Goal: Transaction & Acquisition: Purchase product/service

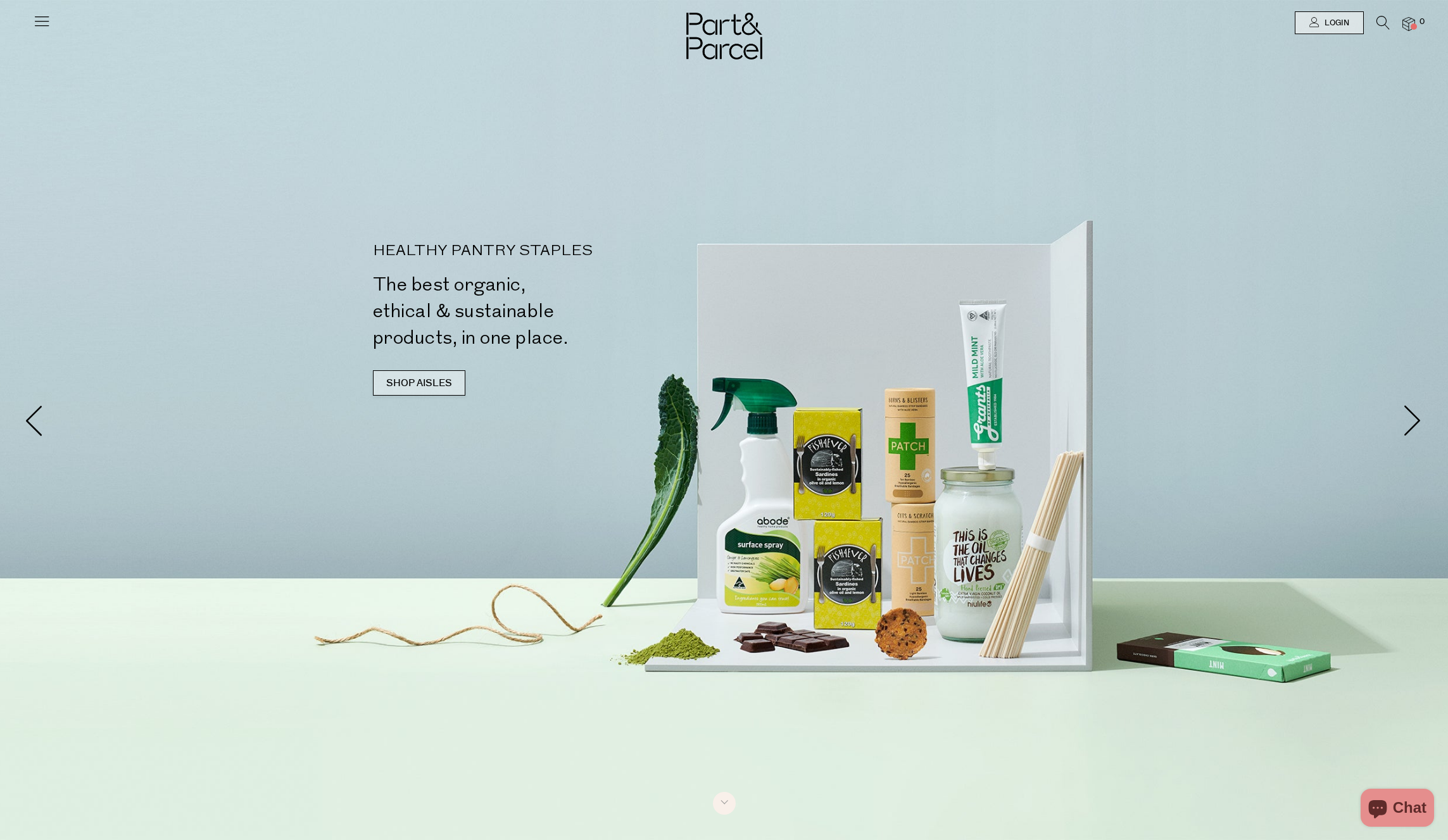
click at [413, 379] on link "SHOP AISLES" at bounding box center [419, 383] width 92 height 25
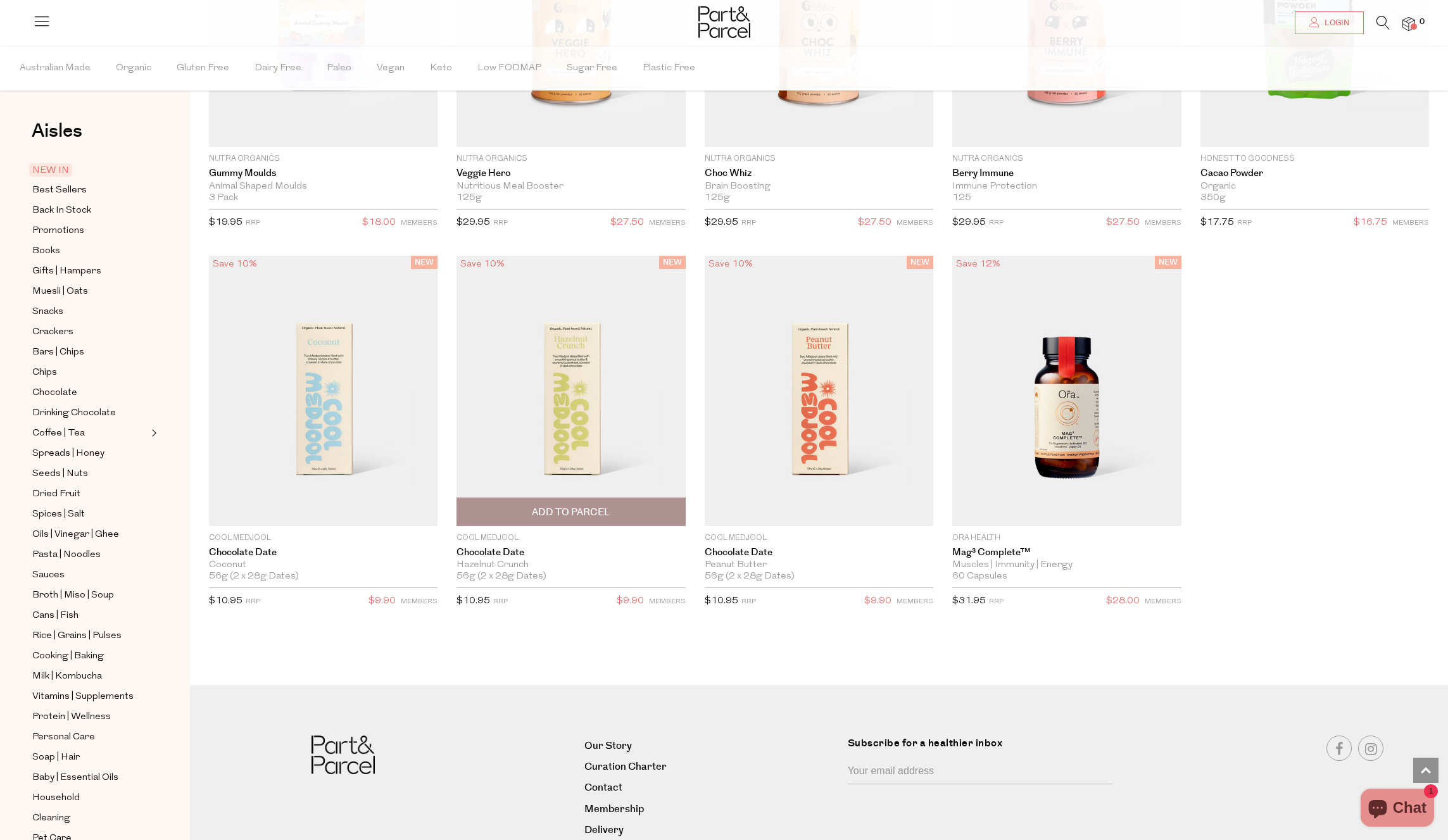
scroll to position [1996, 0]
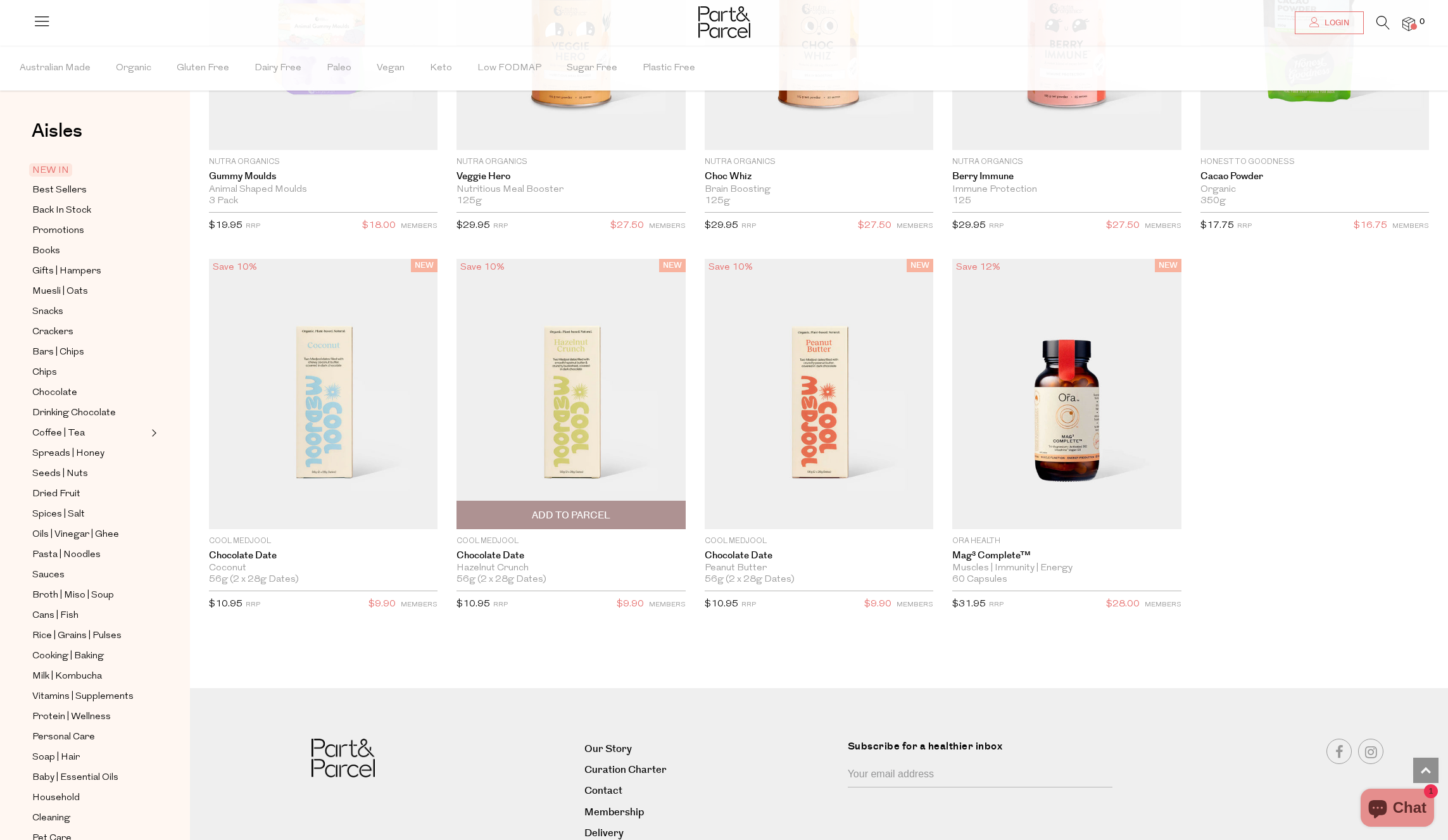
click at [561, 519] on span "Add To Parcel" at bounding box center [571, 515] width 78 height 13
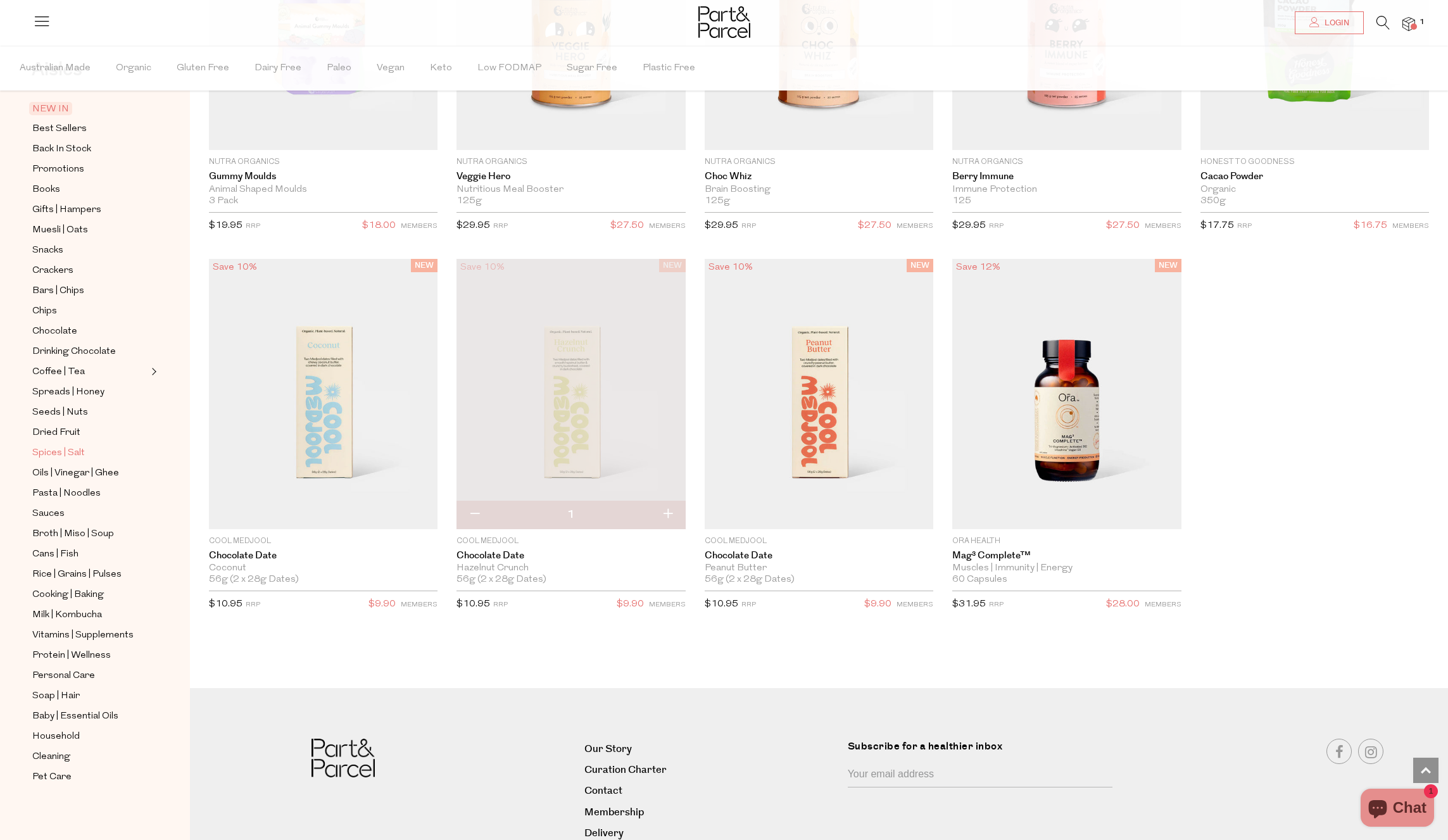
scroll to position [1998, 0]
click at [59, 494] on span "Pasta | Noodles" at bounding box center [66, 494] width 68 height 15
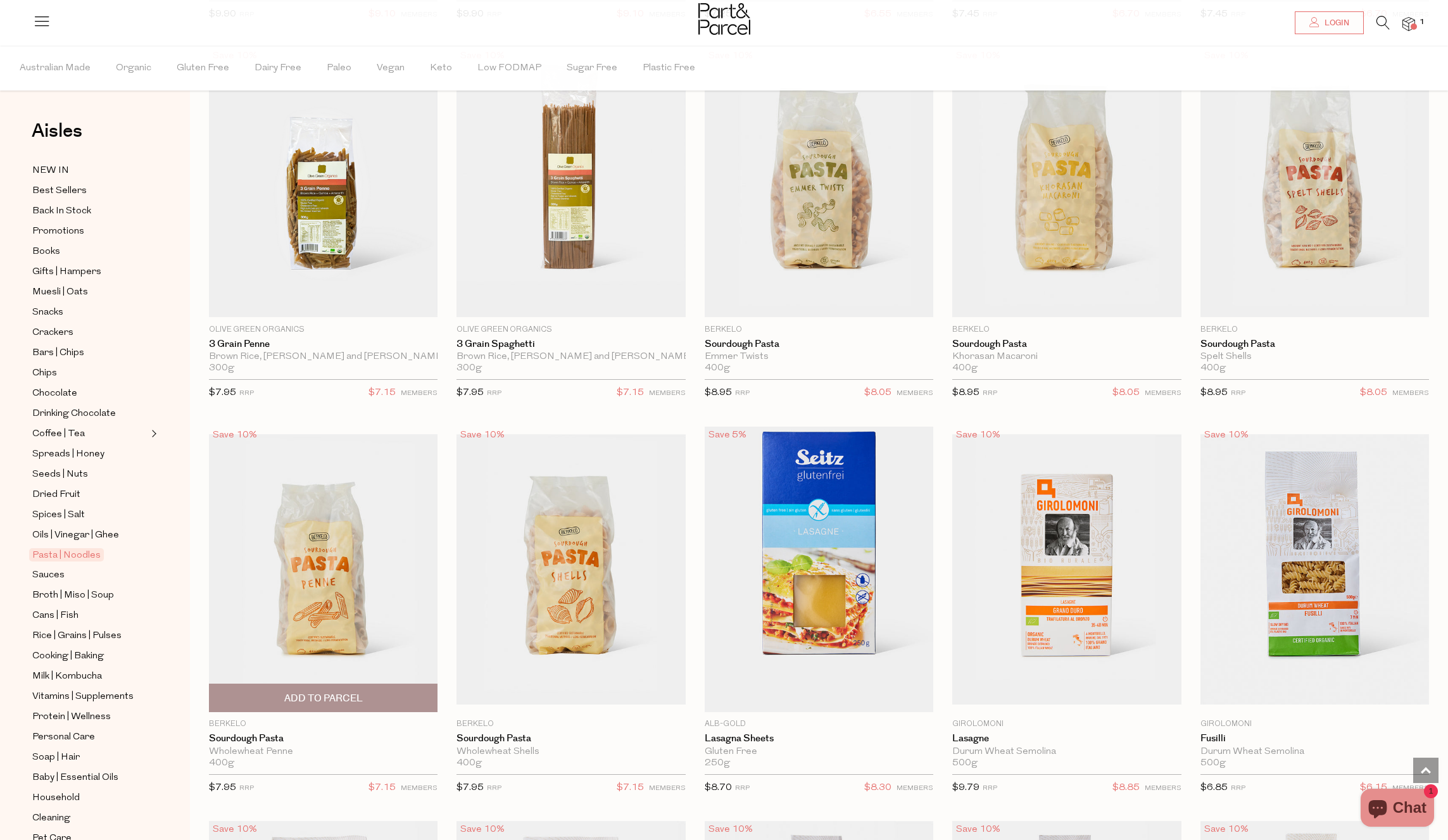
scroll to position [1258, 0]
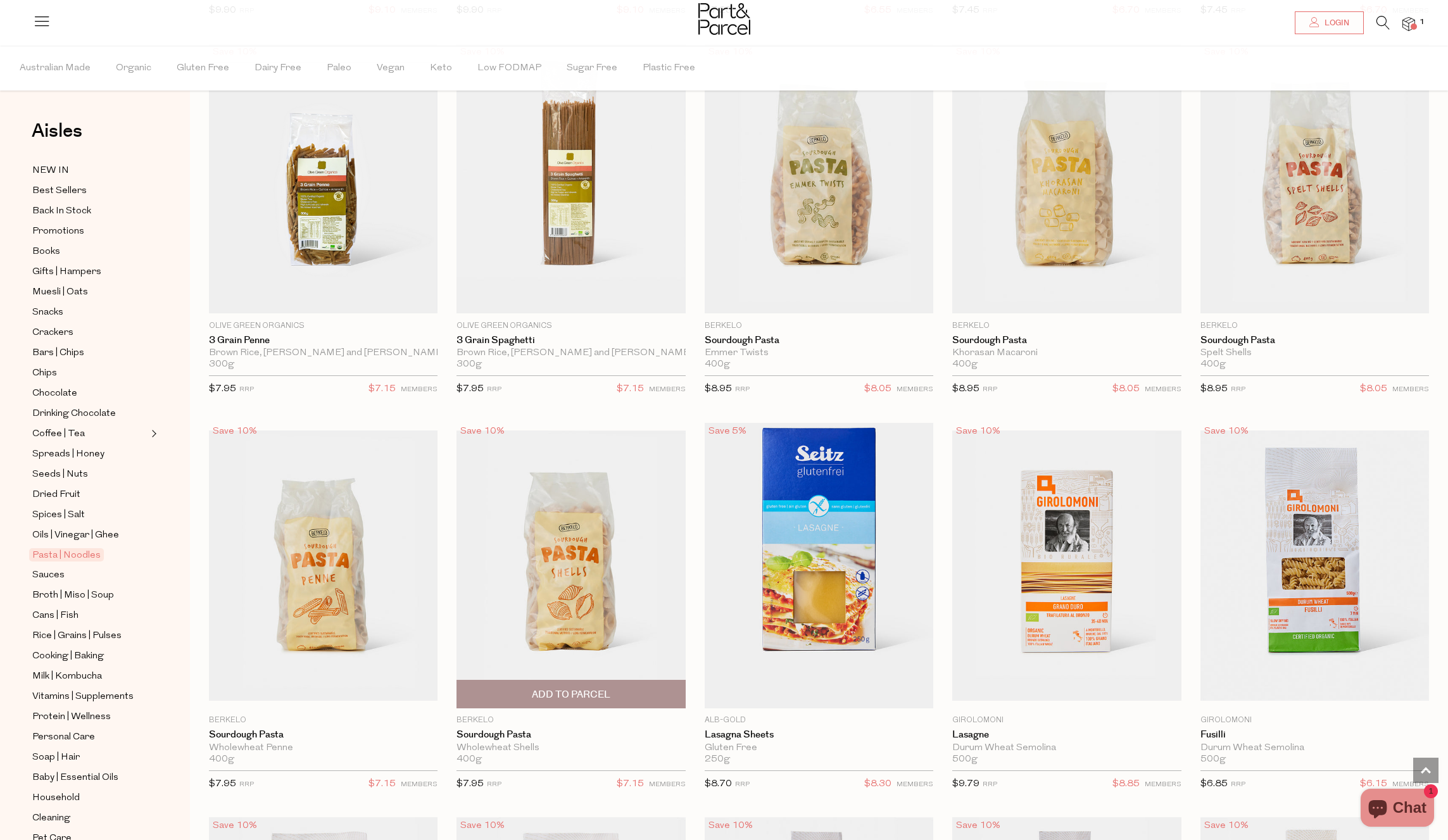
click at [563, 695] on span "Add To Parcel" at bounding box center [571, 695] width 78 height 13
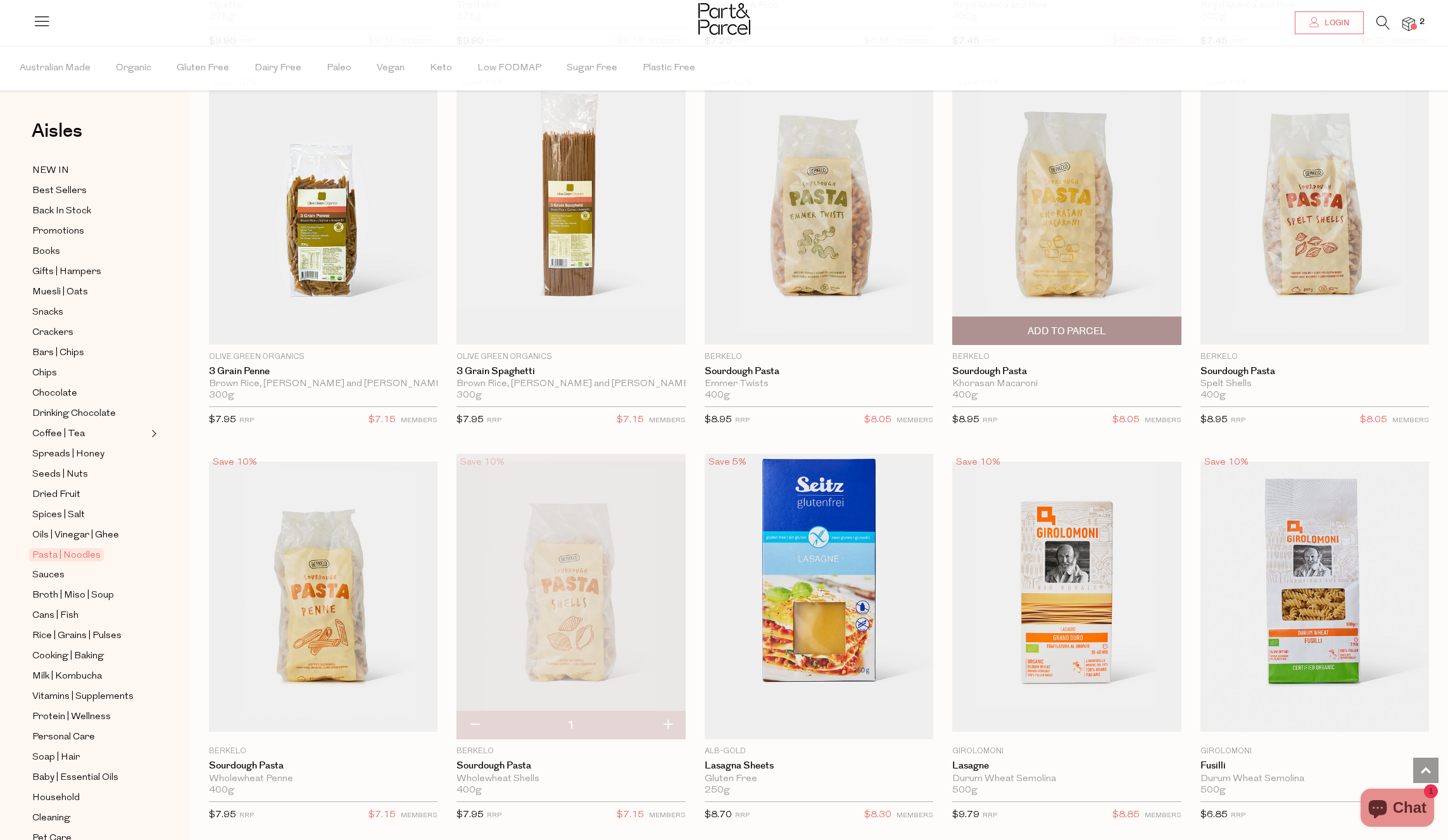
scroll to position [1226, 0]
click at [1037, 330] on span "Add To Parcel" at bounding box center [1067, 332] width 78 height 13
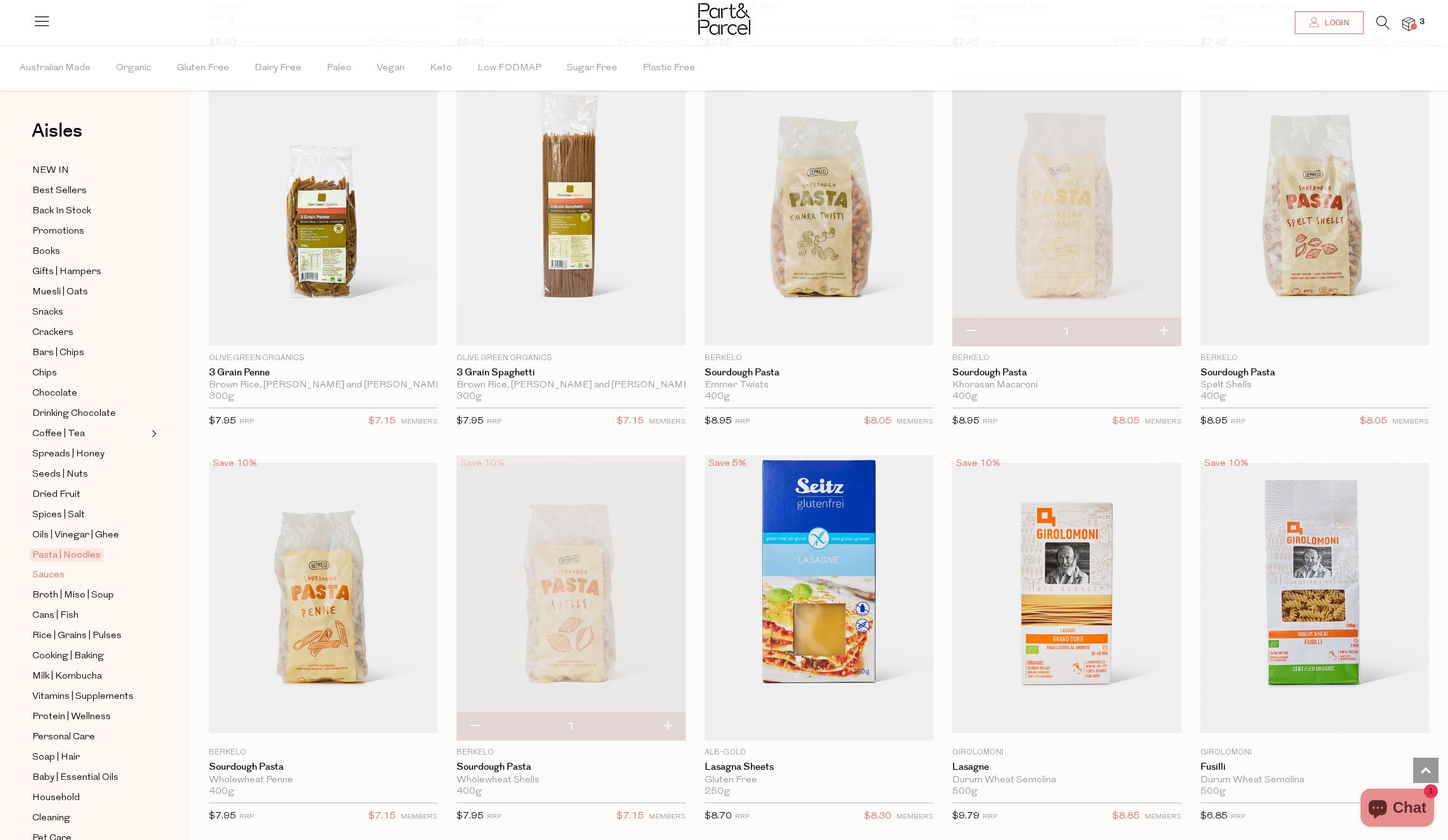
click at [52, 576] on span "Sauces" at bounding box center [48, 575] width 32 height 15
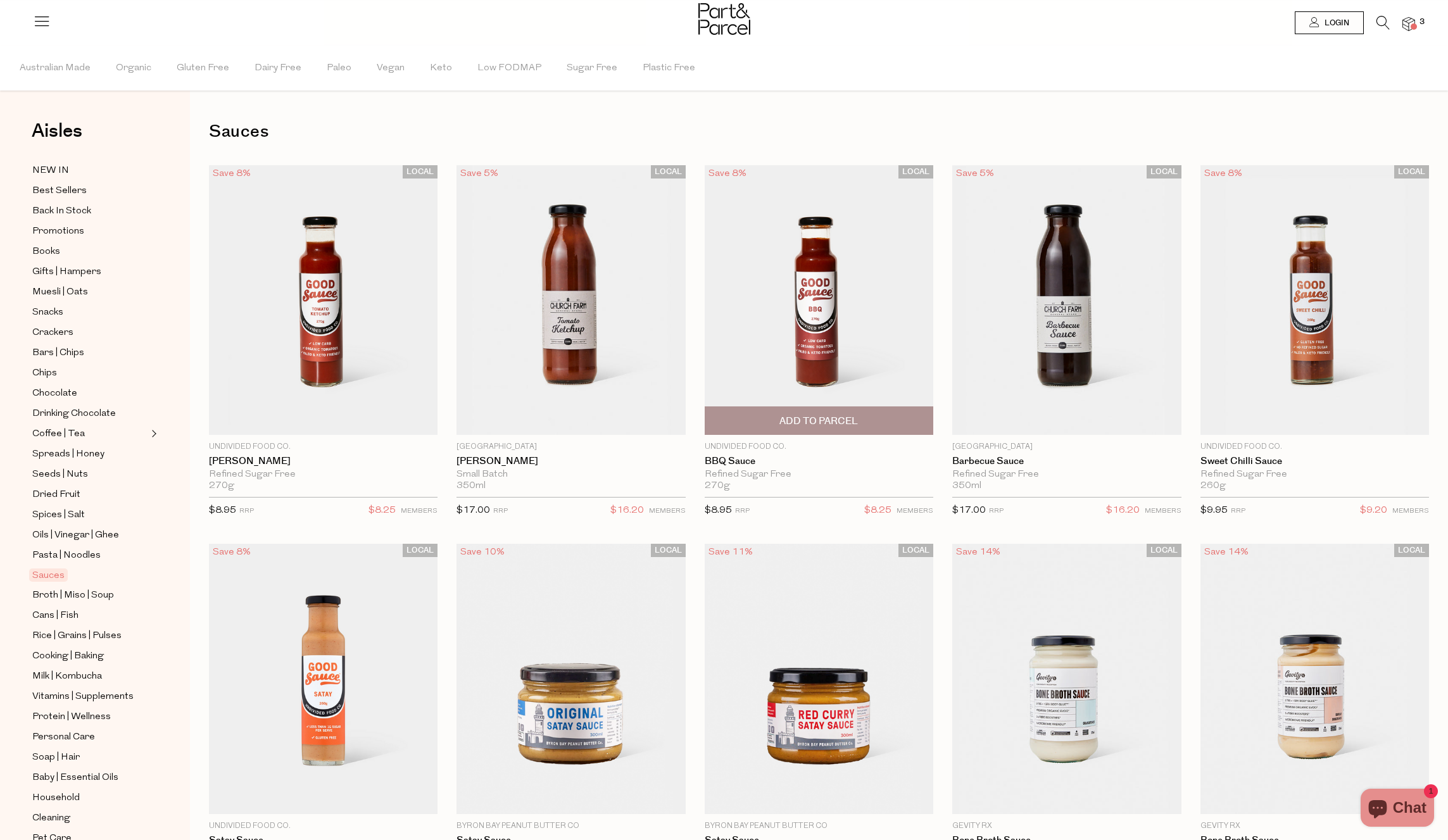
click at [813, 419] on span "Add To Parcel" at bounding box center [818, 421] width 78 height 13
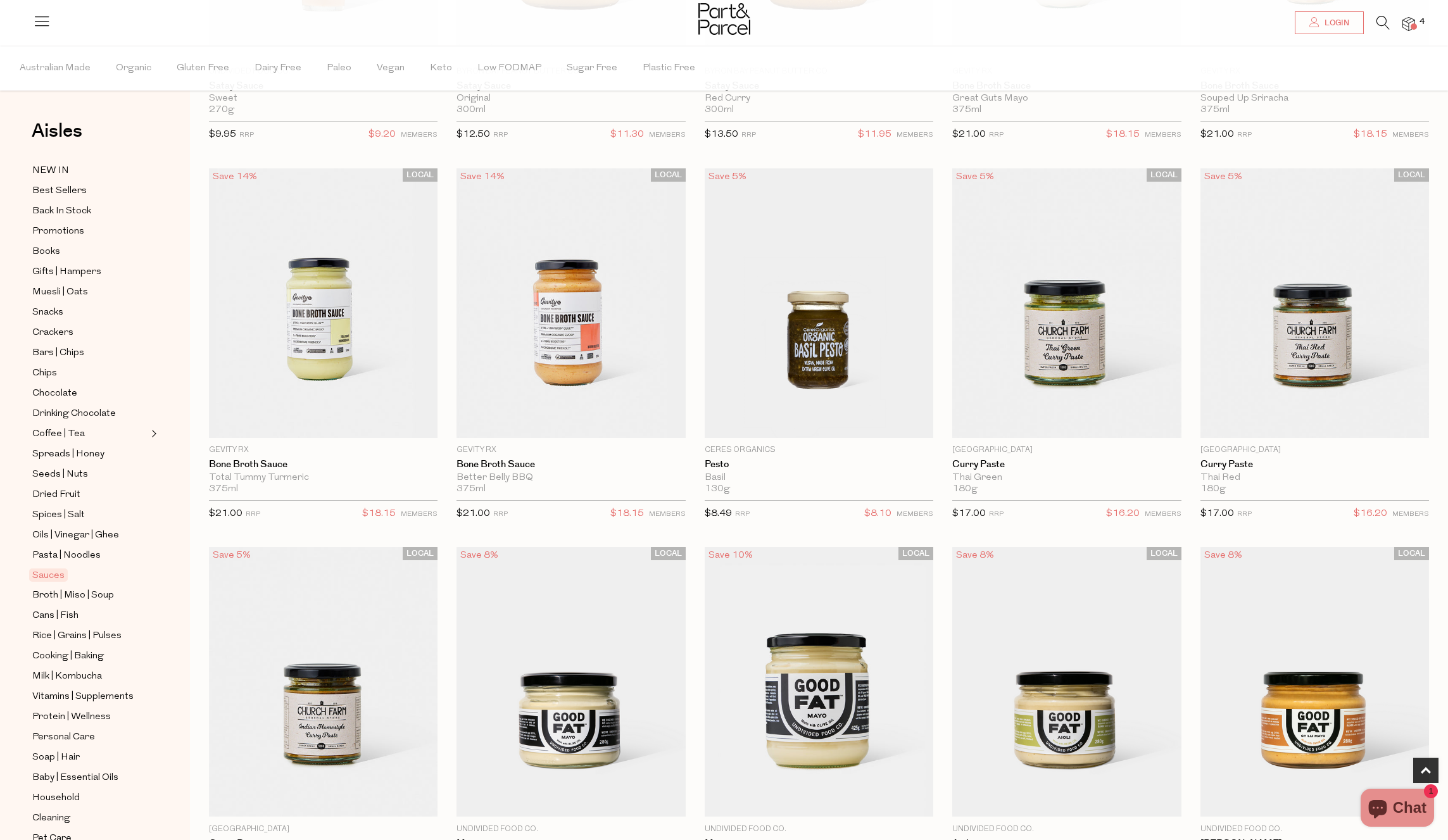
scroll to position [853, 0]
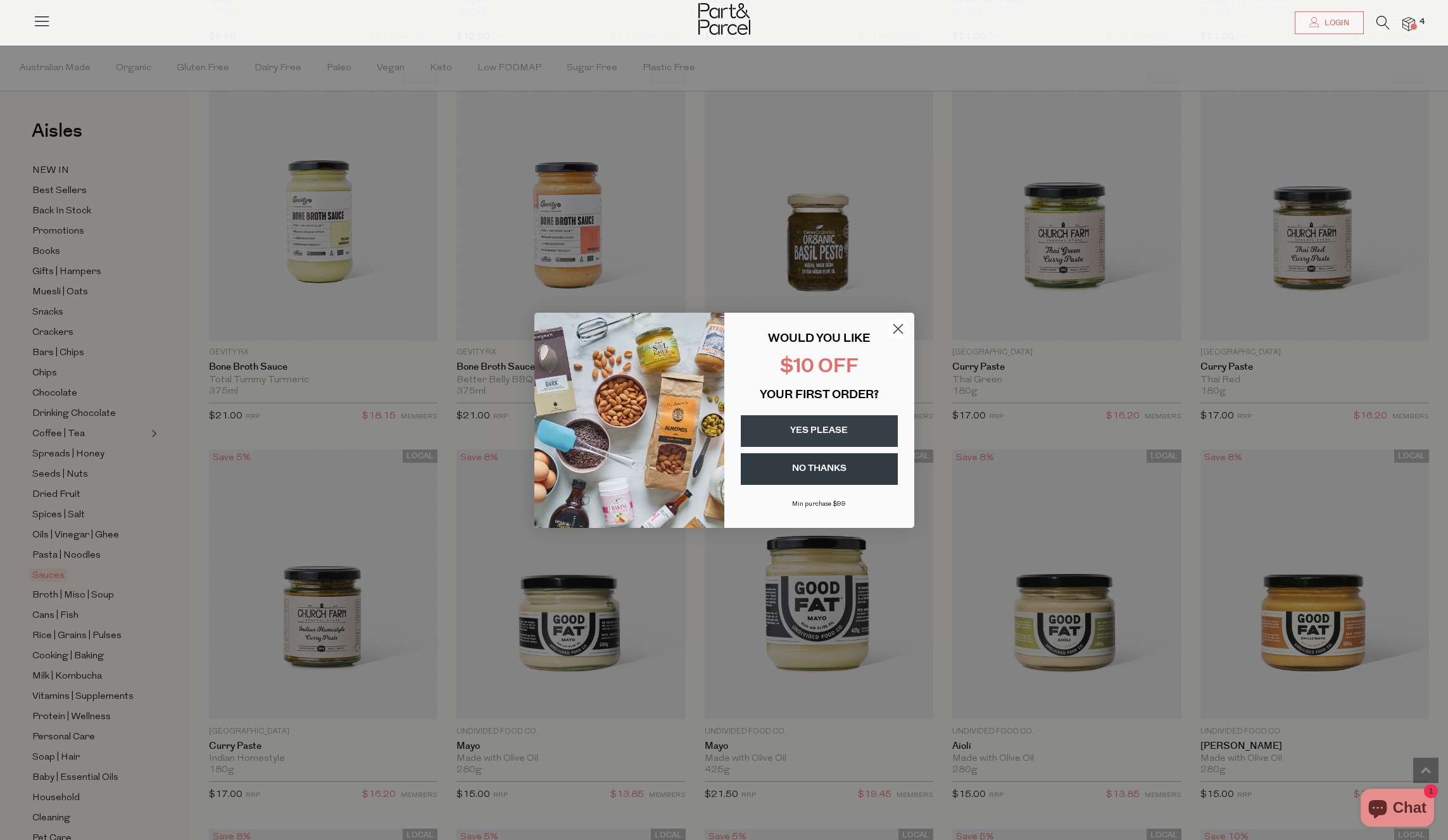
click at [899, 326] on icon "Close dialog" at bounding box center [897, 328] width 9 height 9
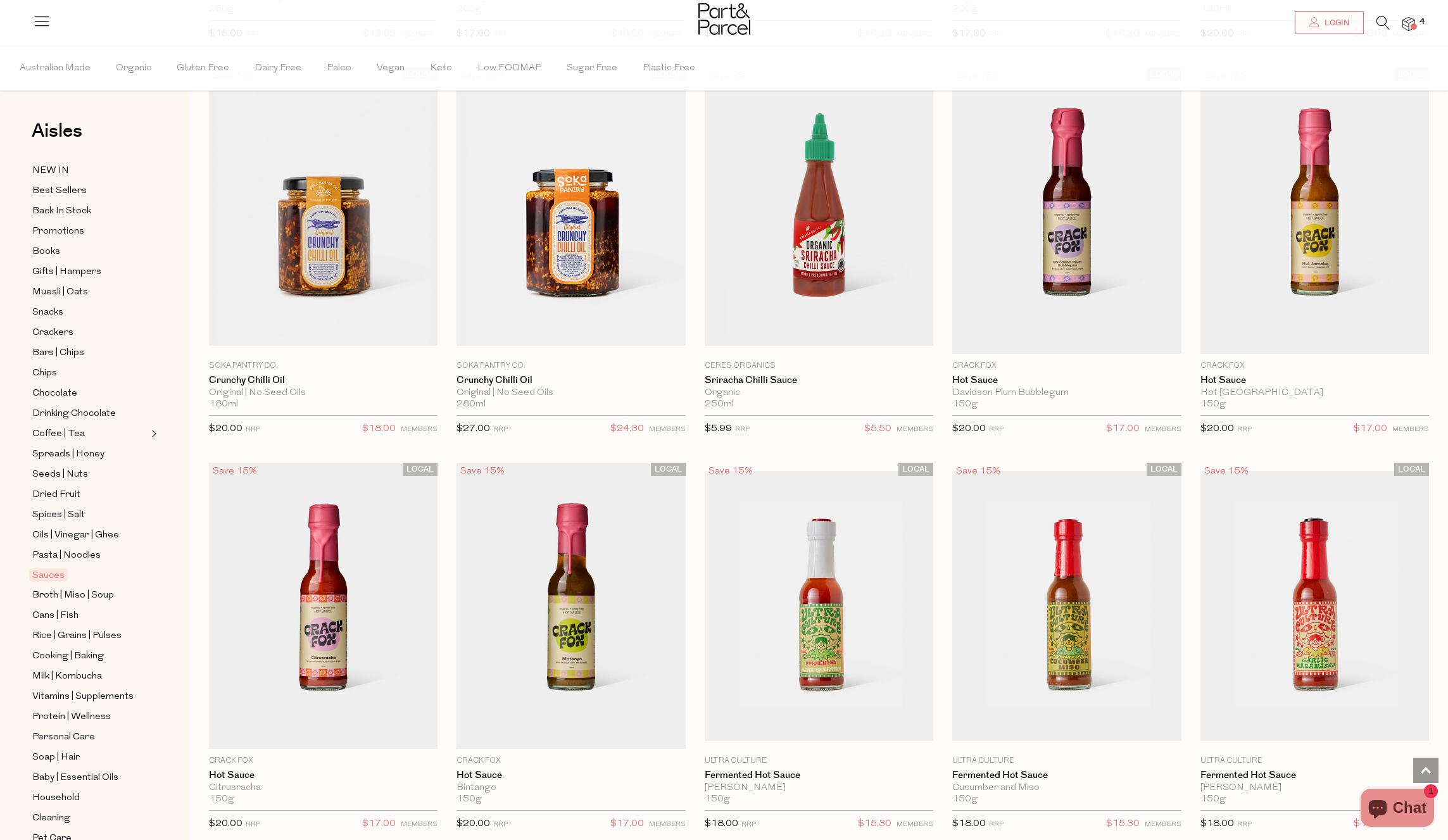
scroll to position [1998, 0]
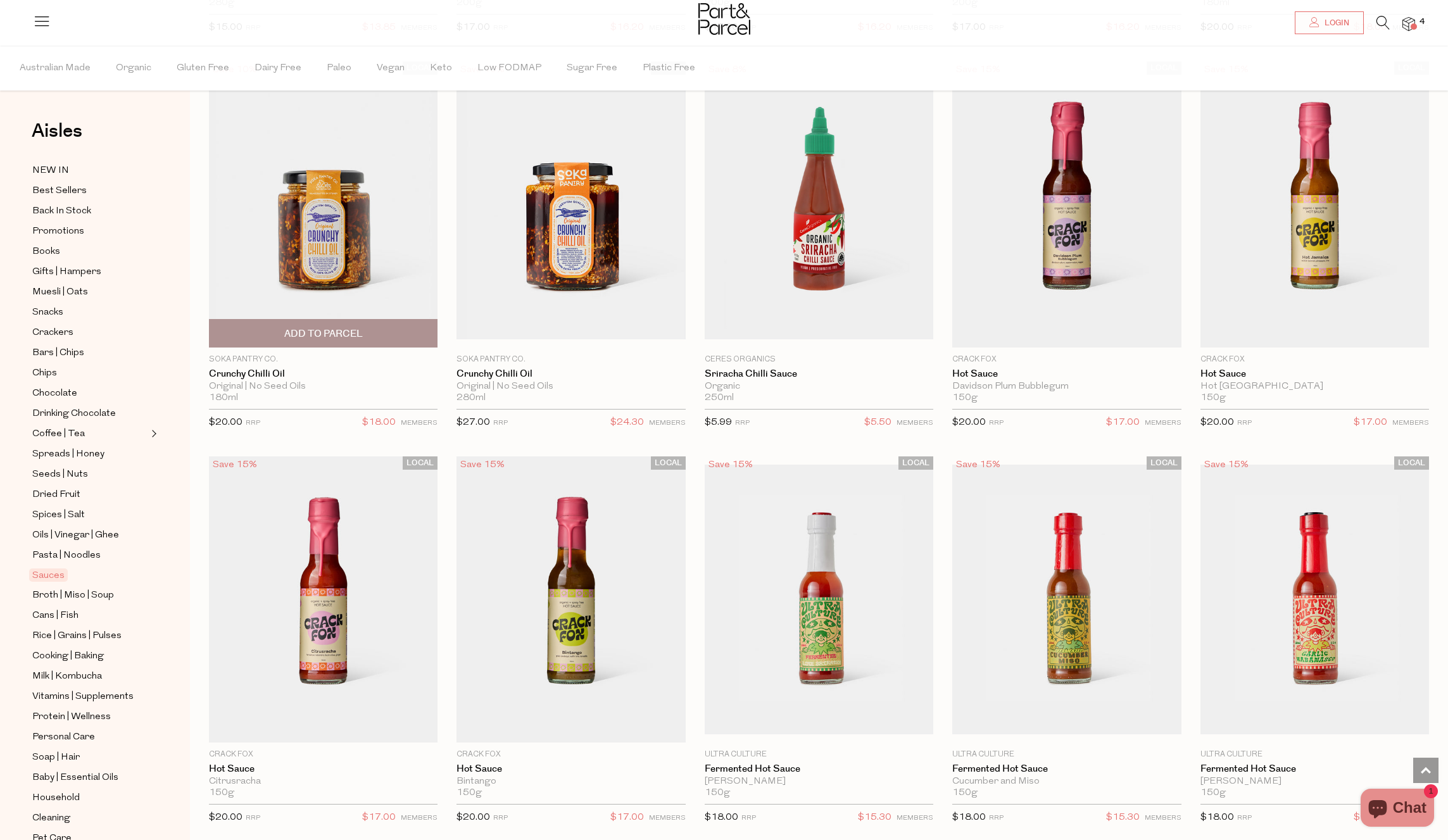
click at [319, 332] on span "Add To Parcel" at bounding box center [323, 333] width 78 height 13
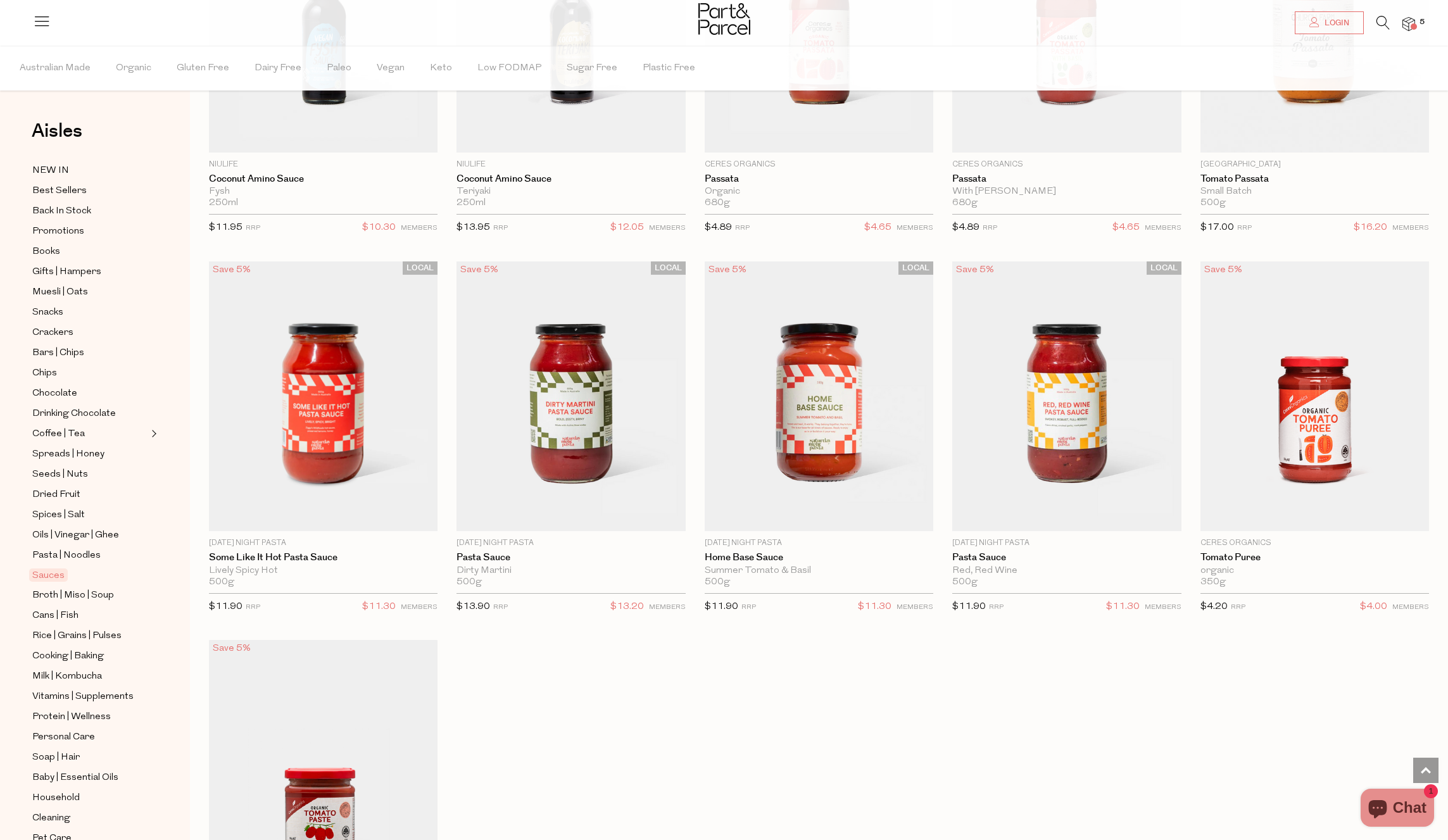
scroll to position [4501, 0]
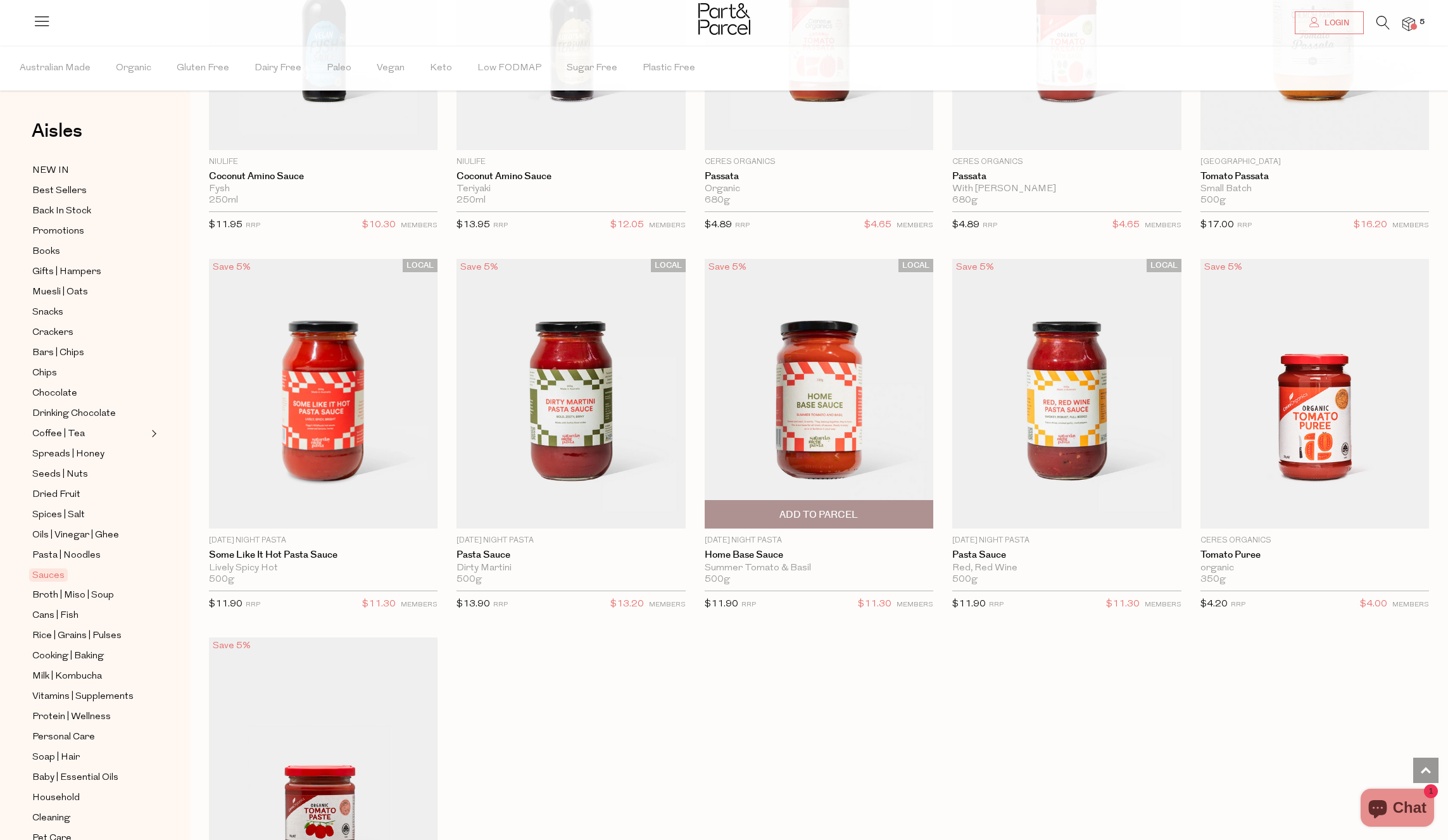
click at [831, 508] on span "Add To Parcel" at bounding box center [818, 515] width 78 height 13
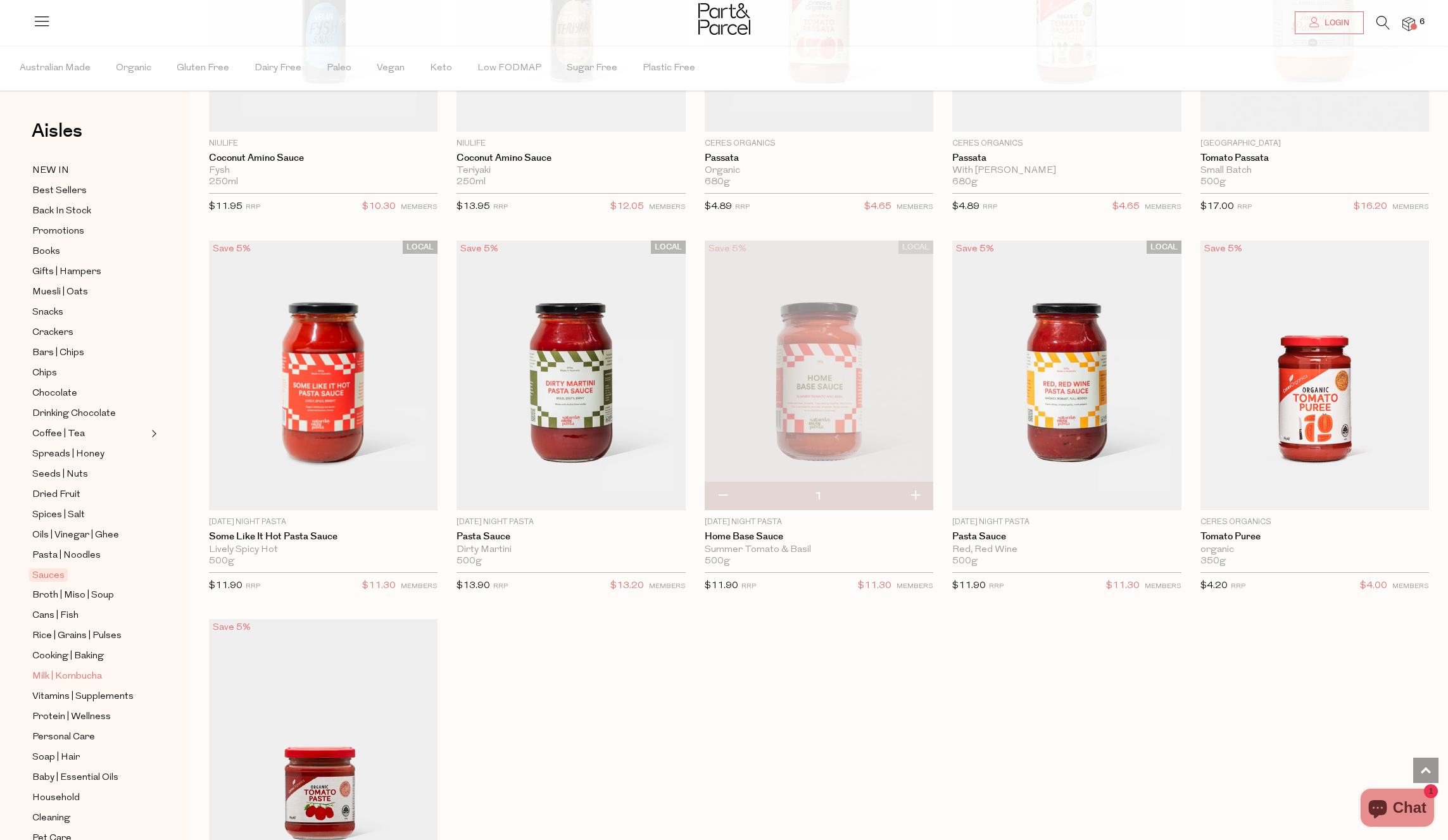
scroll to position [62, 0]
click at [65, 676] on span "Personal Care" at bounding box center [63, 676] width 63 height 15
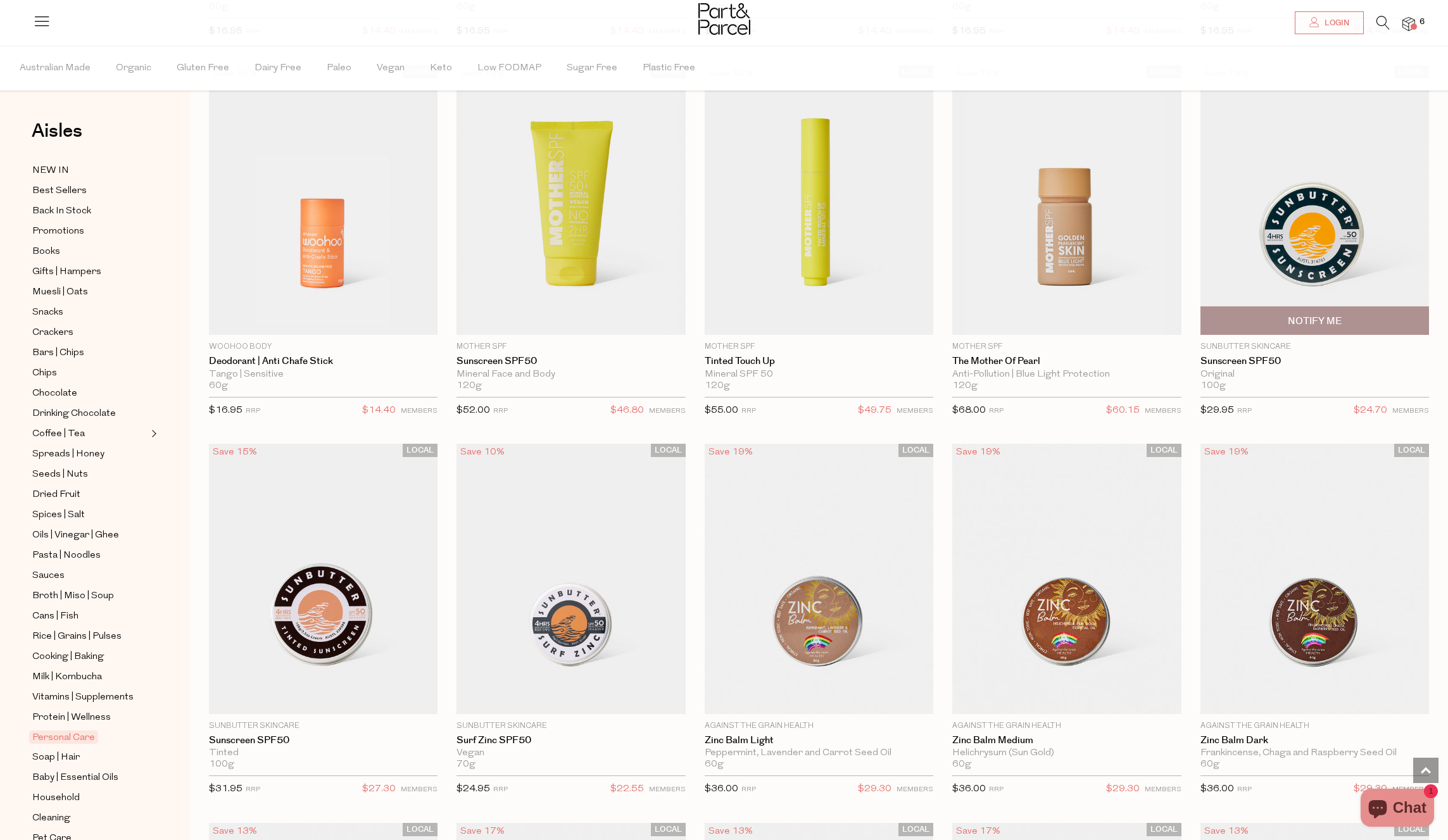
scroll to position [3892, 0]
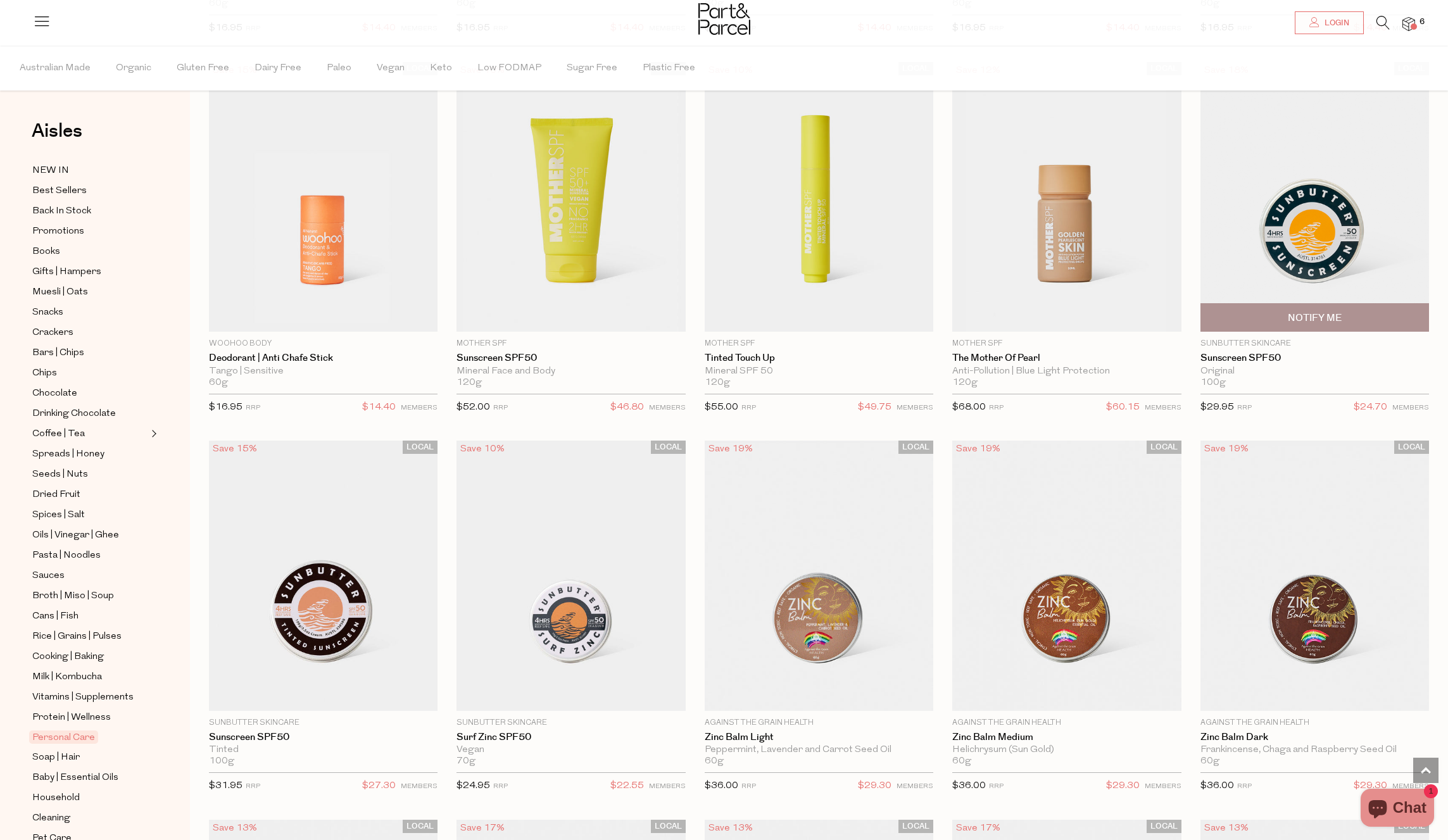
click at [1302, 311] on span "Notify Me" at bounding box center [1314, 318] width 54 height 13
type input "Notify when available"
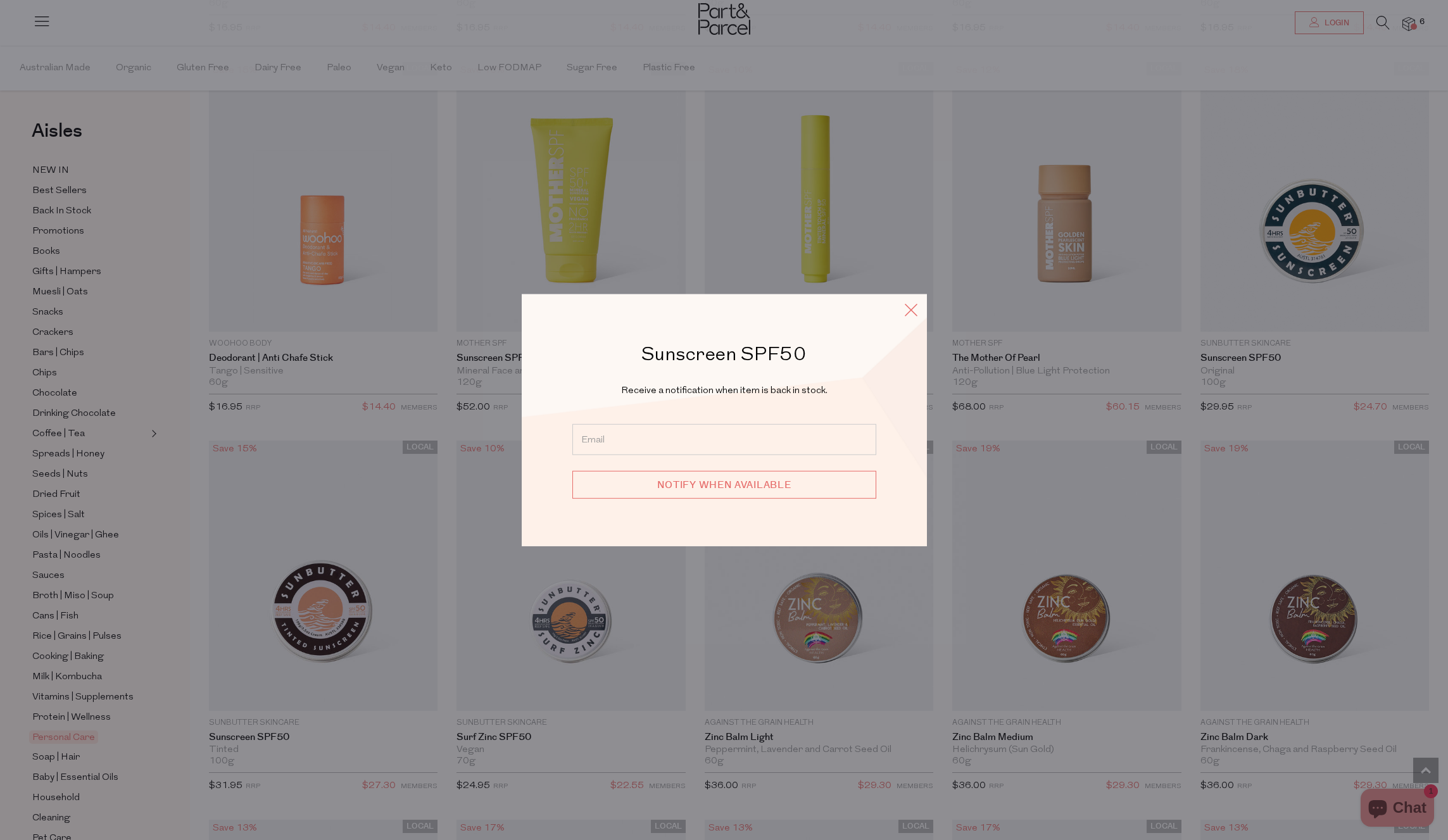
click at [911, 308] on icon at bounding box center [911, 309] width 19 height 18
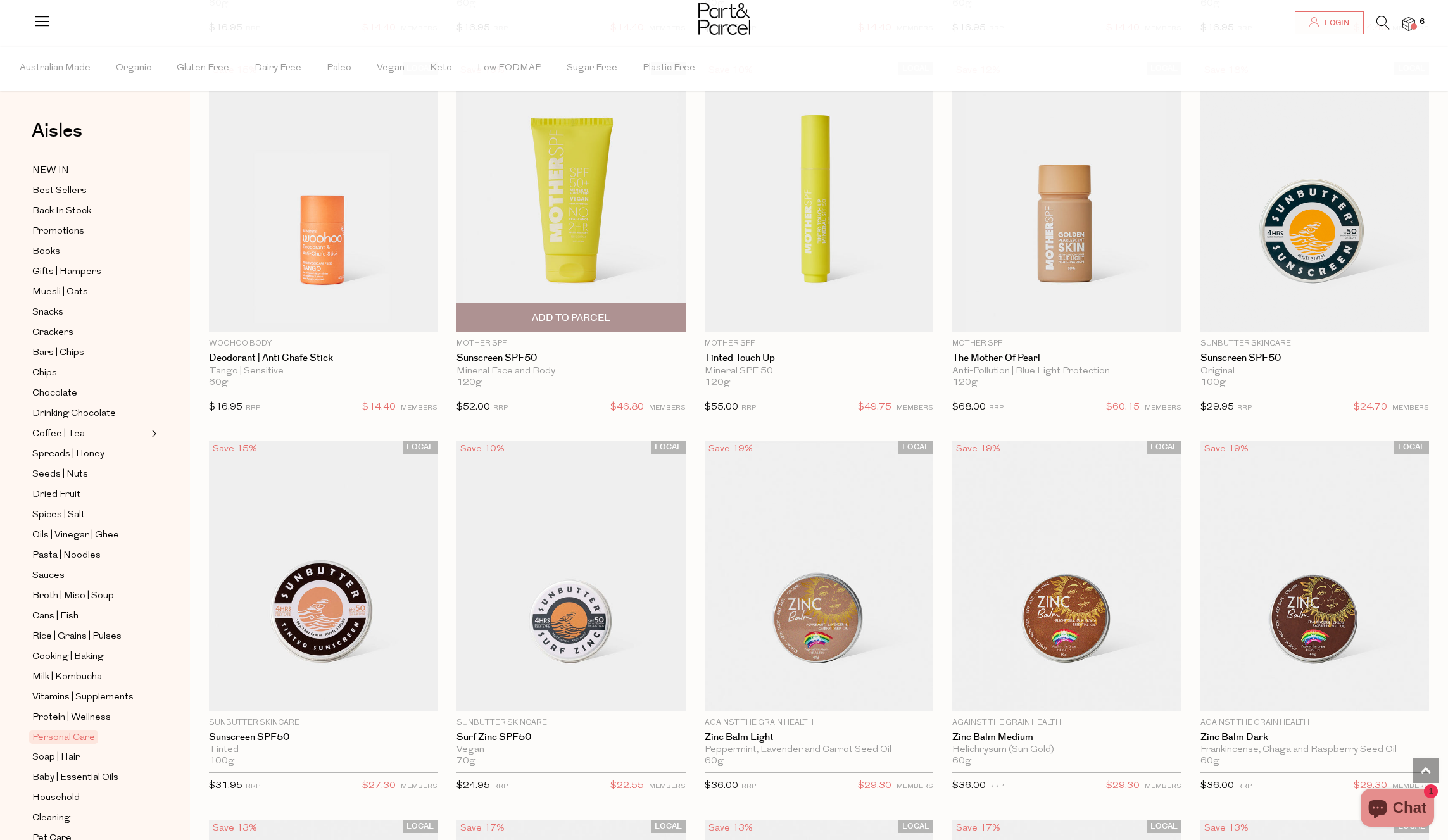
click at [533, 317] on span "Add To Parcel" at bounding box center [571, 318] width 78 height 13
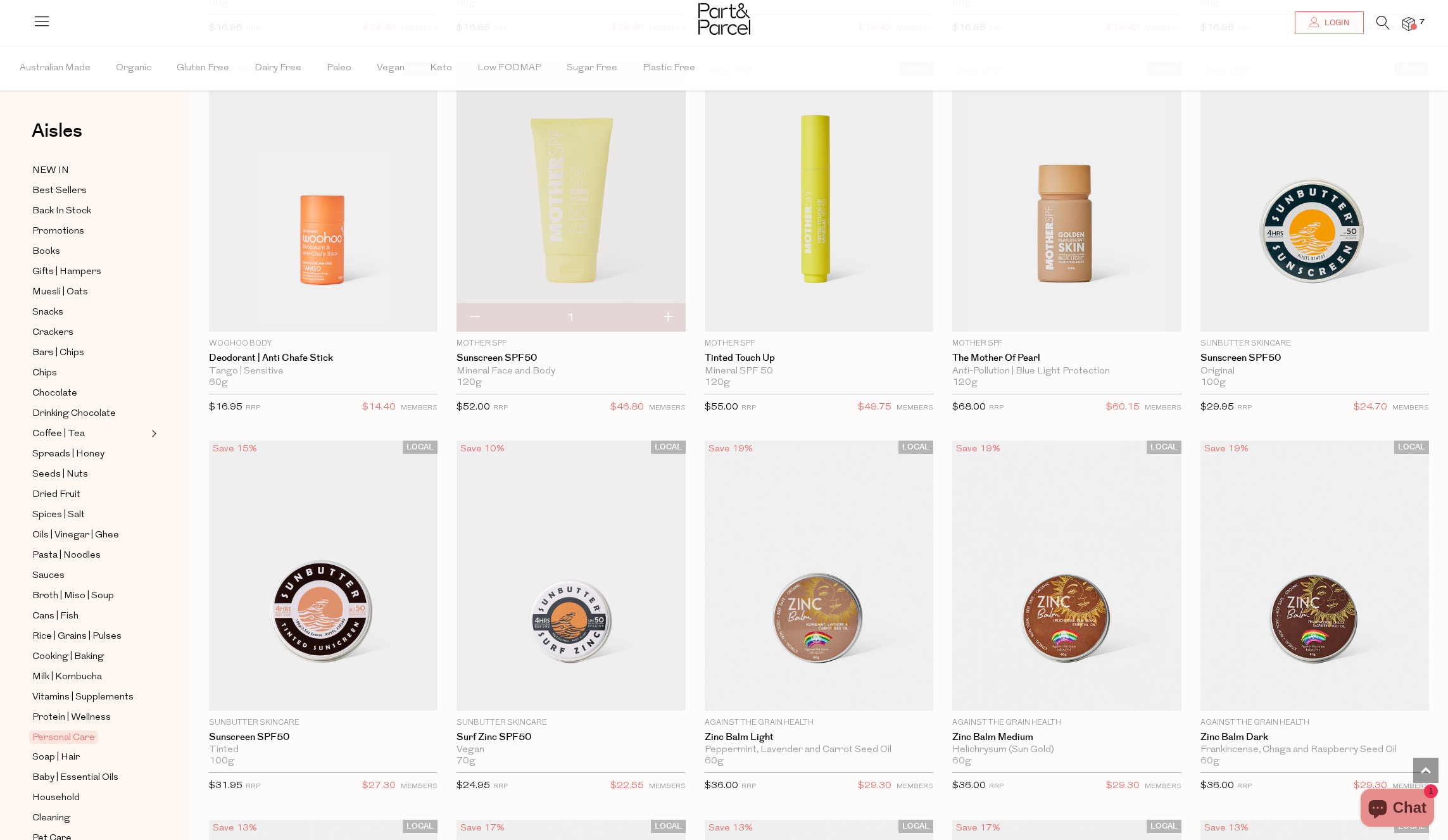
click at [1410, 22] on img at bounding box center [1409, 24] width 13 height 15
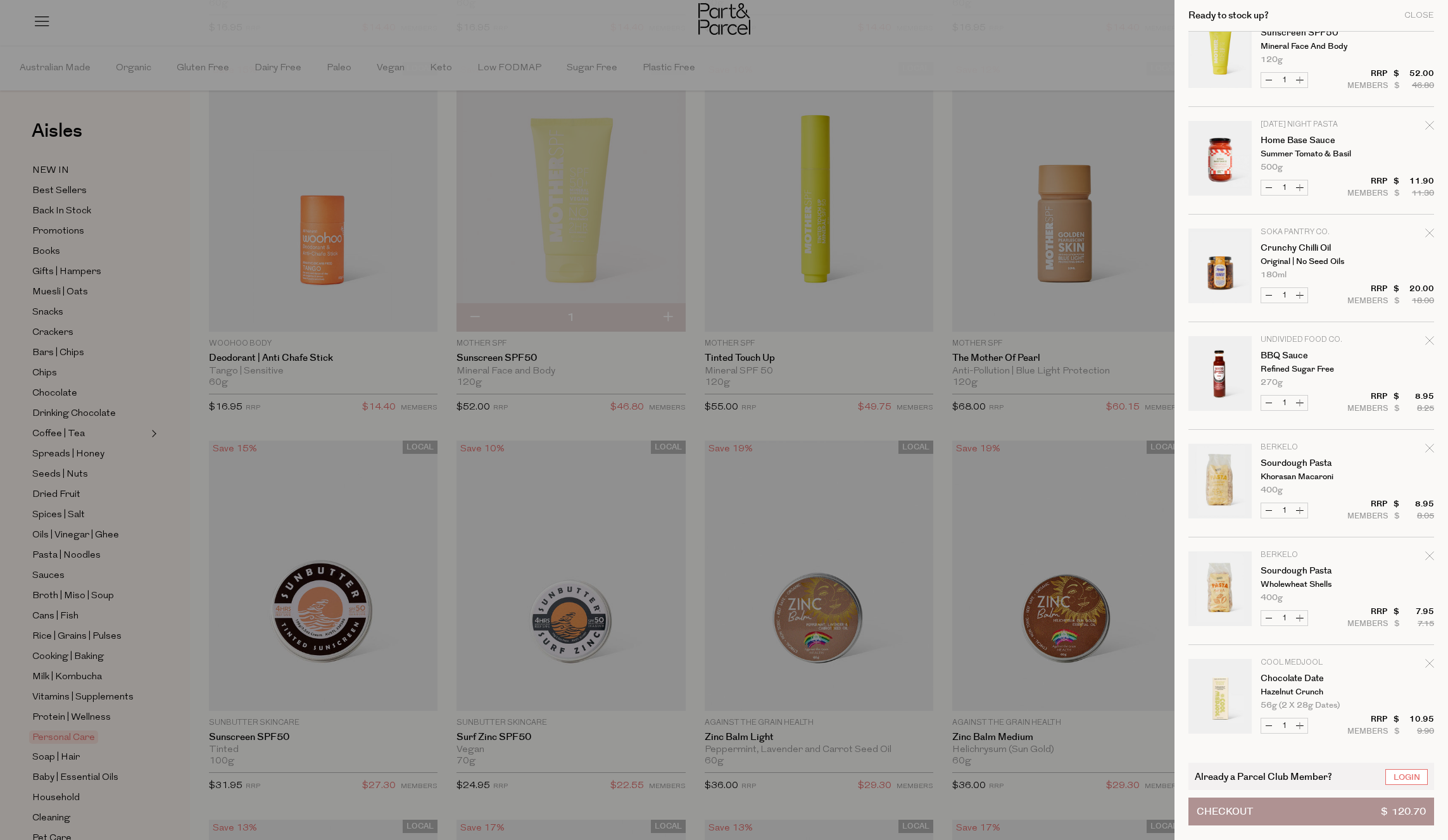
scroll to position [0, 0]
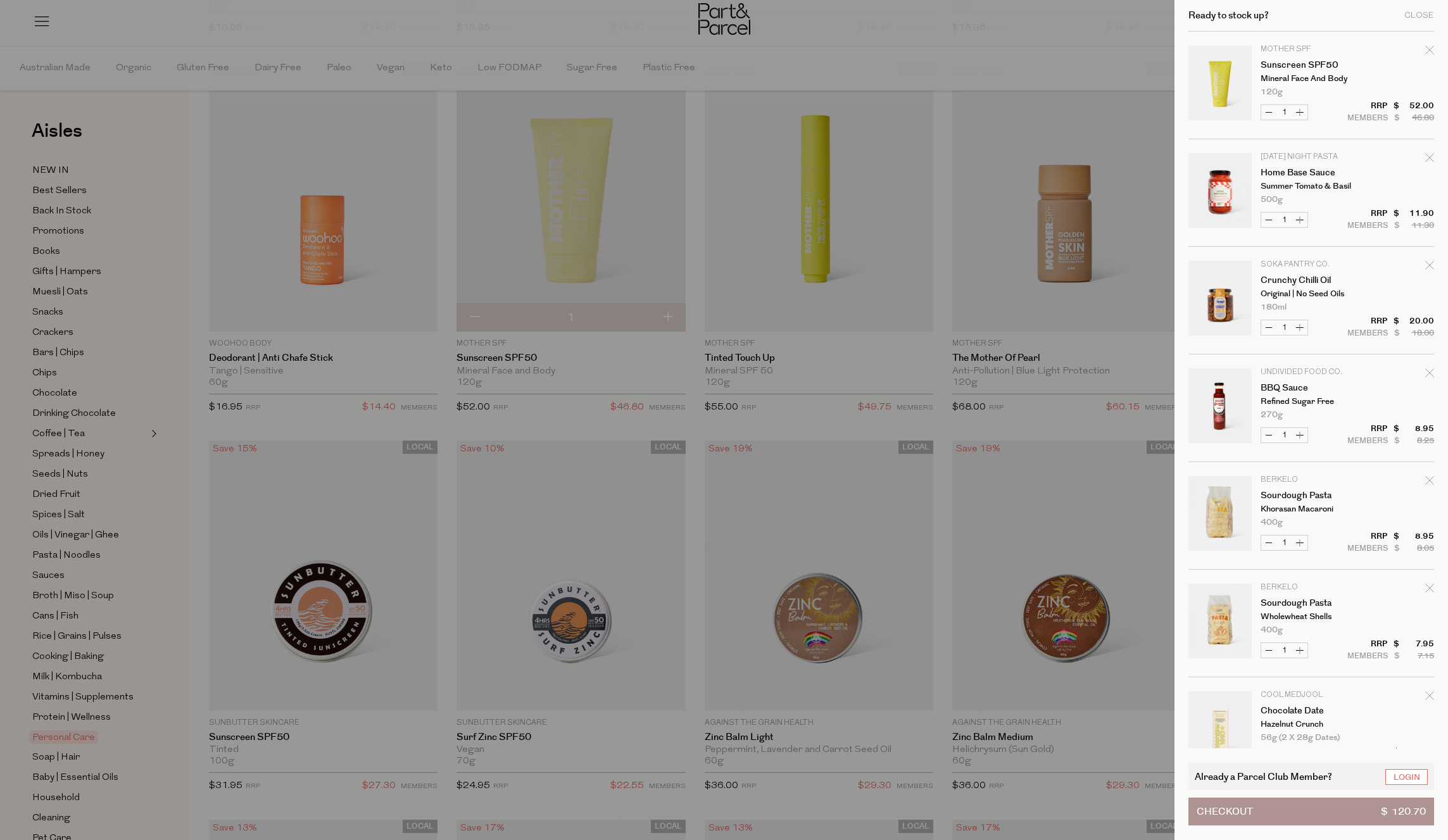
click at [766, 416] on div at bounding box center [724, 420] width 1448 height 840
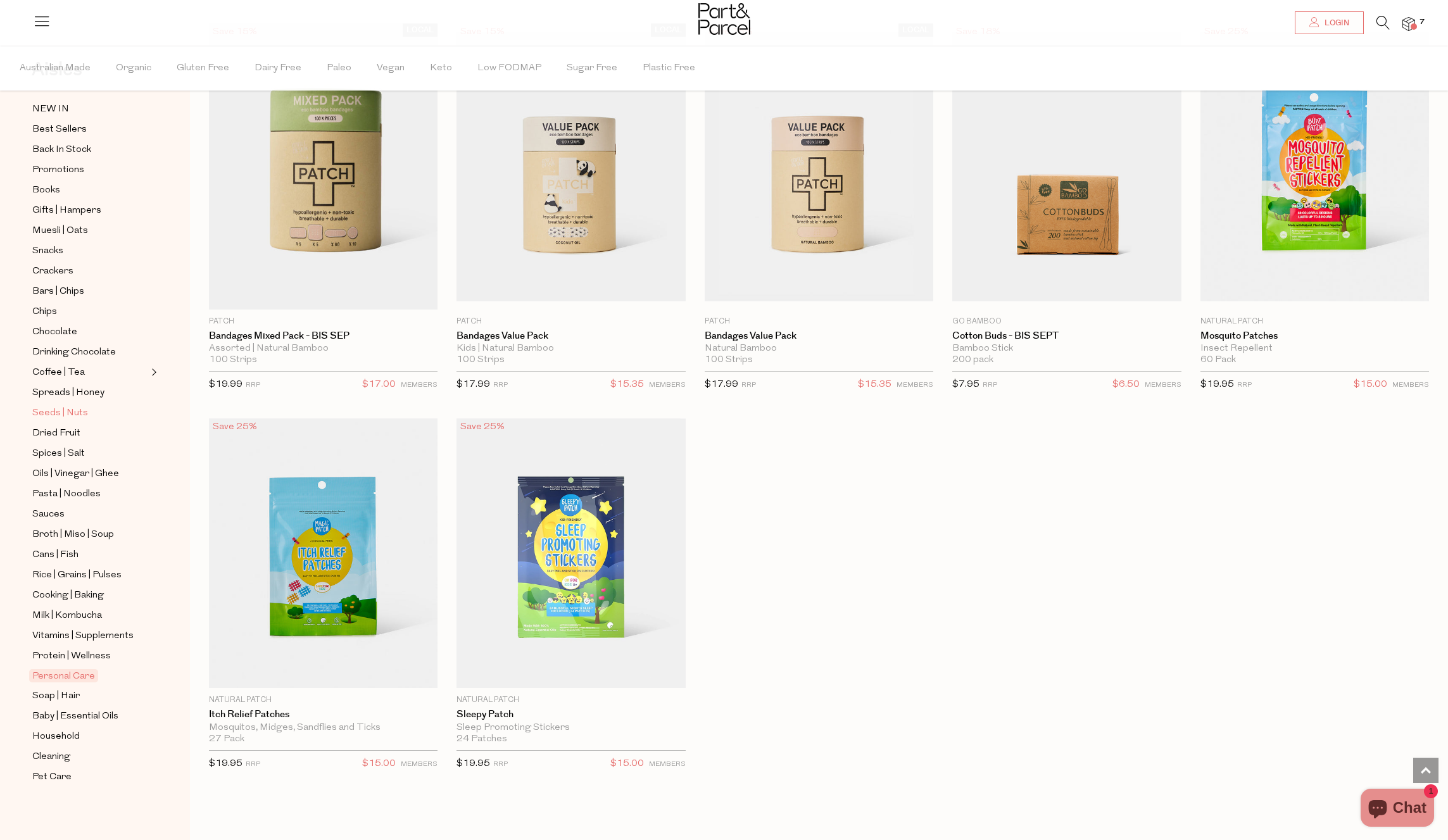
scroll to position [5829, 0]
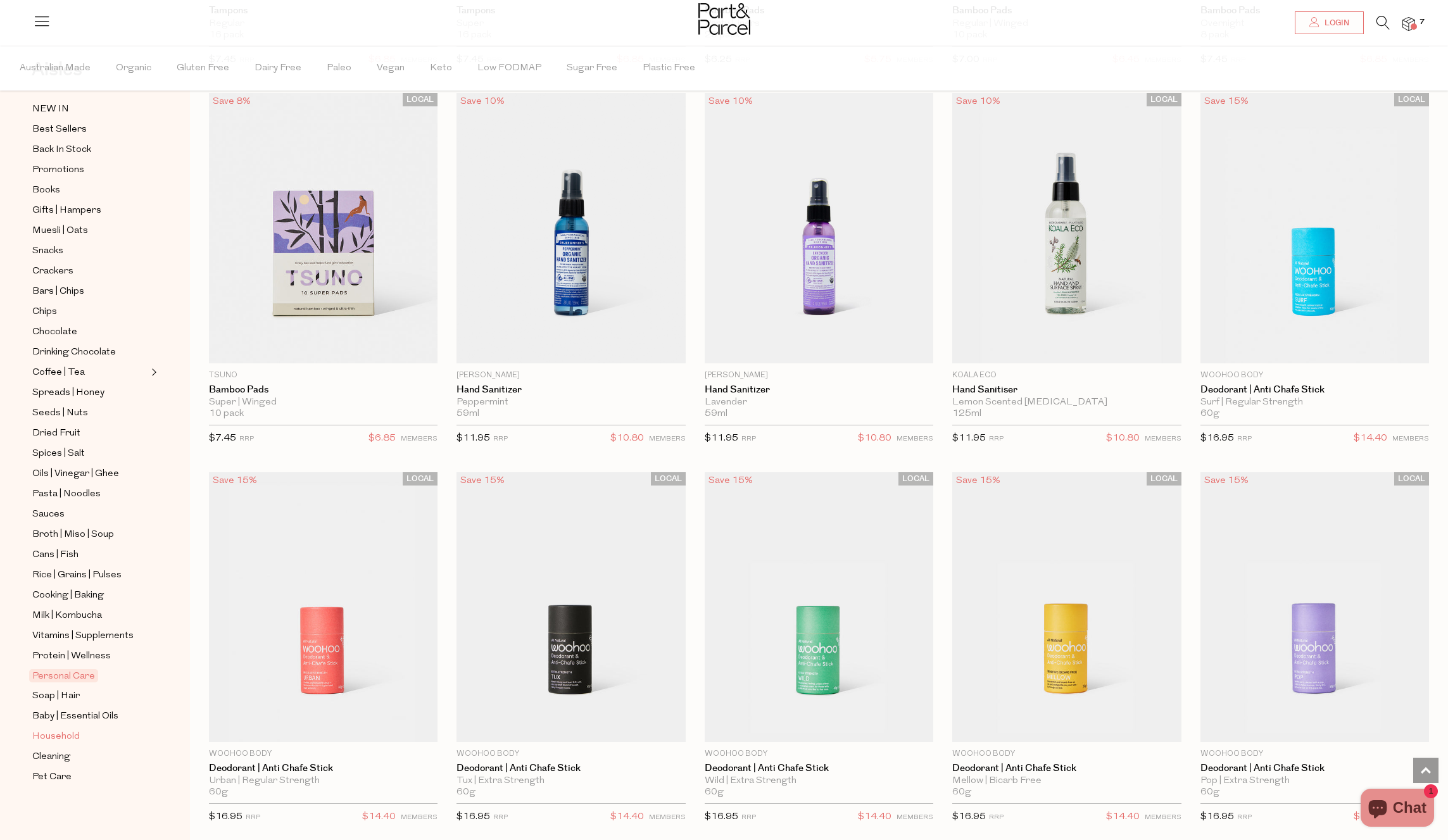
click at [56, 733] on span "Household" at bounding box center [56, 736] width 48 height 15
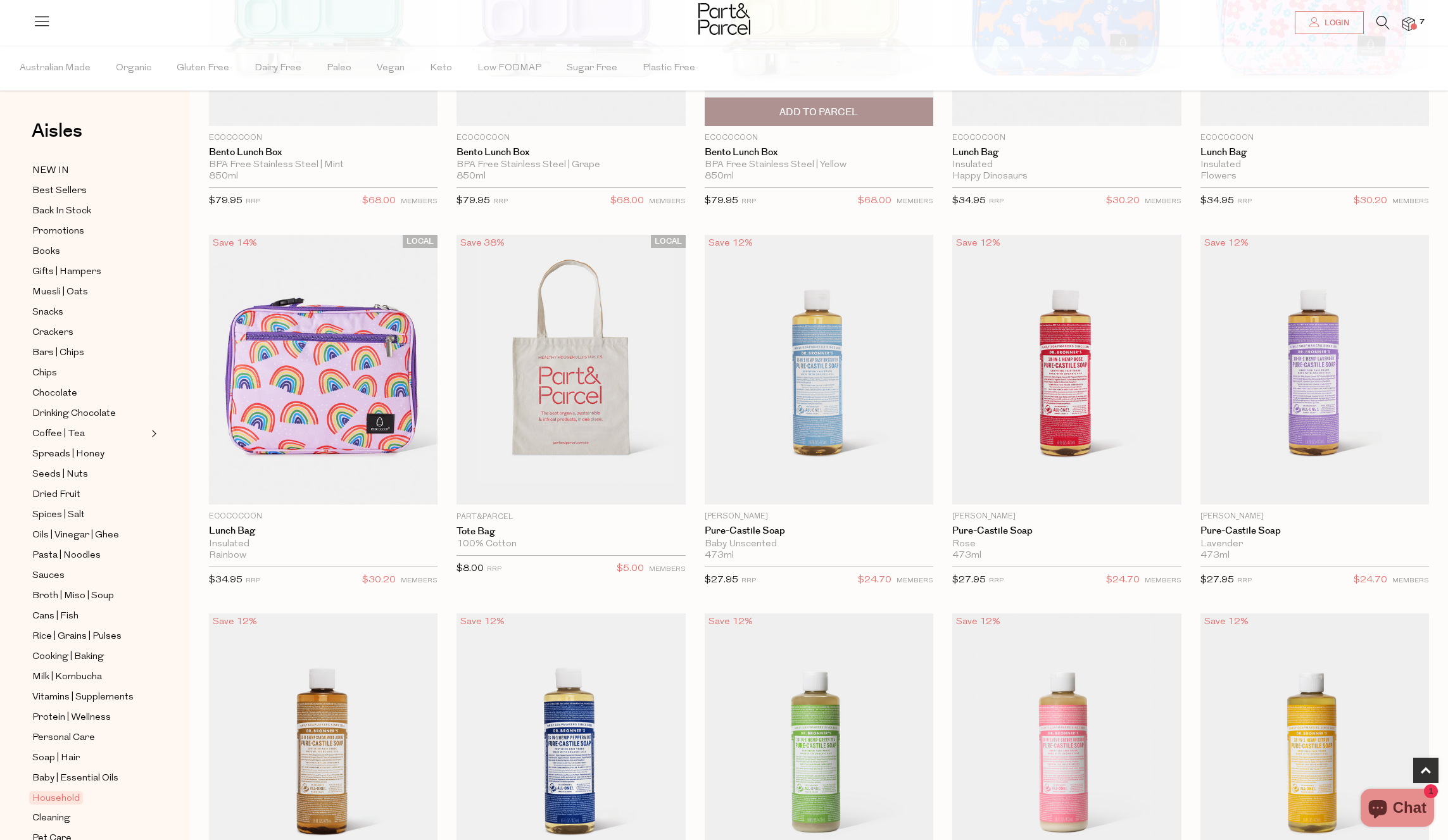
scroll to position [689, 0]
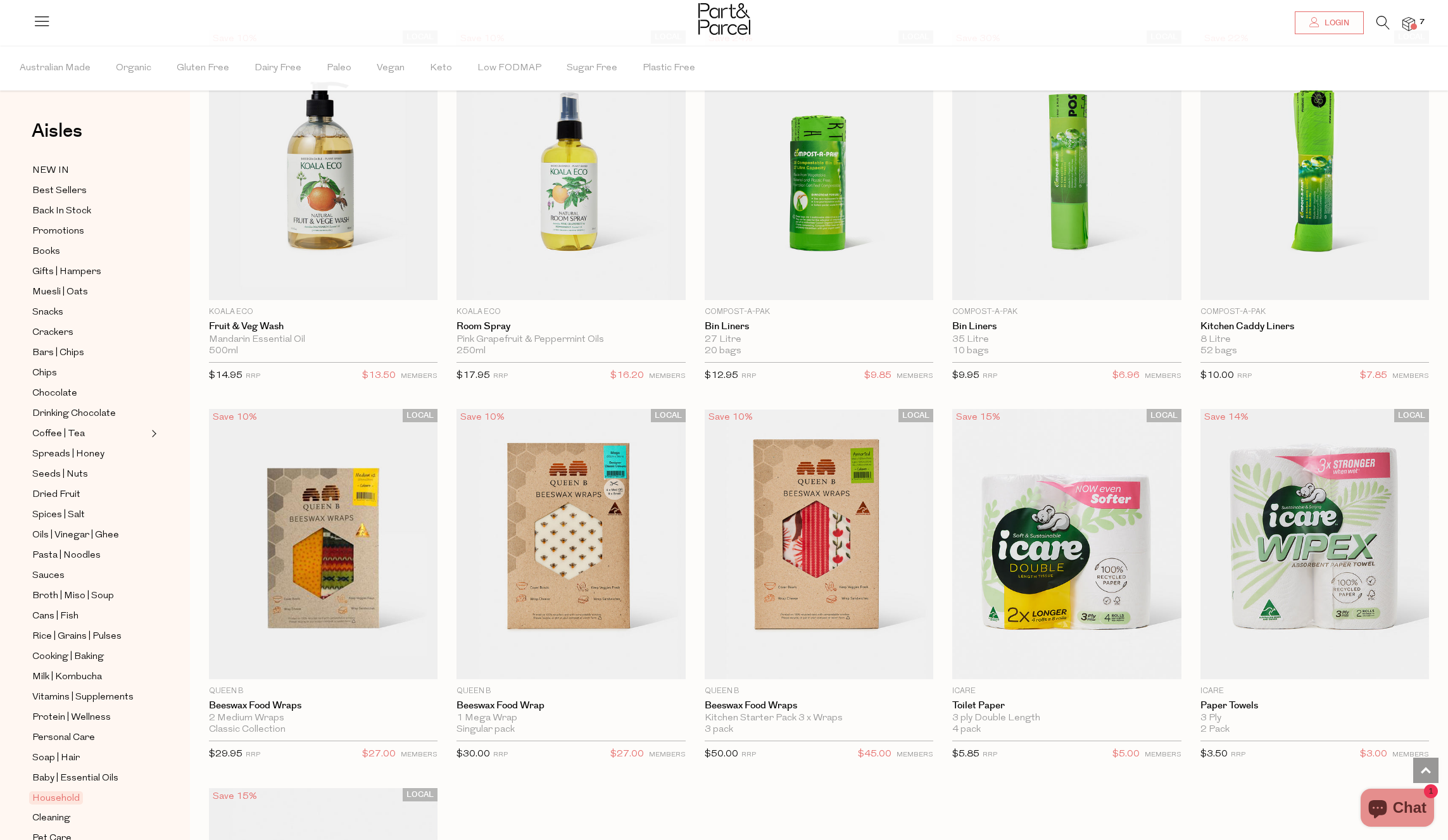
scroll to position [5659, 0]
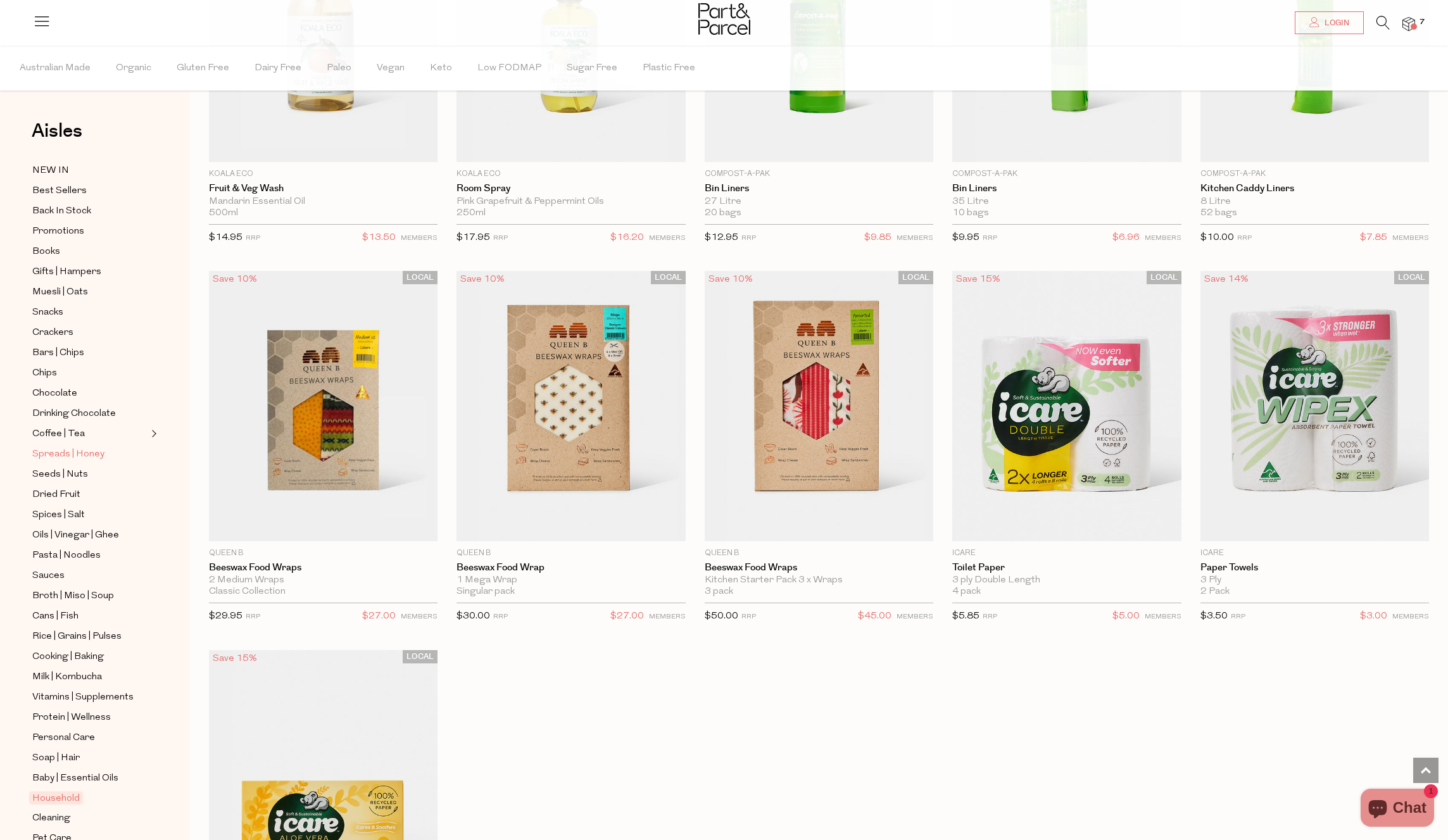
click at [71, 454] on span "Spreads | Honey" at bounding box center [68, 454] width 72 height 15
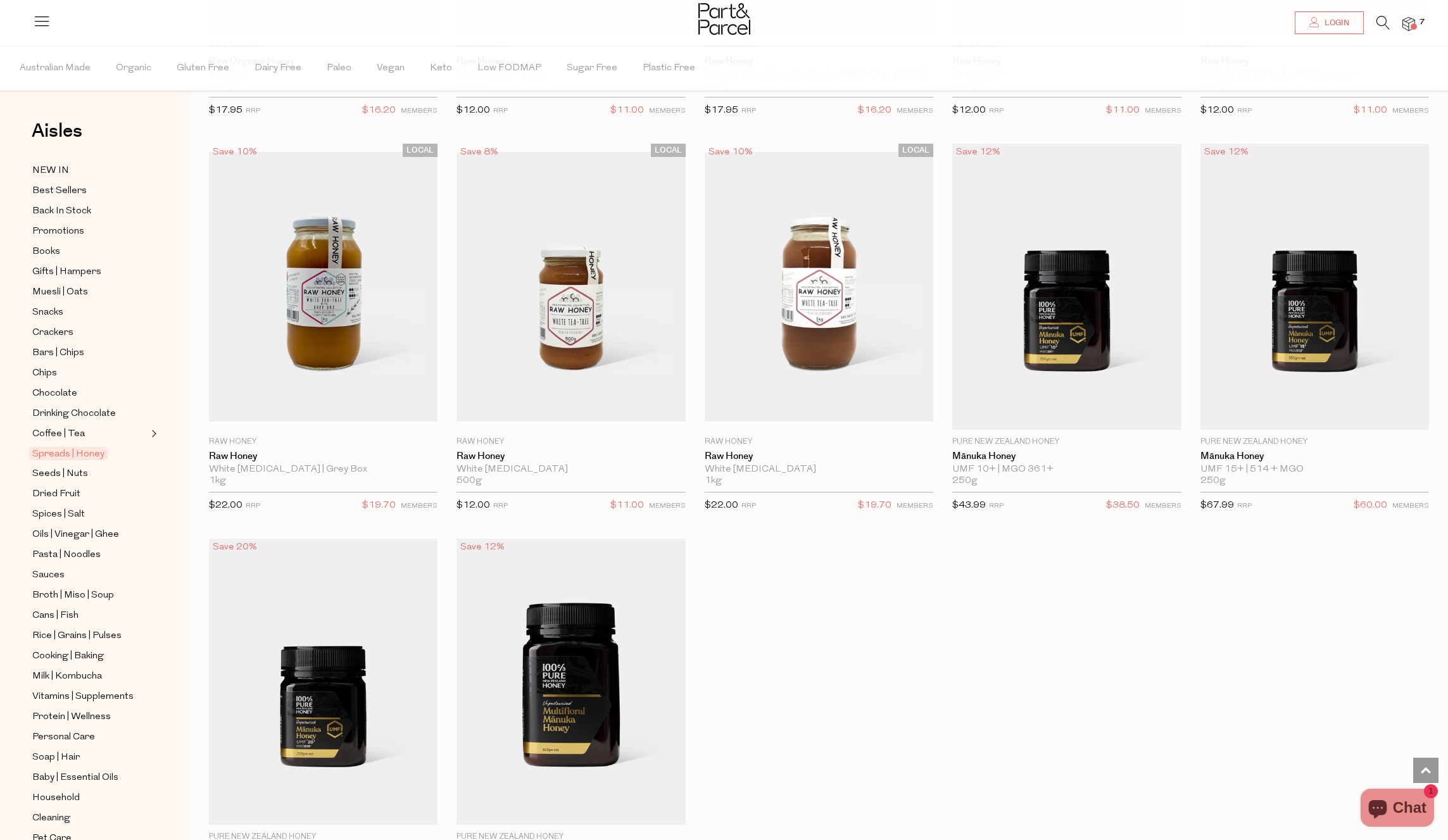
scroll to position [3075, 0]
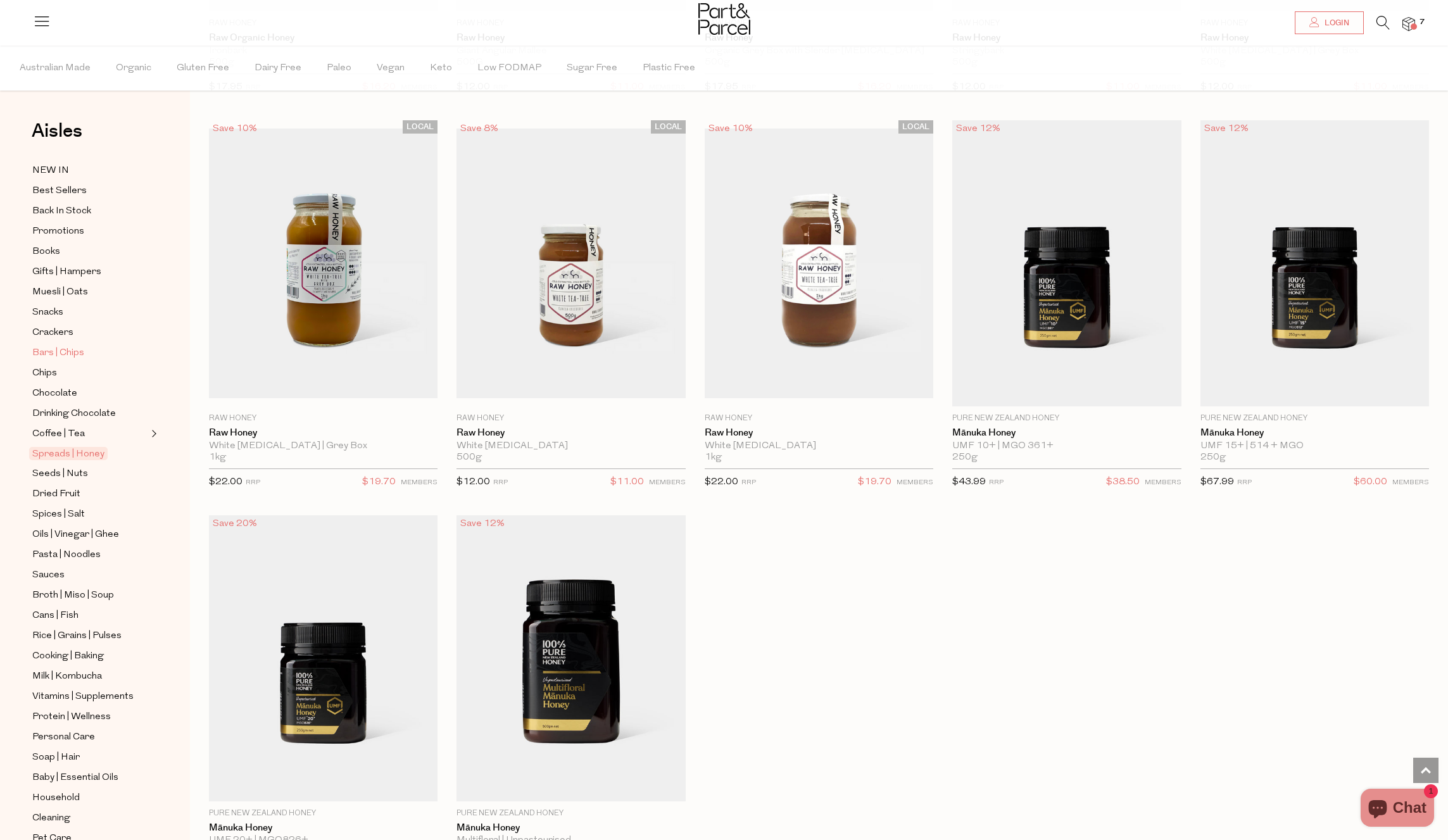
click at [58, 350] on span "Bars | Chips" at bounding box center [58, 353] width 52 height 15
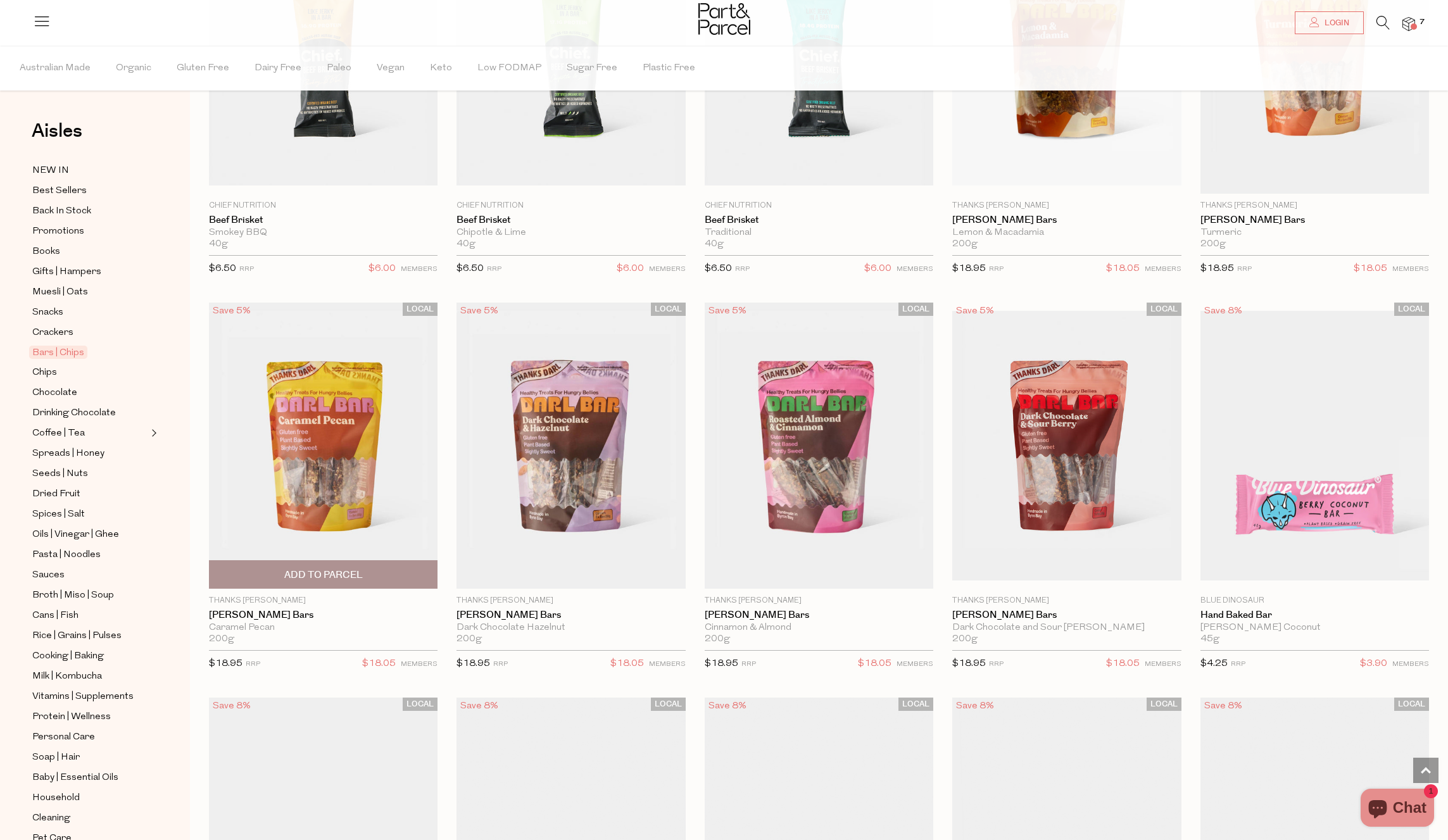
scroll to position [1789, 0]
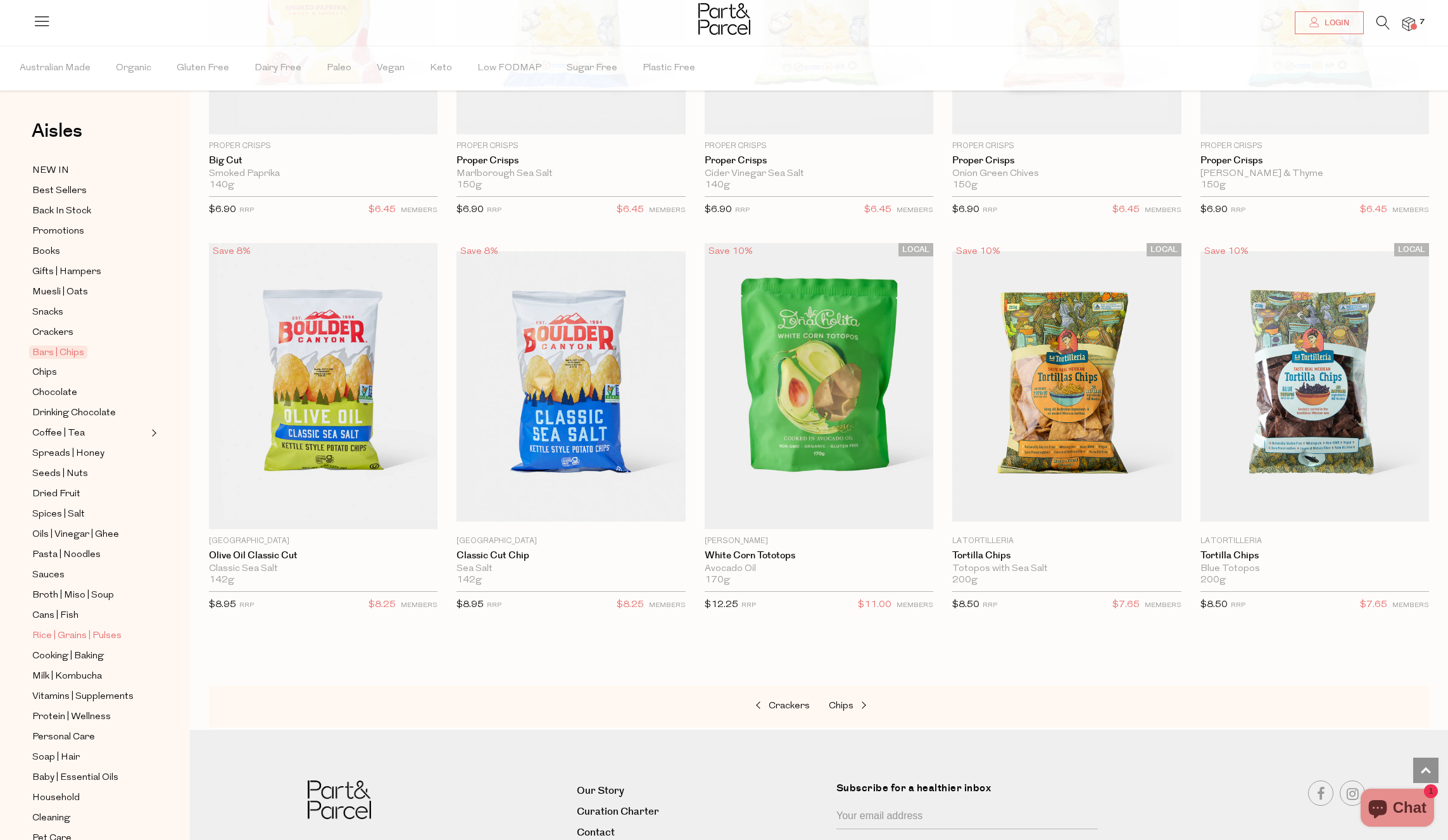
scroll to position [62, 0]
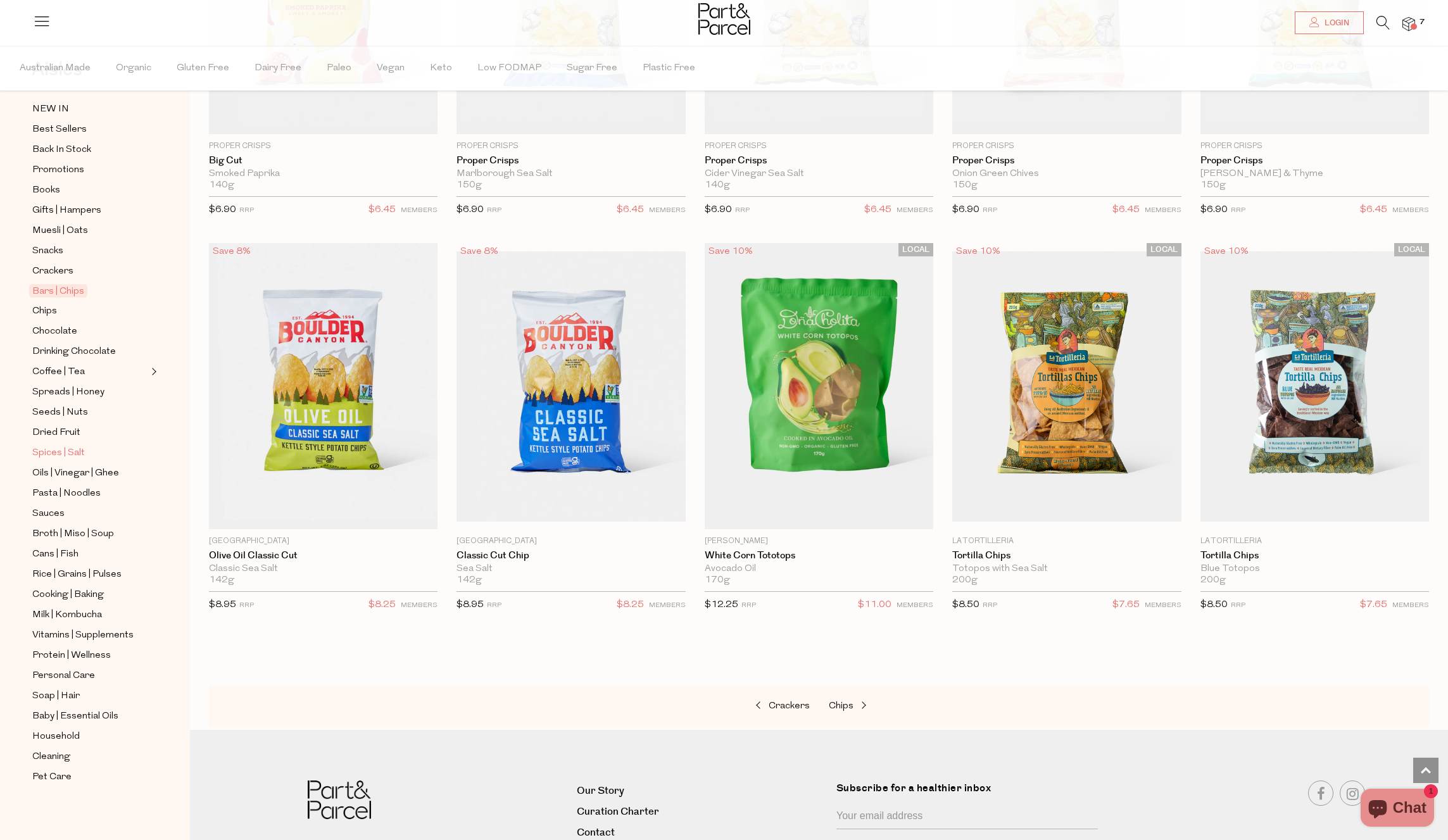
click at [68, 458] on span "Spices | Salt" at bounding box center [58, 453] width 52 height 15
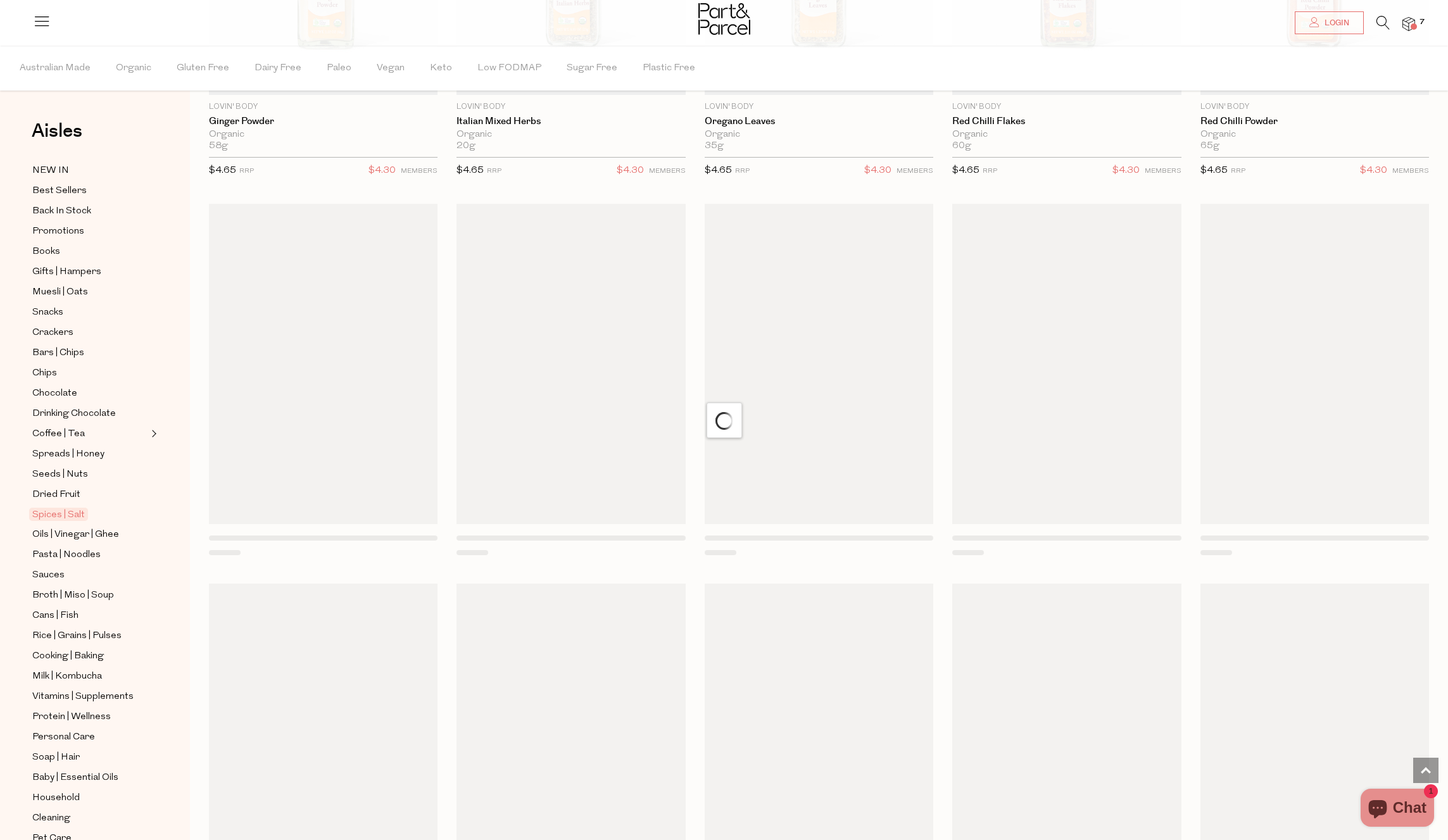
scroll to position [3892, 0]
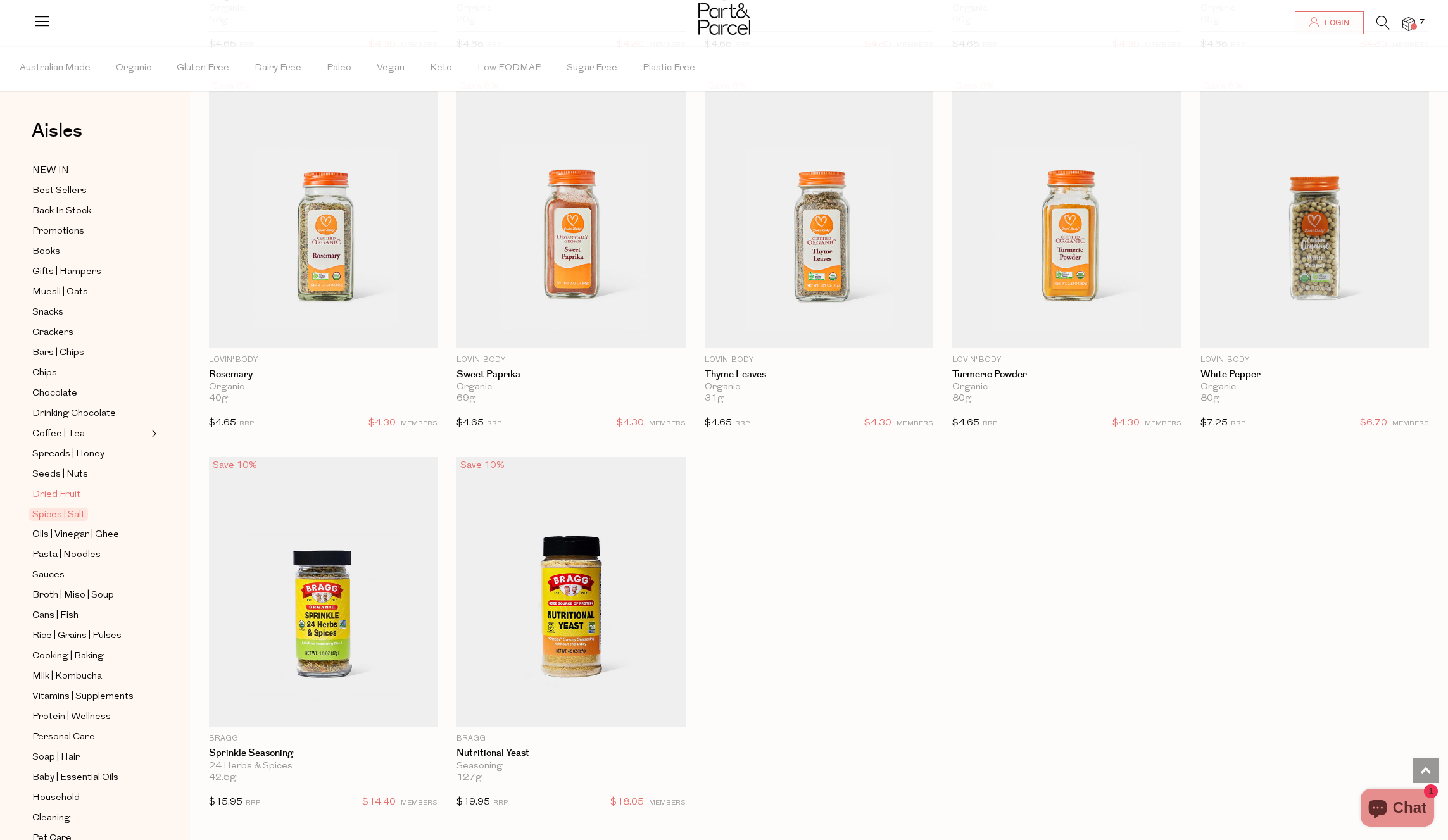
click at [45, 490] on span "Dried Fruit" at bounding box center [56, 494] width 49 height 15
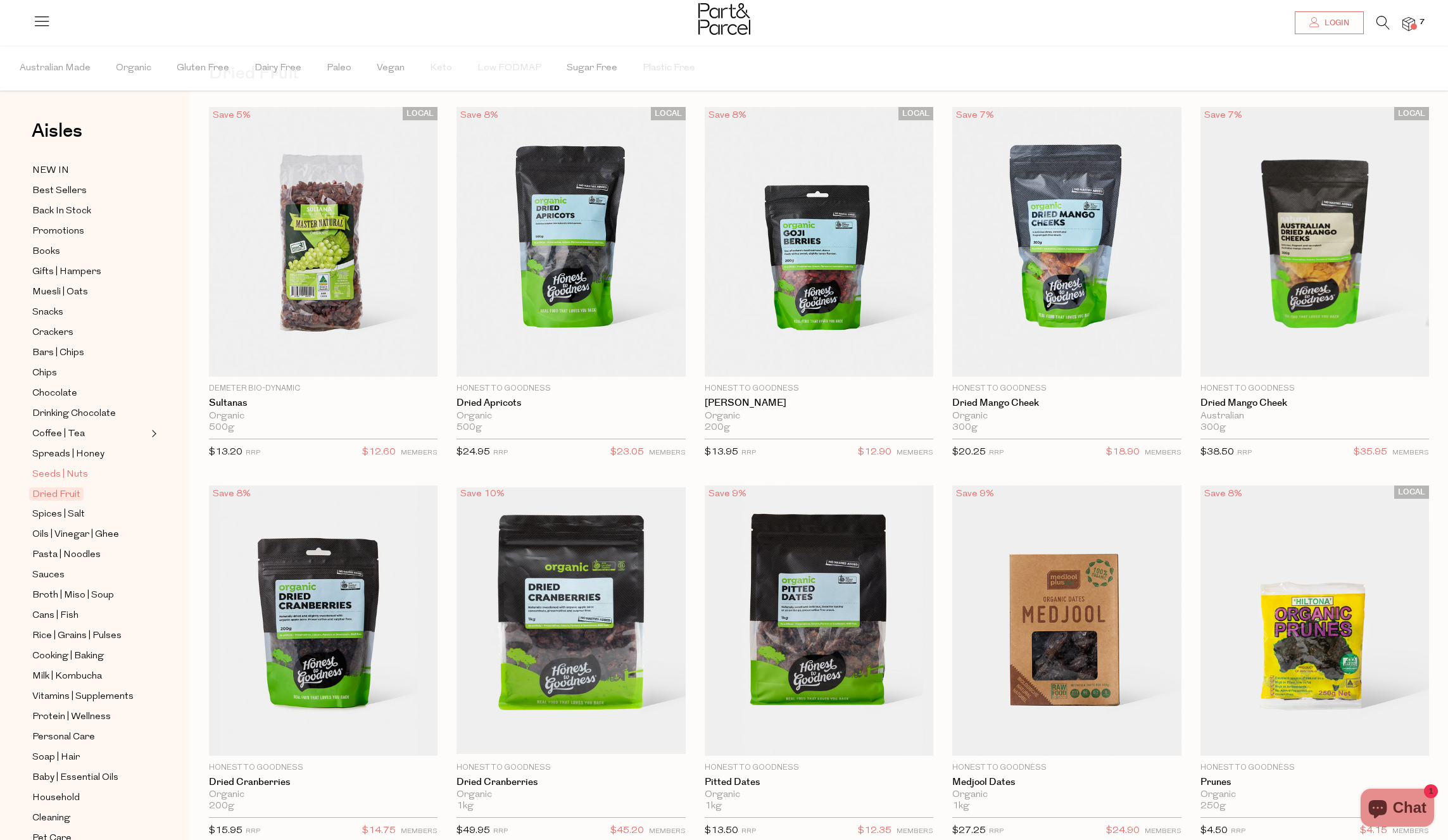
scroll to position [7, 0]
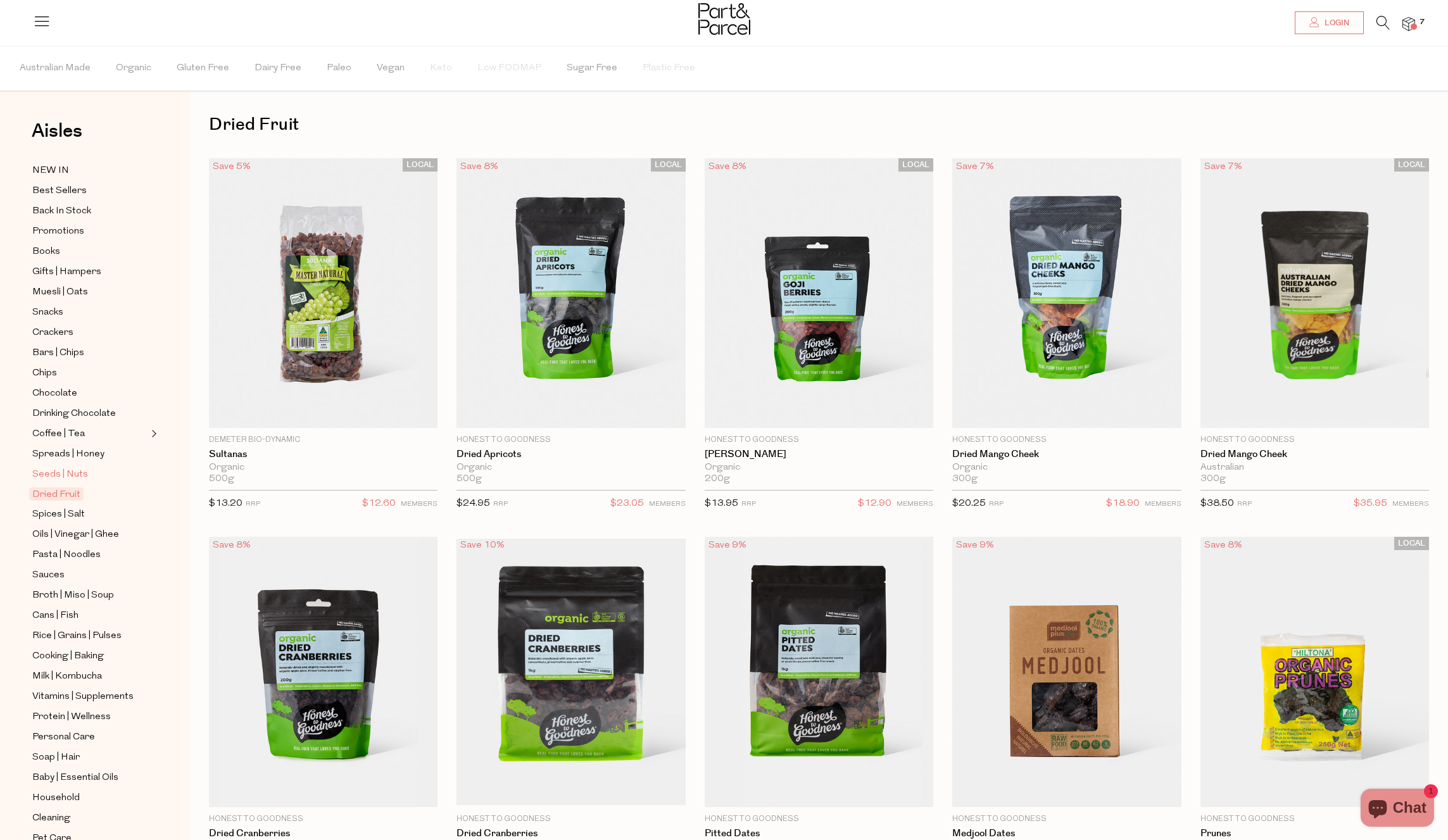
click at [68, 472] on span "Seeds | Nuts" at bounding box center [59, 474] width 56 height 15
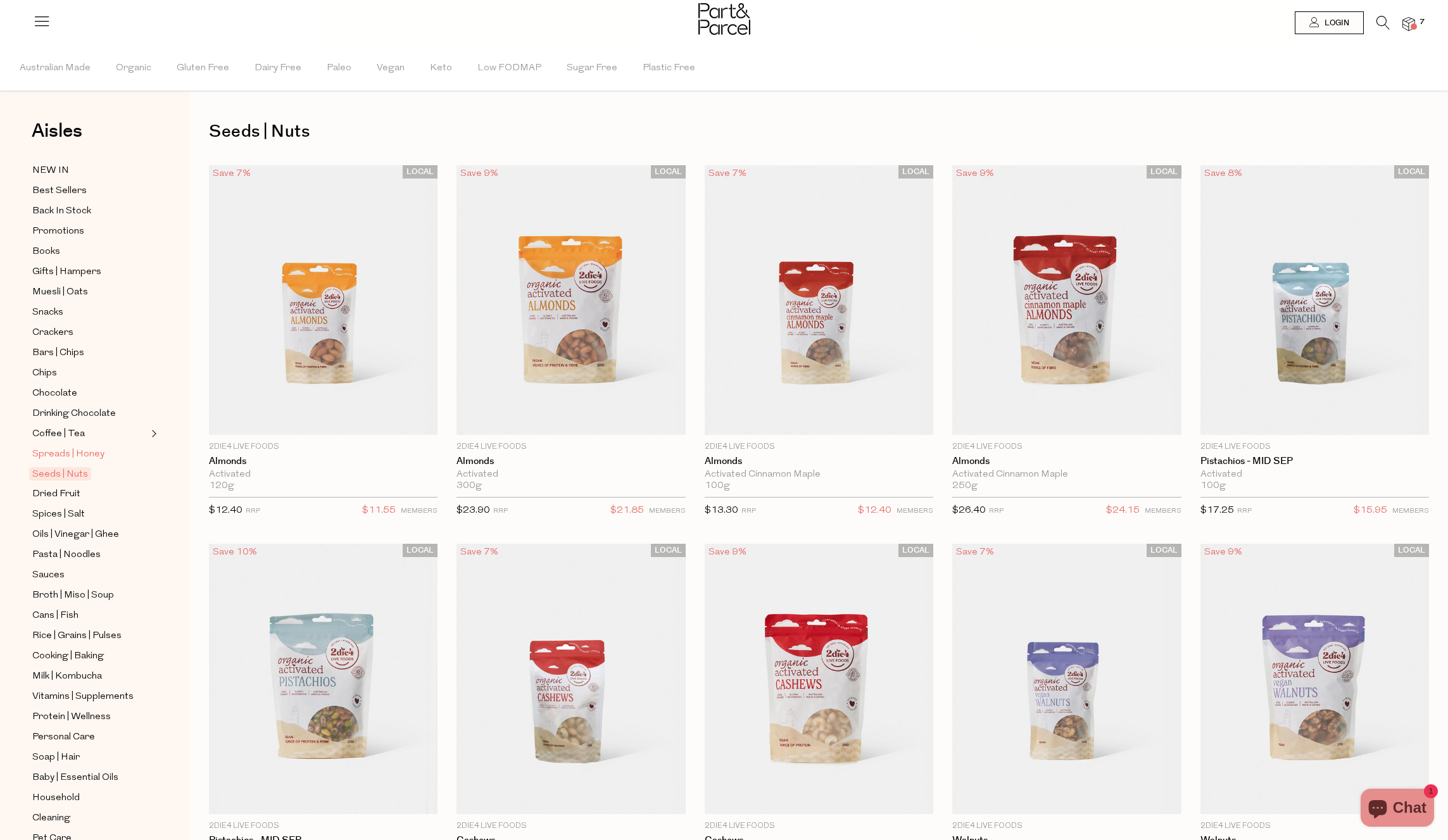
click at [71, 450] on span "Spreads | Honey" at bounding box center [68, 454] width 72 height 15
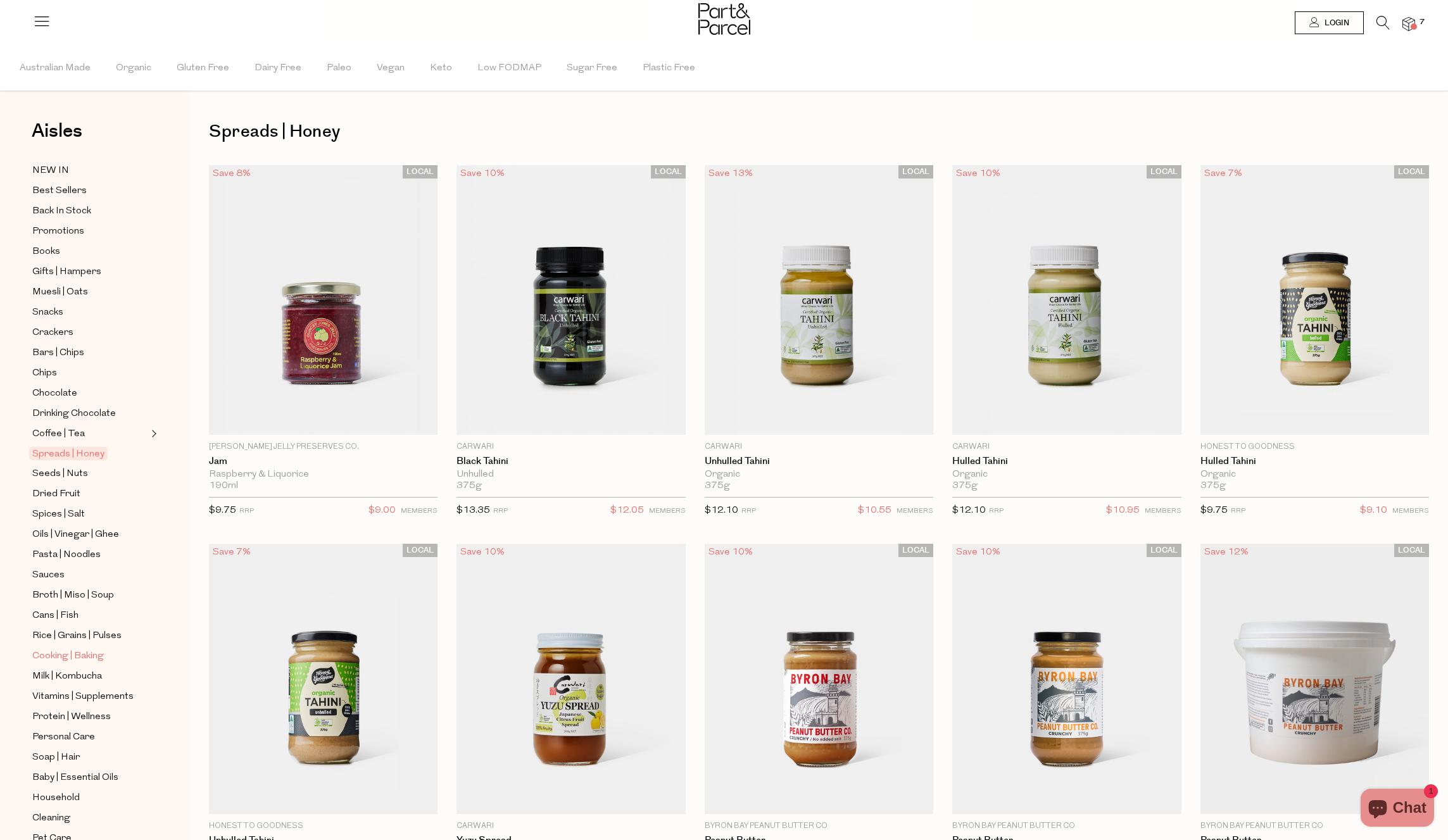
click at [84, 661] on span "Cooking | Baking" at bounding box center [67, 656] width 71 height 15
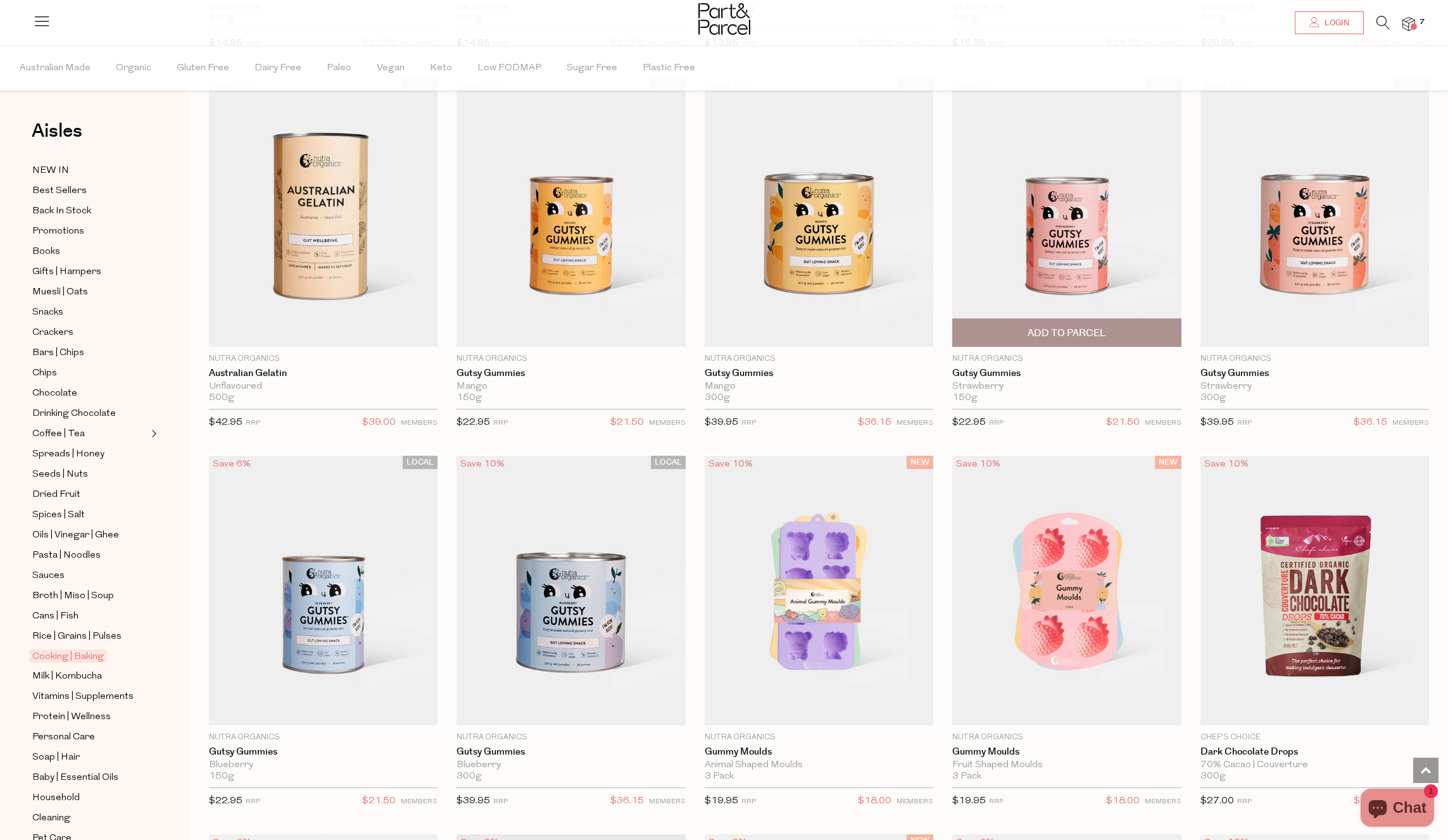
scroll to position [1240, 0]
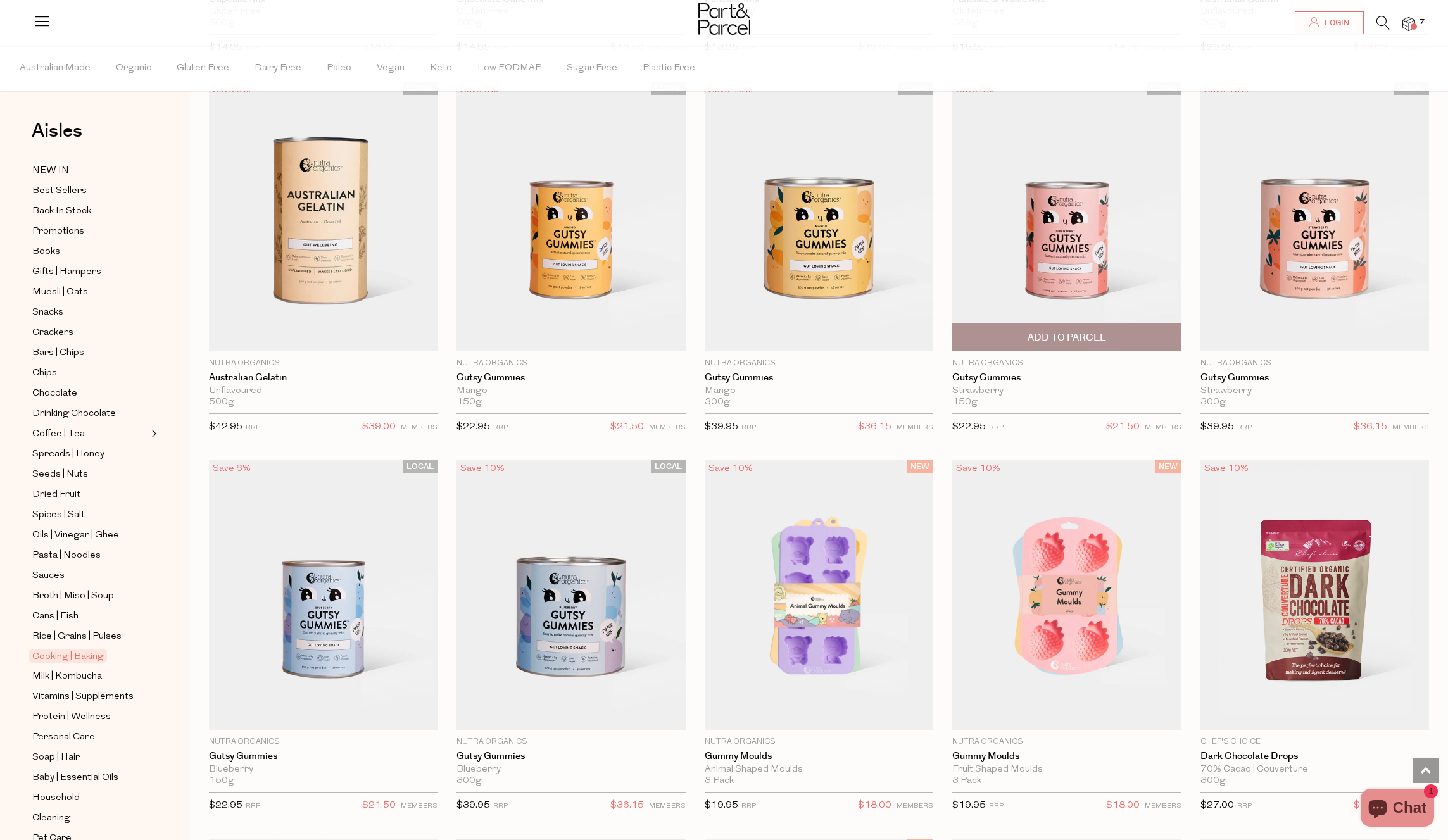
click at [1032, 328] on span "Add To Parcel" at bounding box center [1066, 337] width 221 height 27
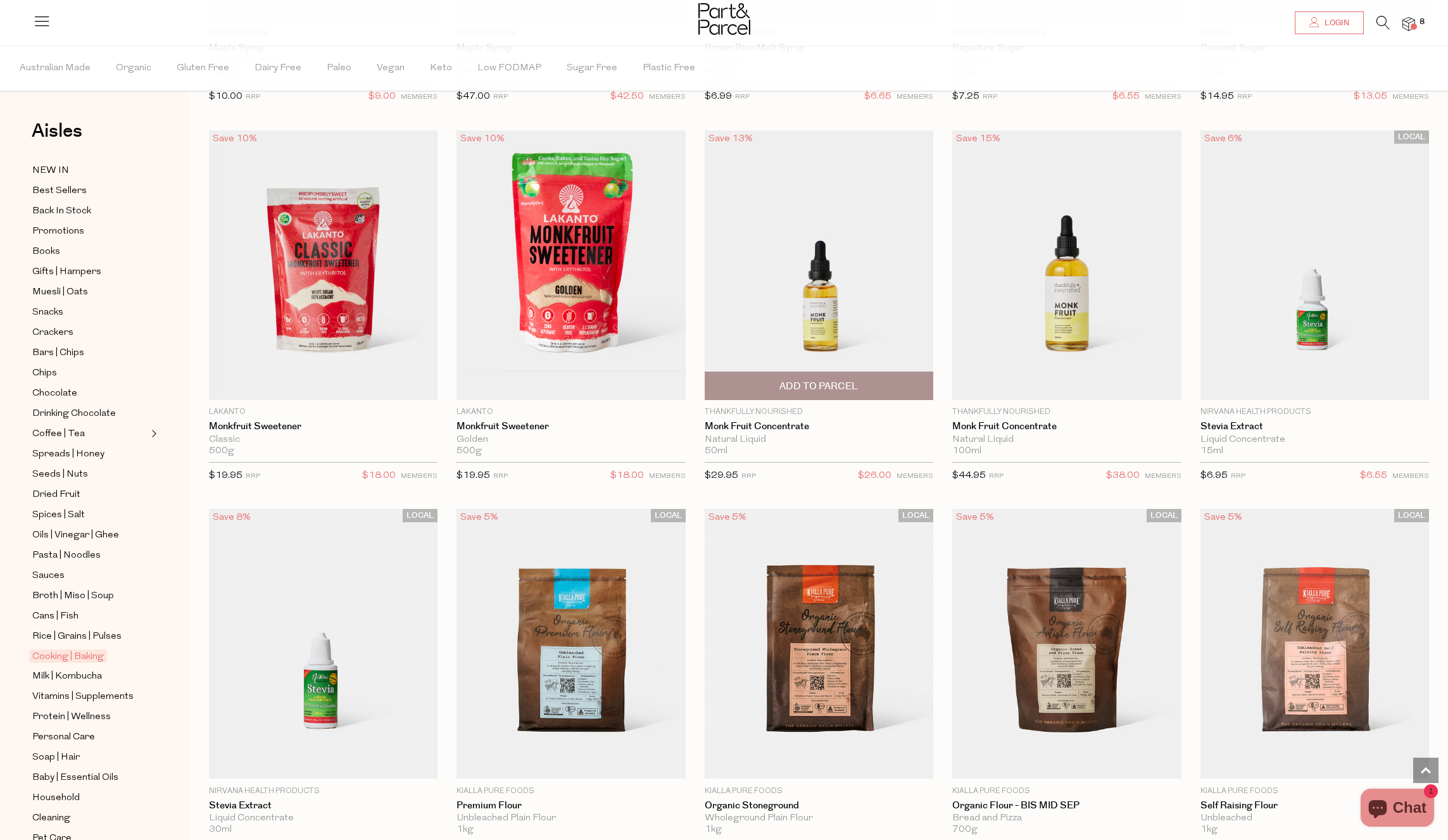
scroll to position [3092, 0]
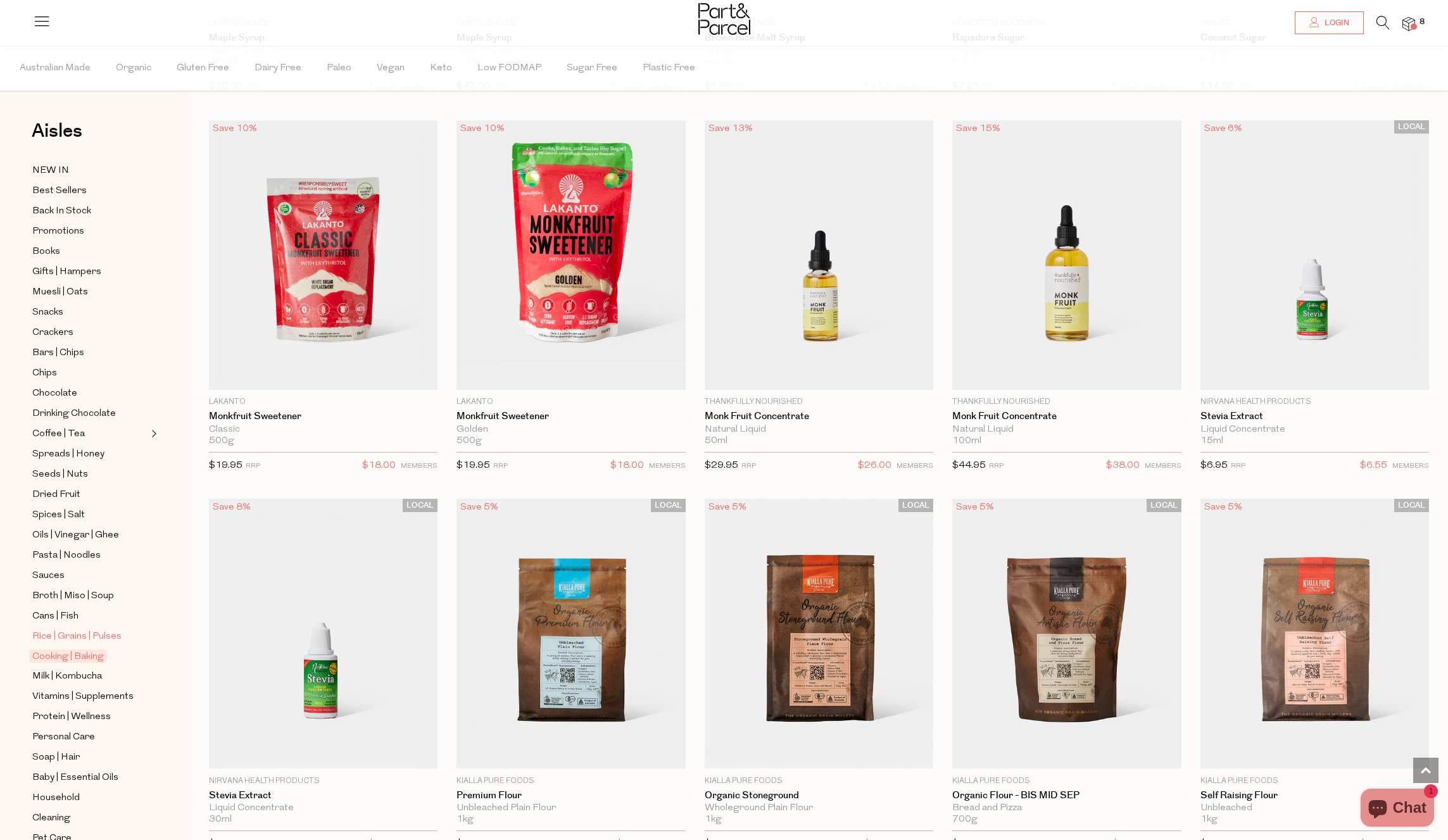
click at [70, 633] on span "Rice | Grains | Pulses" at bounding box center [77, 637] width 89 height 15
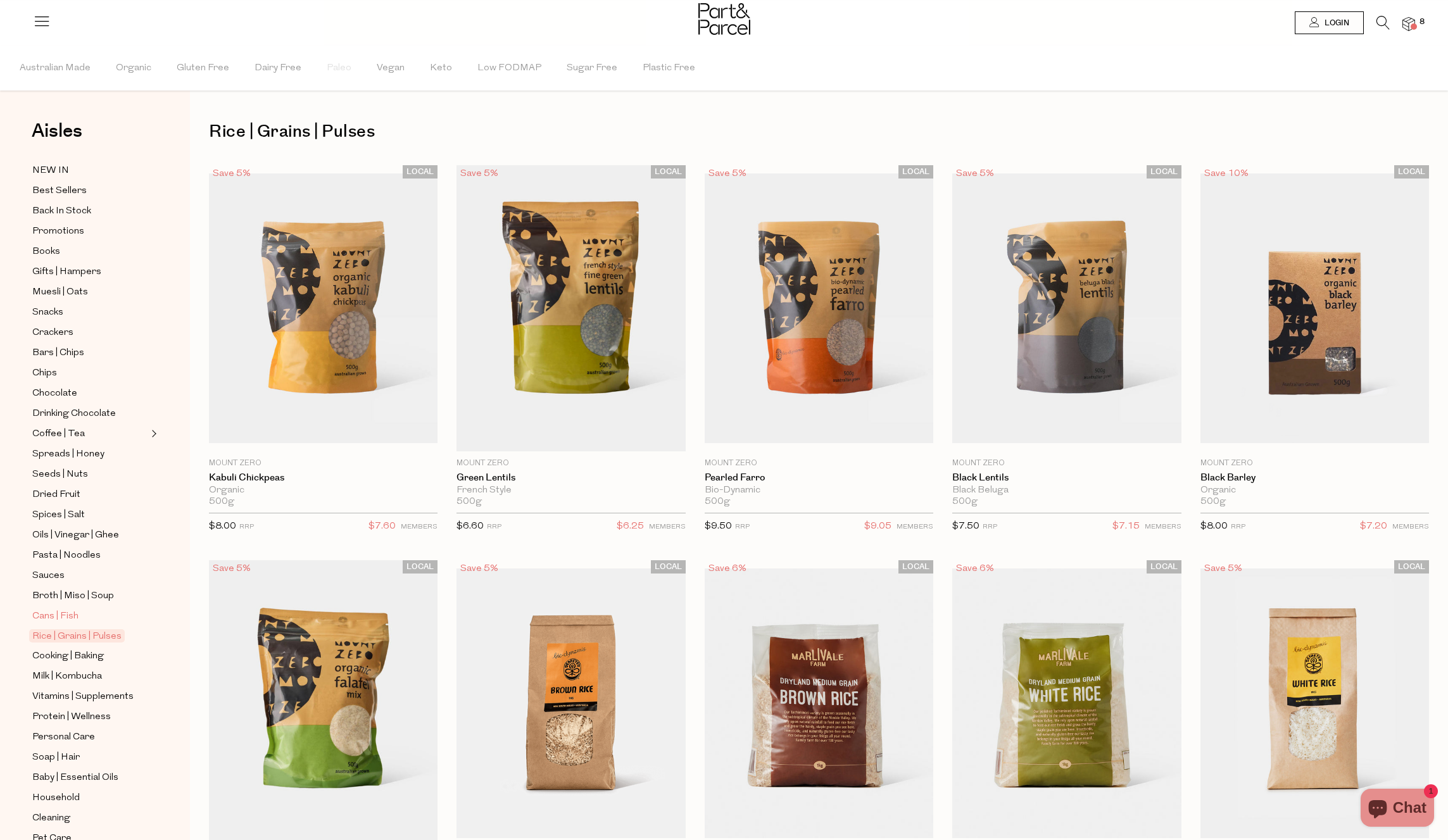
click at [53, 615] on span "Cans | Fish" at bounding box center [55, 616] width 46 height 15
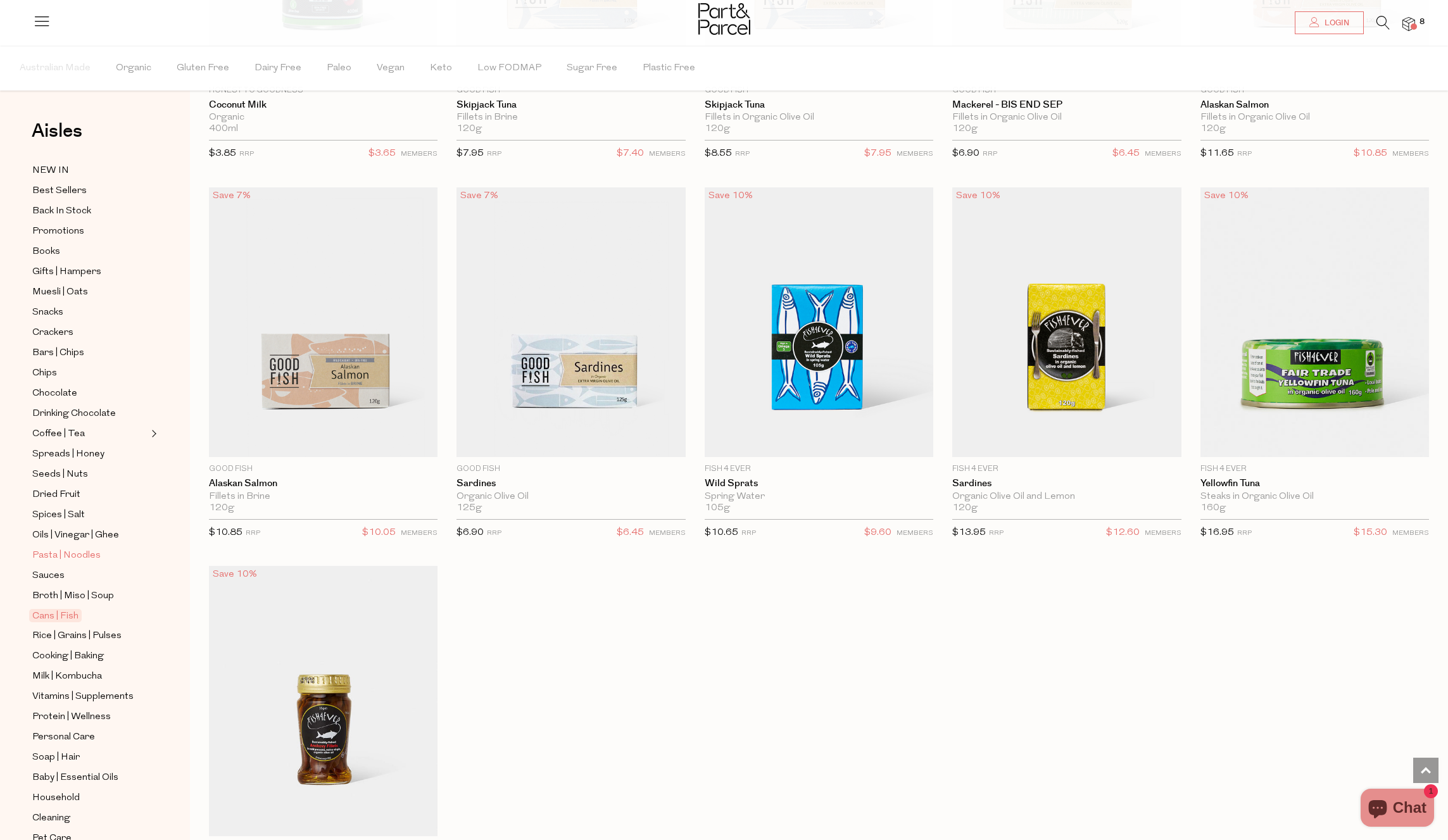
scroll to position [1, 0]
click at [81, 593] on span "Broth | Miso | Soup" at bounding box center [73, 595] width 81 height 15
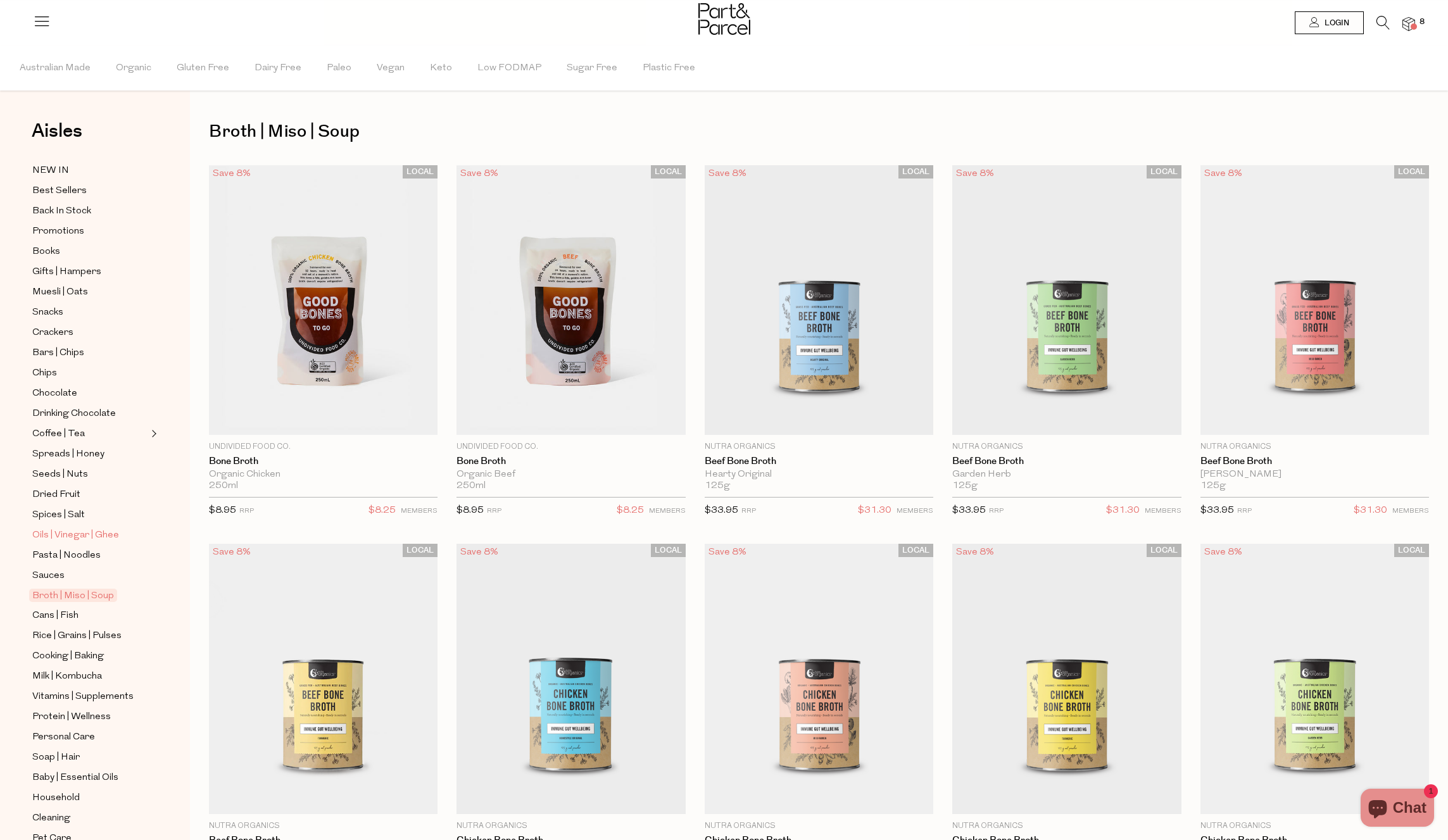
click at [60, 533] on span "Oils | Vinegar | Ghee" at bounding box center [75, 535] width 87 height 15
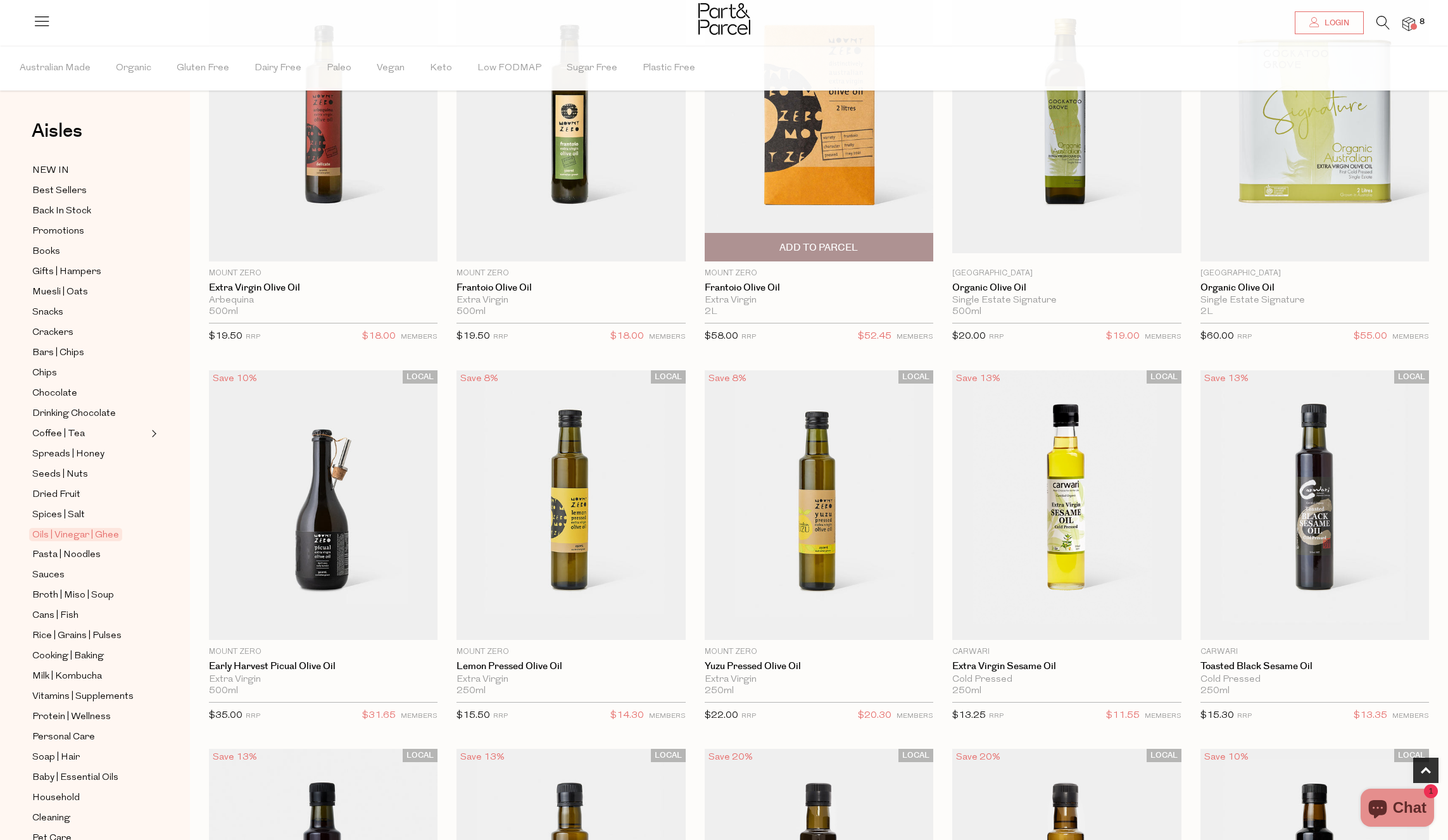
scroll to position [191, 0]
click at [58, 513] on span "Spices | Salt" at bounding box center [58, 515] width 52 height 15
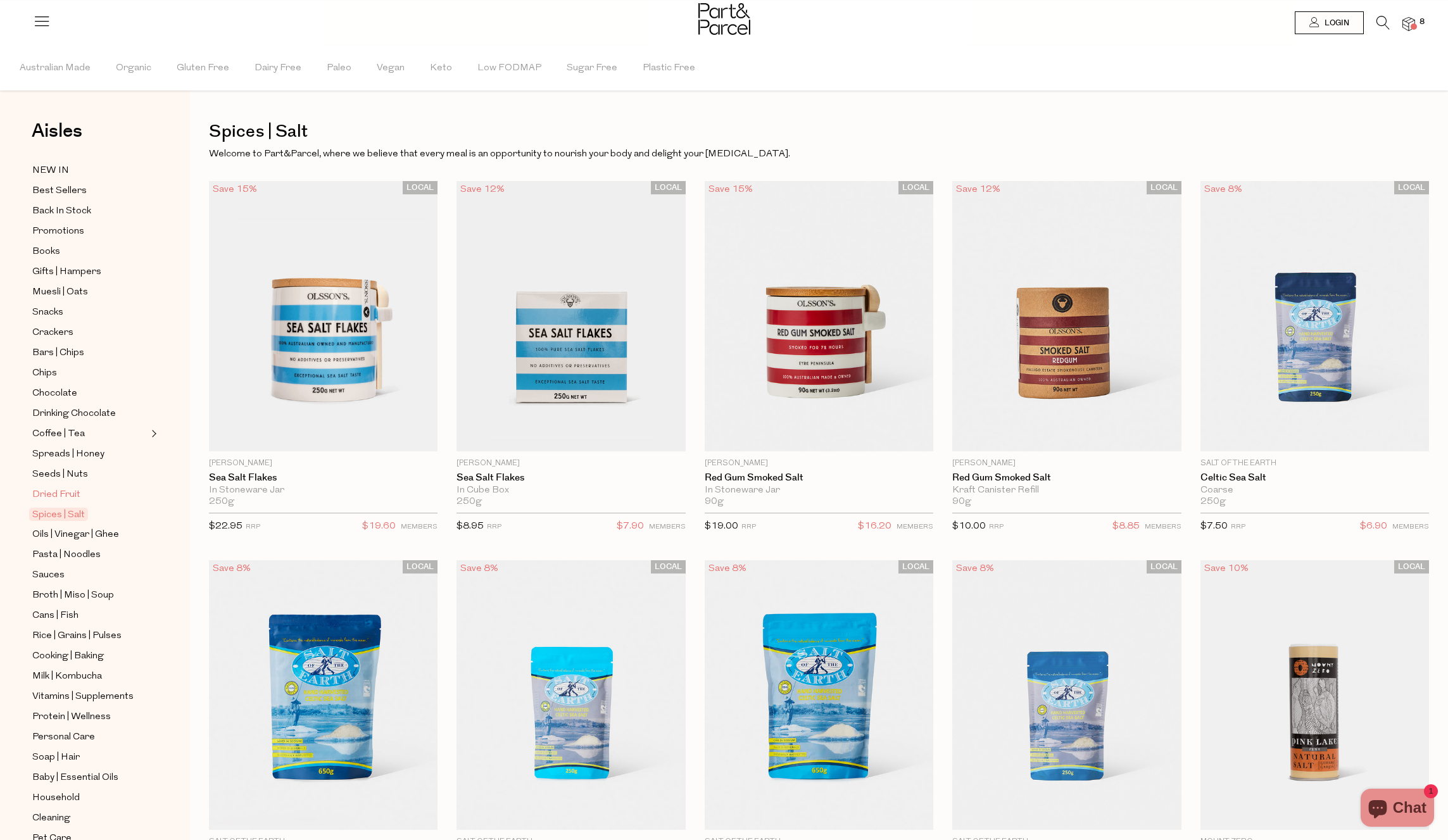
click at [68, 488] on span "Dried Fruit" at bounding box center [56, 494] width 49 height 15
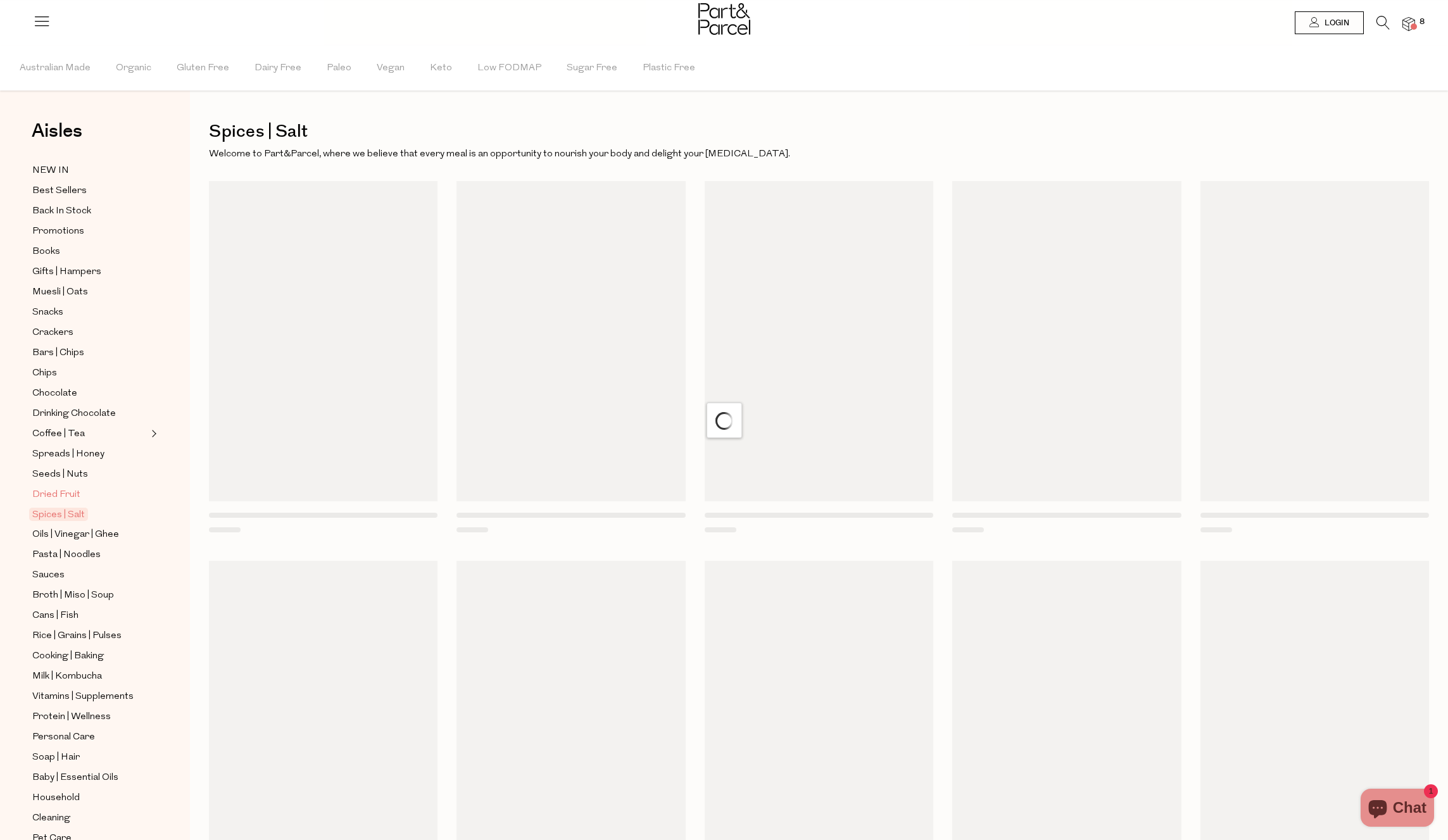
scroll to position [7, 0]
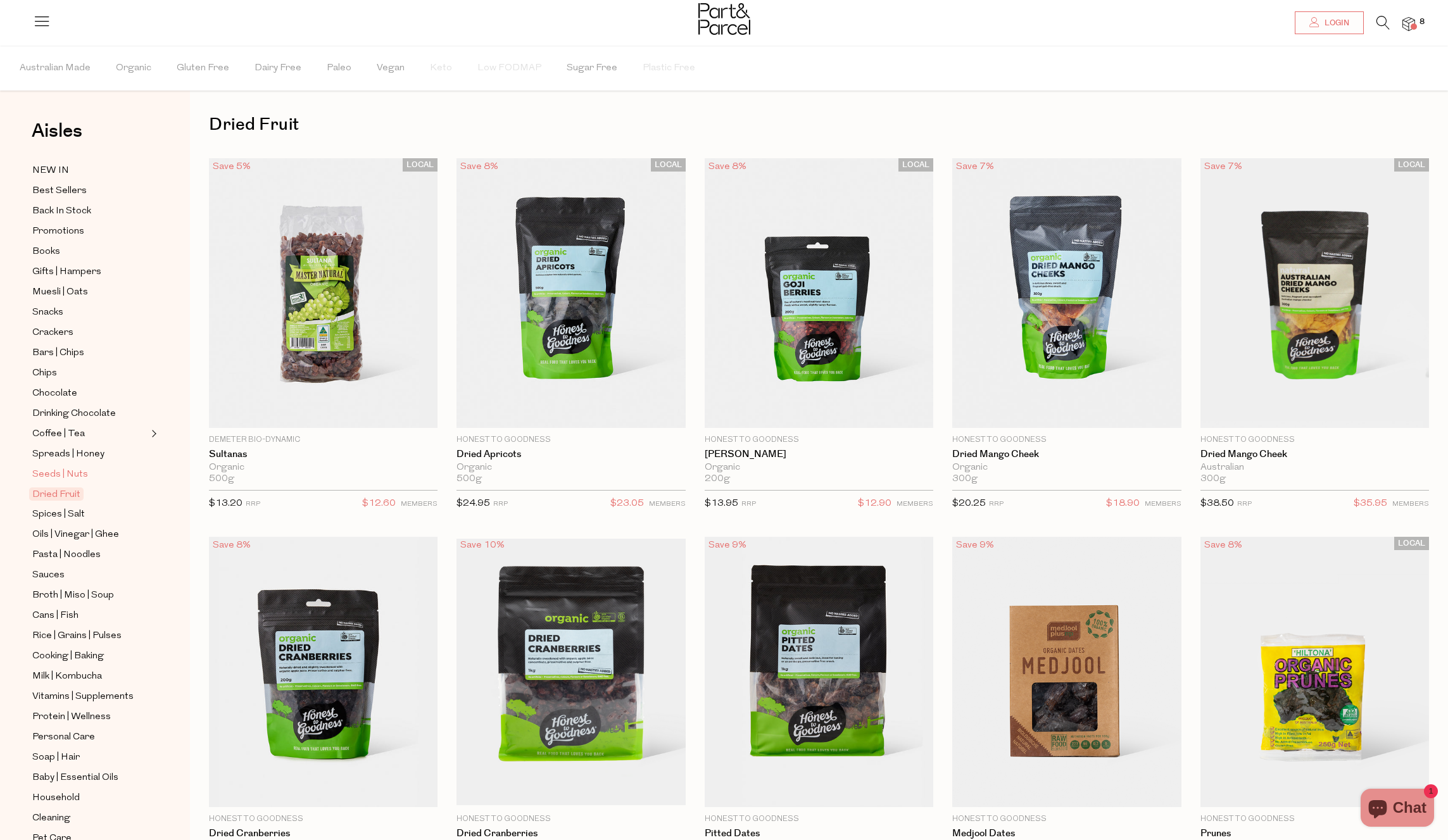
click at [76, 476] on span "Seeds | Nuts" at bounding box center [59, 474] width 56 height 15
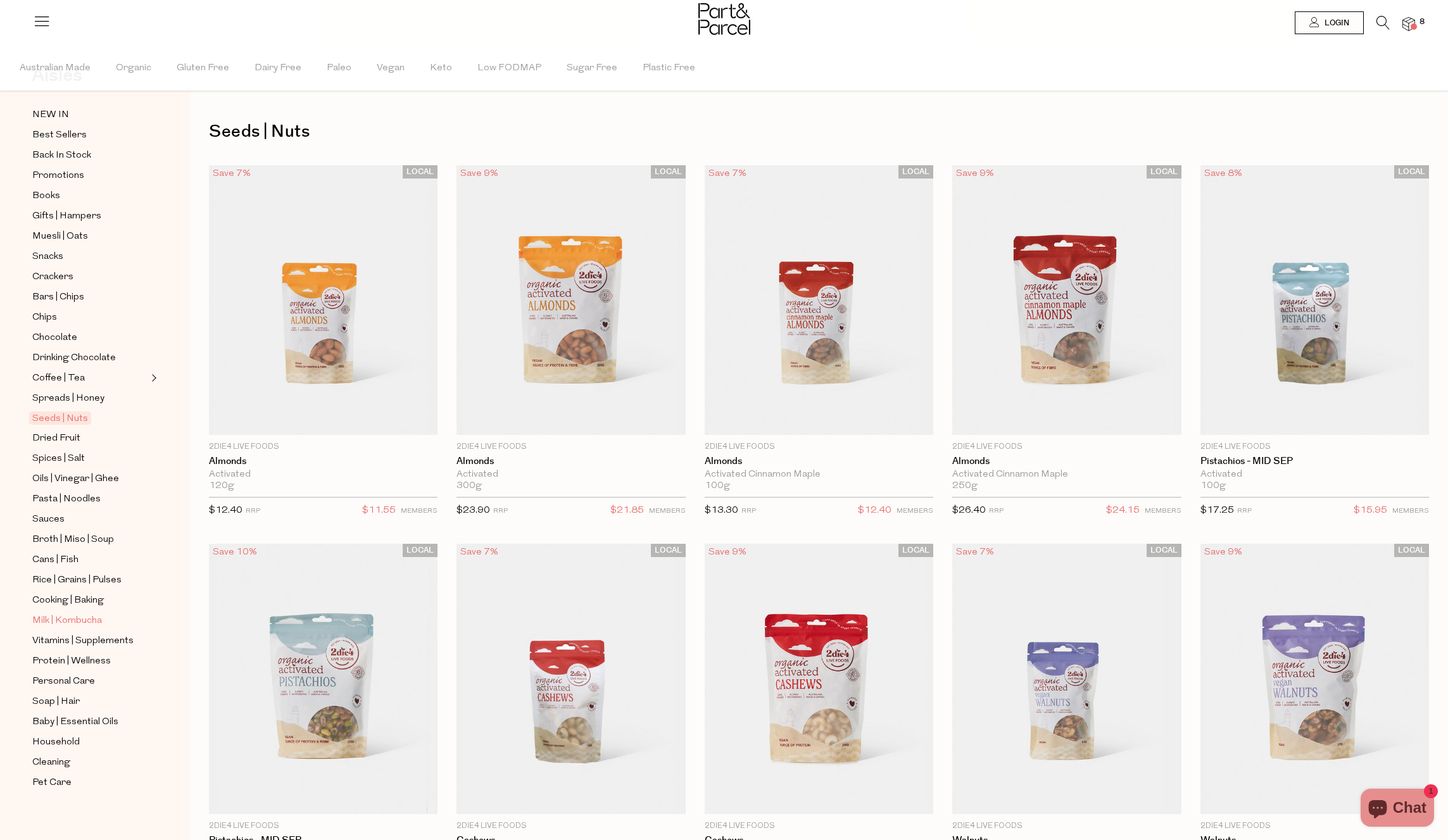
scroll to position [62, 0]
click at [1379, 19] on icon at bounding box center [1383, 23] width 13 height 14
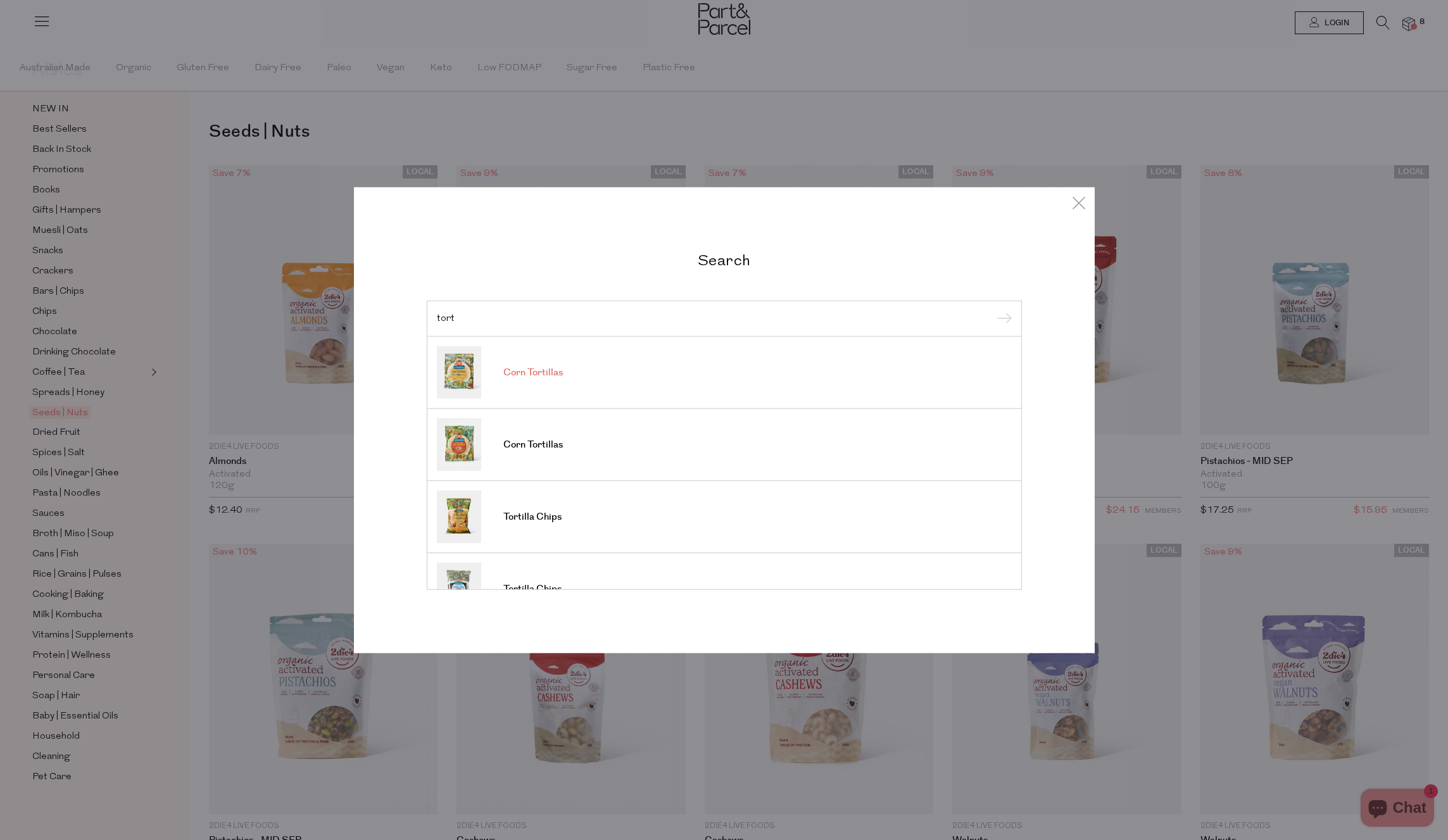
type input "tort"
click at [539, 372] on span "Corn Tortillas" at bounding box center [534, 373] width 59 height 13
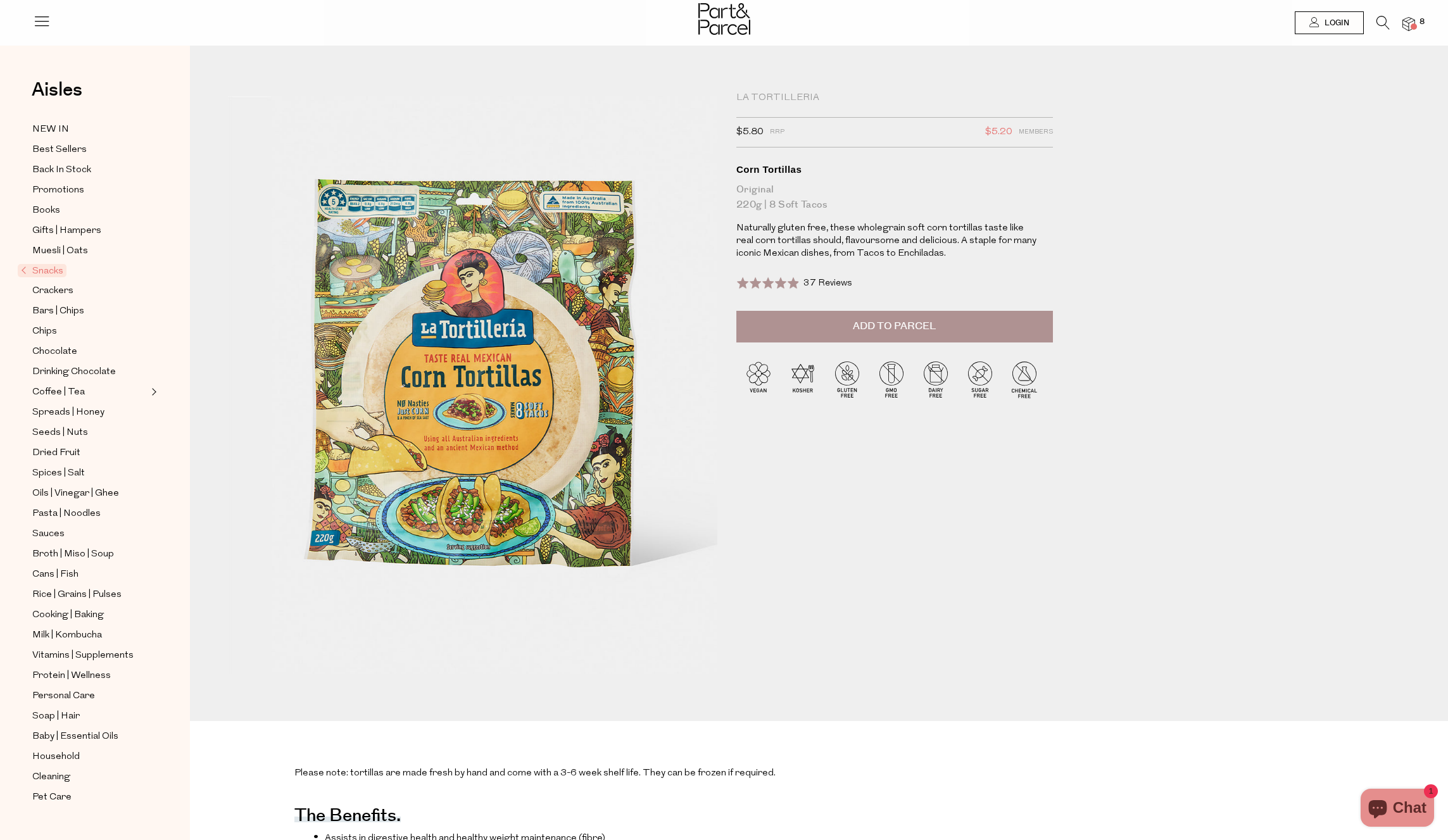
click at [856, 328] on span "Add to Parcel" at bounding box center [894, 326] width 83 height 15
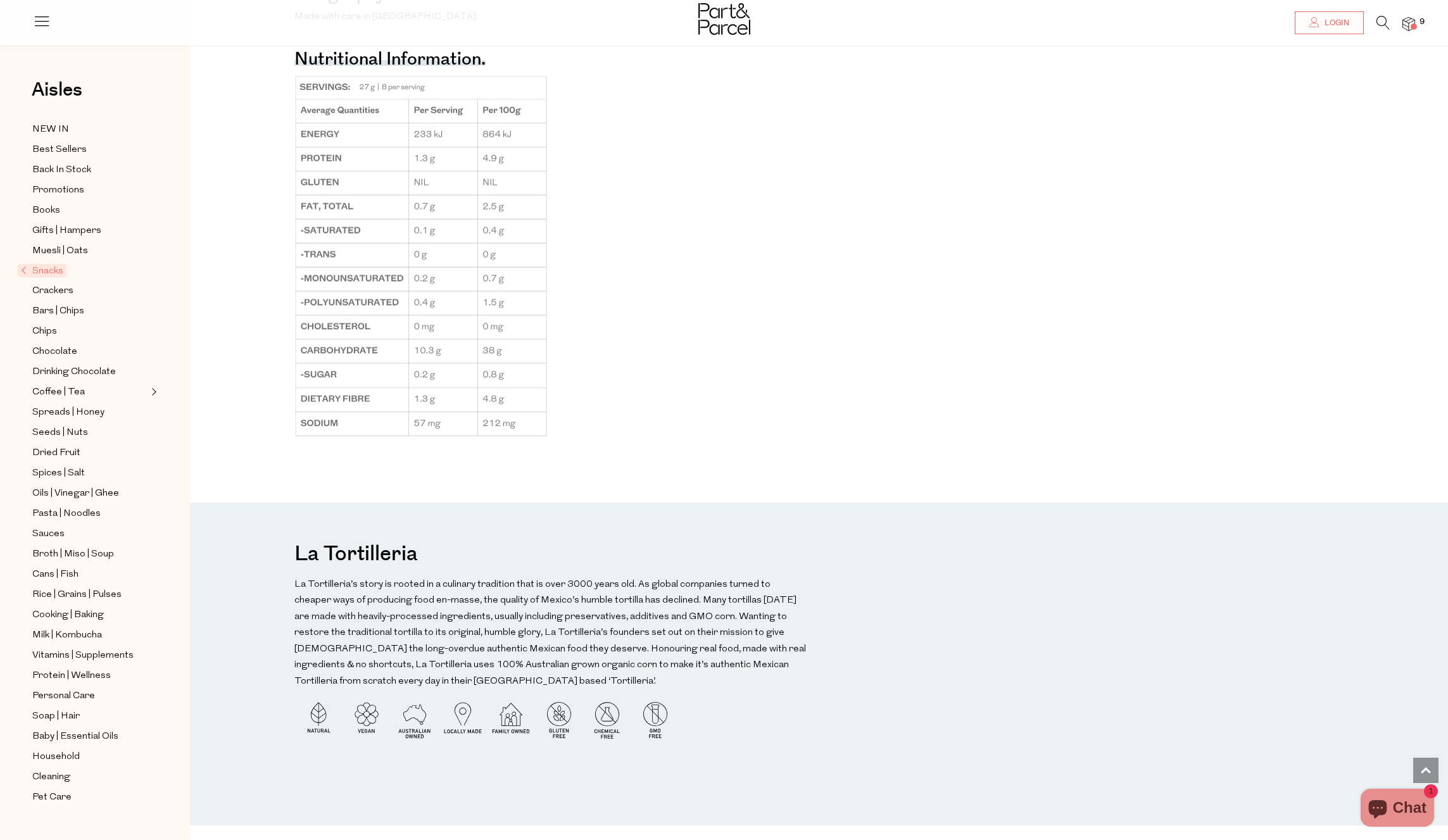
scroll to position [1219, 0]
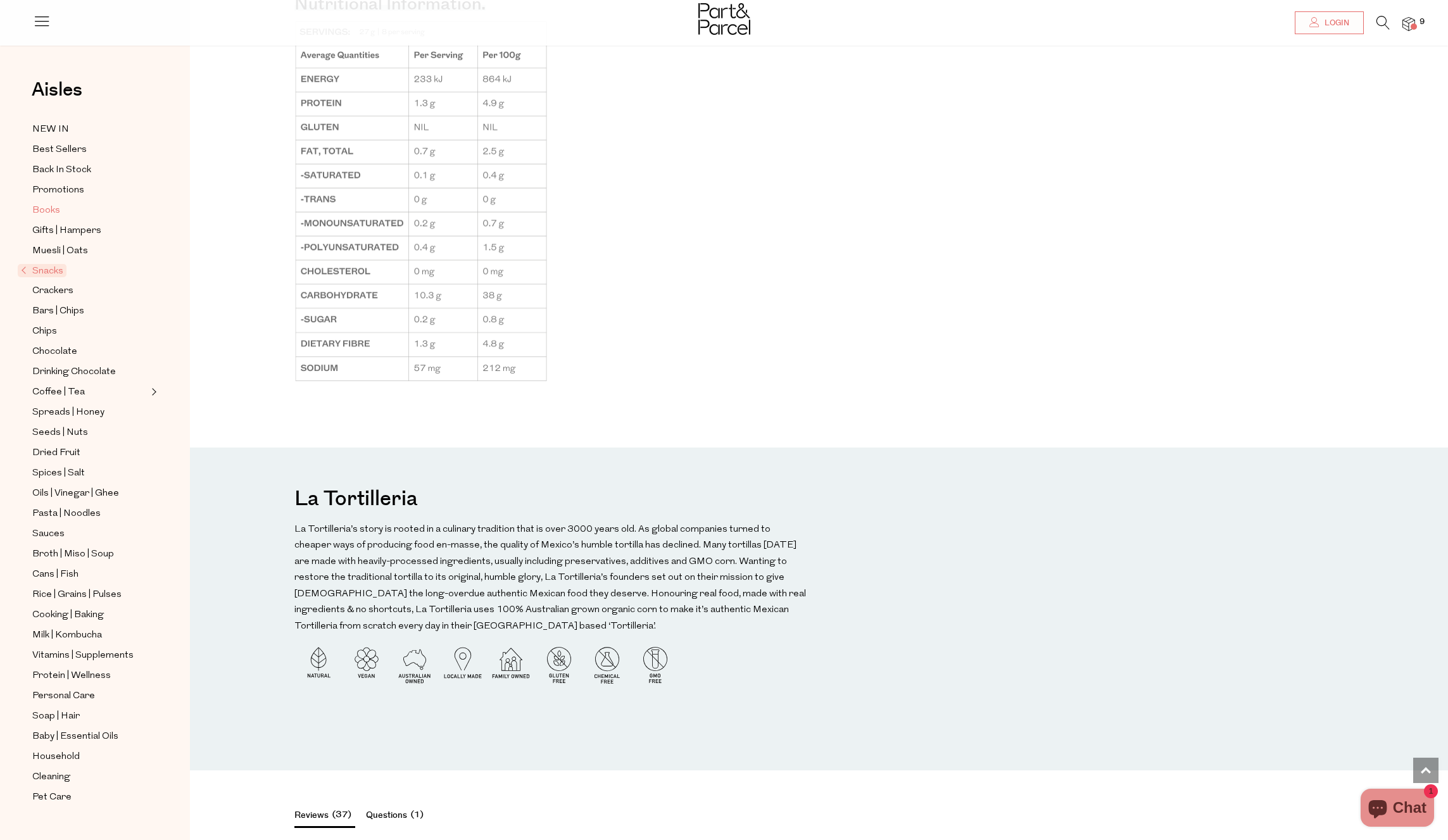
click at [43, 210] on span "Books" at bounding box center [46, 210] width 28 height 15
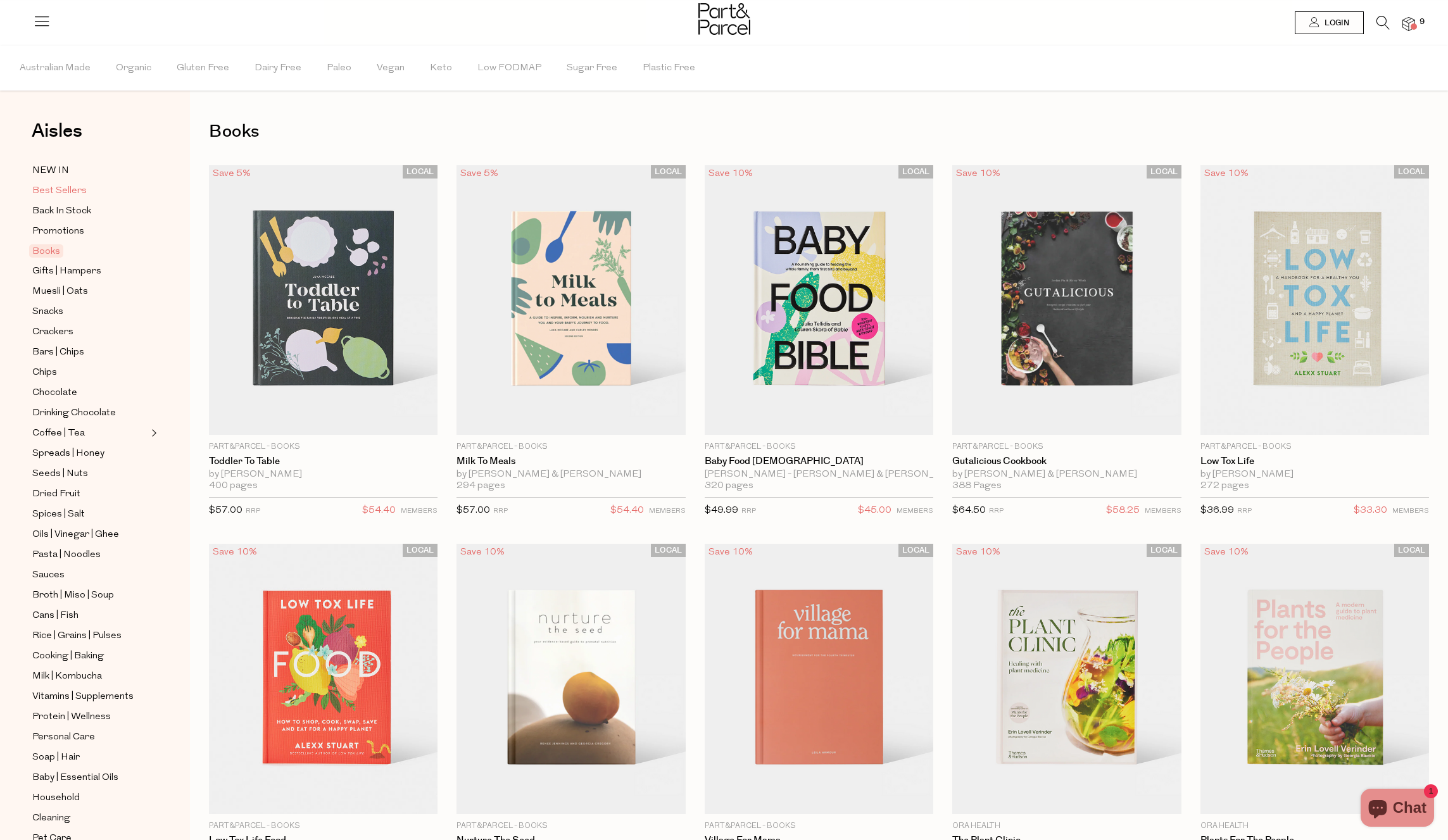
click at [68, 191] on span "Best Sellers" at bounding box center [59, 191] width 55 height 15
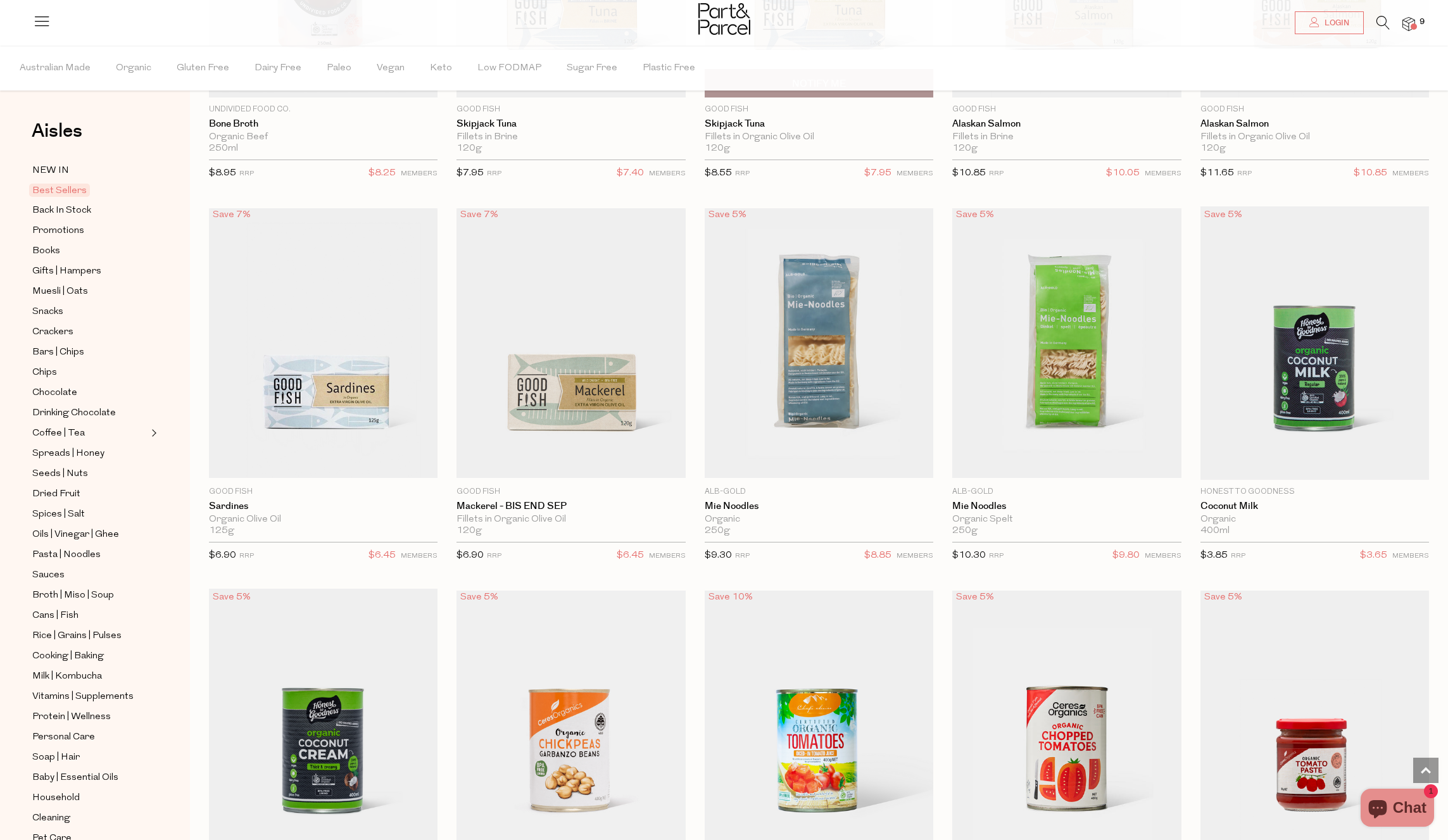
scroll to position [1135, 0]
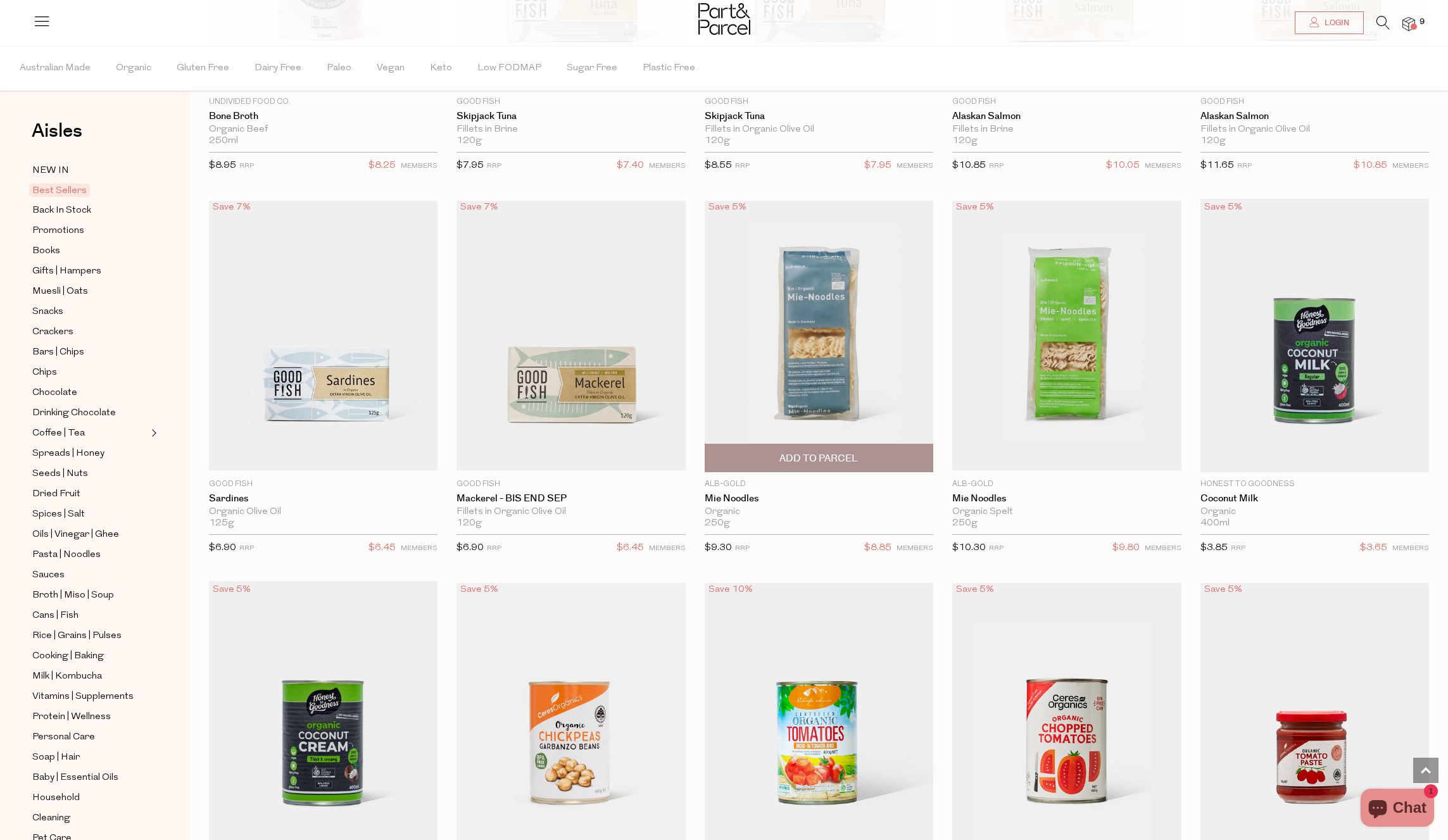
click at [811, 452] on span "Add To Parcel" at bounding box center [818, 458] width 78 height 13
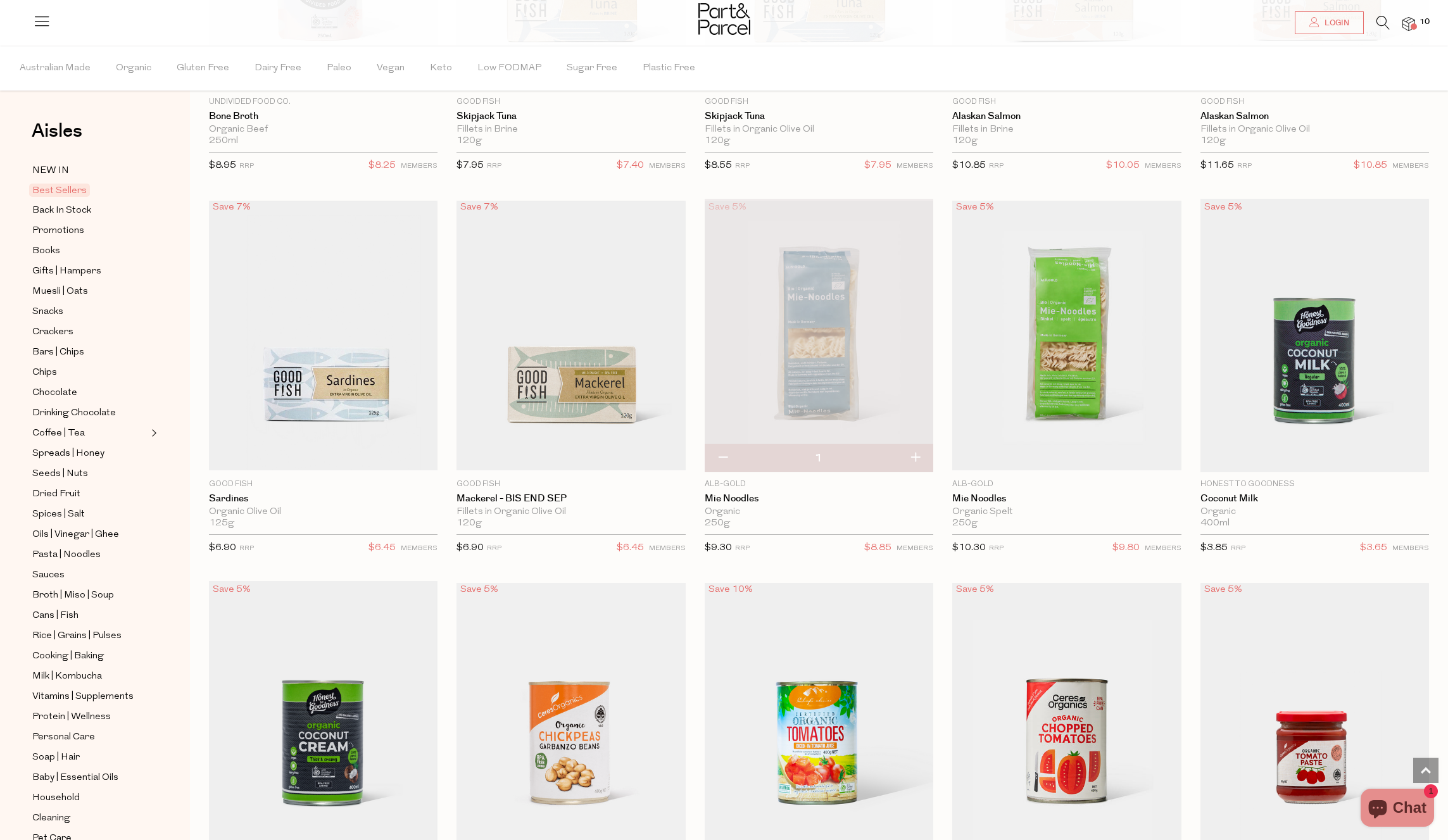
click at [1414, 25] on span at bounding box center [1414, 27] width 6 height 6
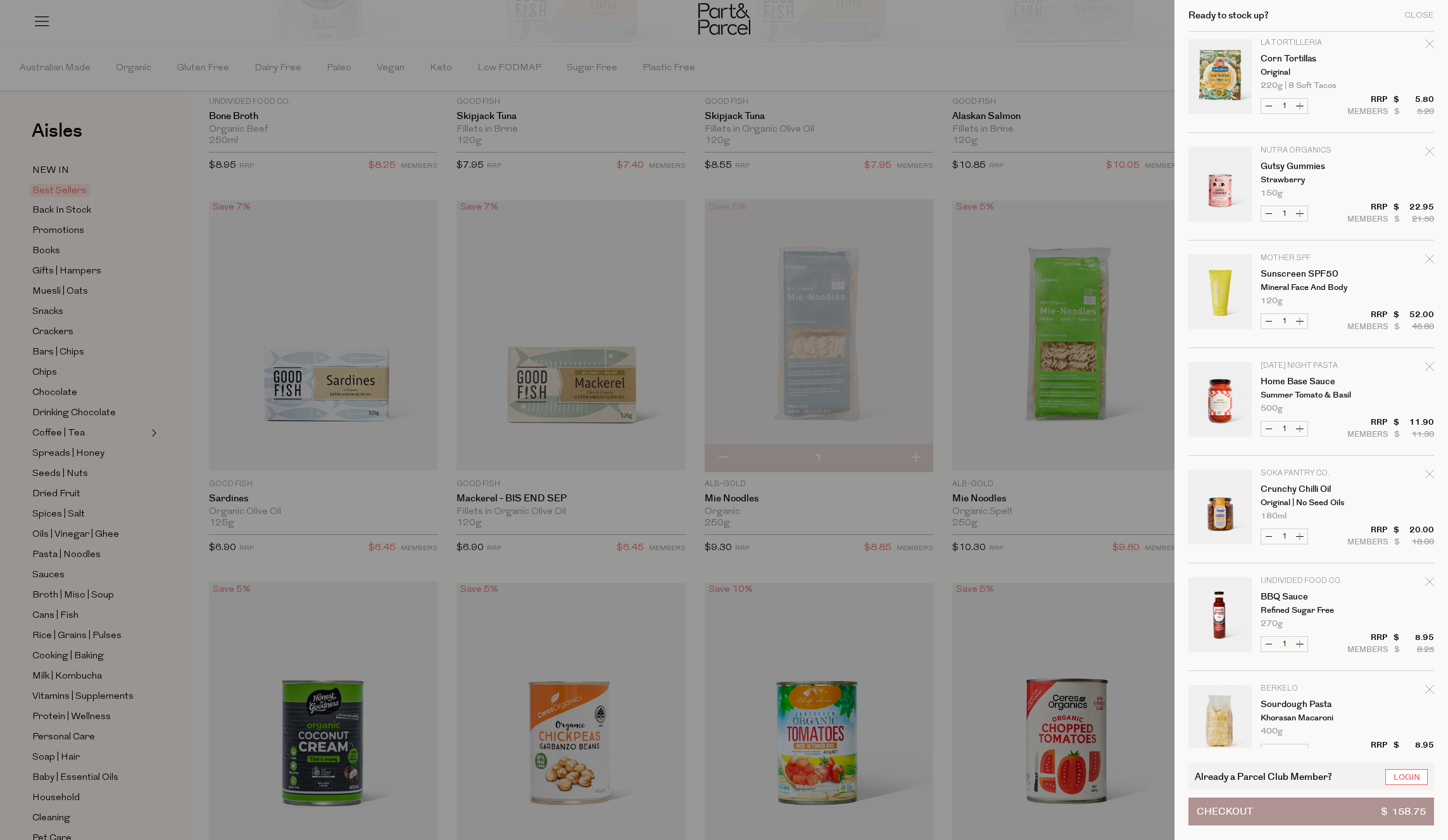
scroll to position [0, 0]
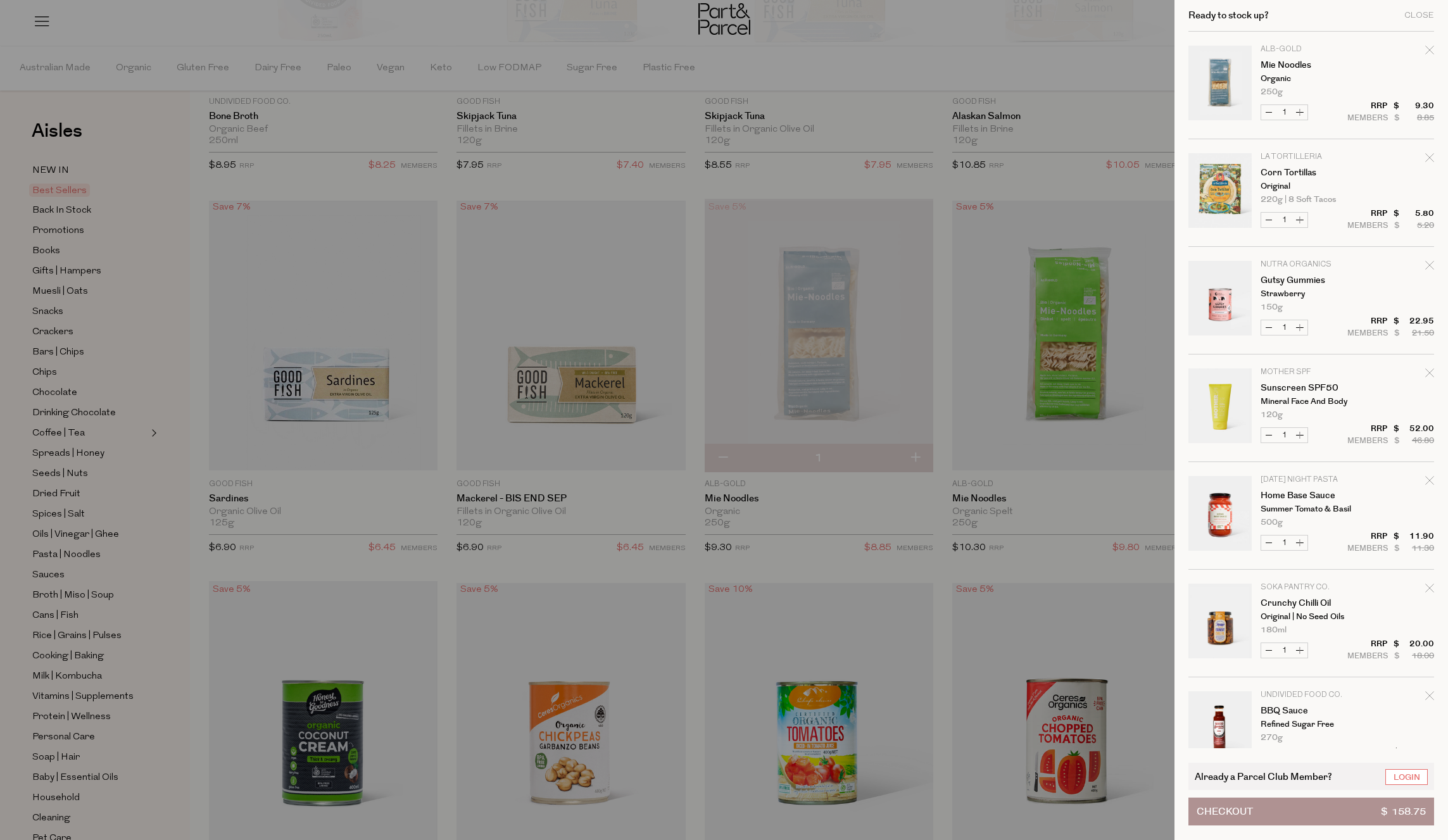
click at [1069, 525] on div at bounding box center [724, 420] width 1448 height 840
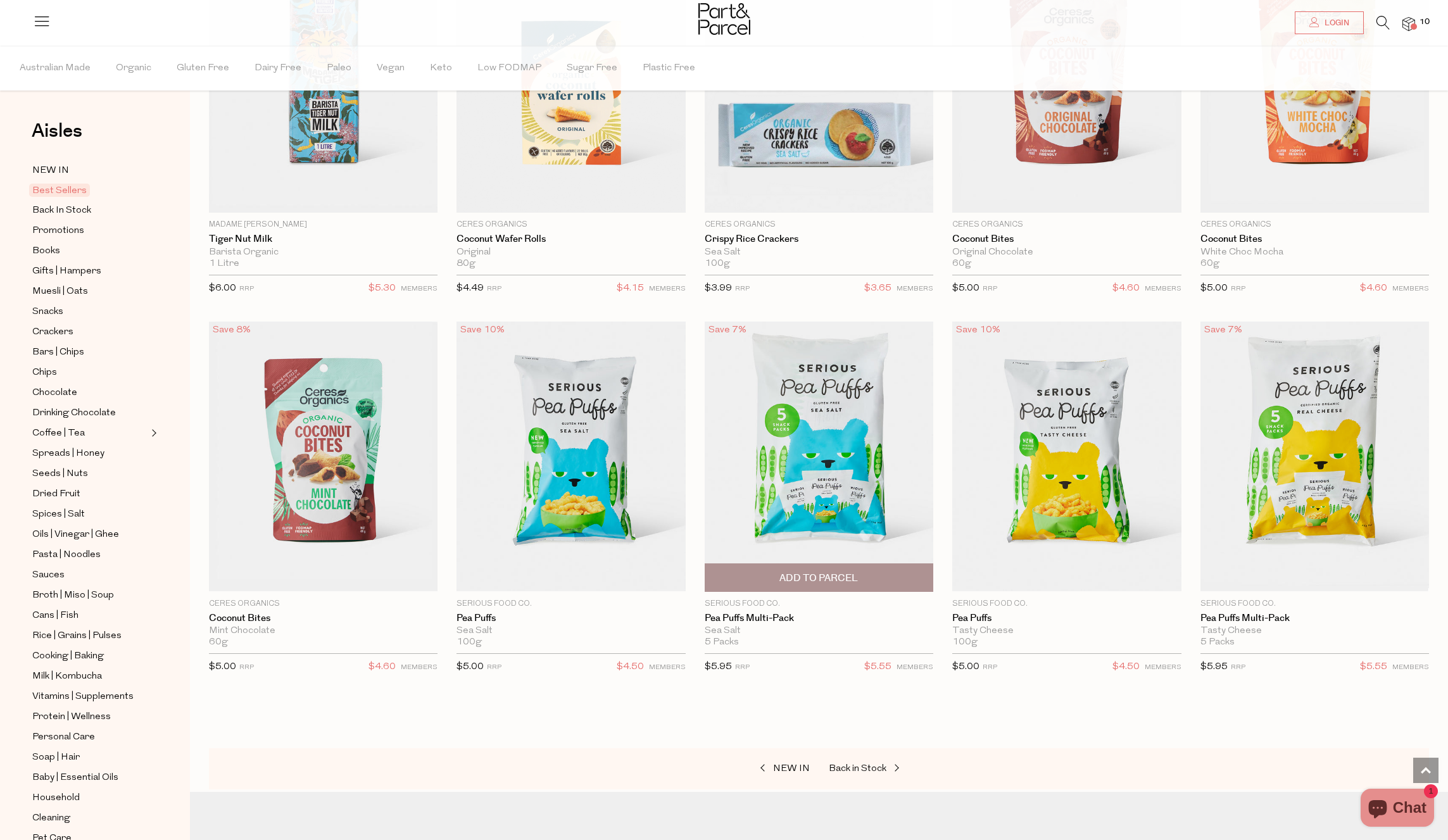
scroll to position [2540, 0]
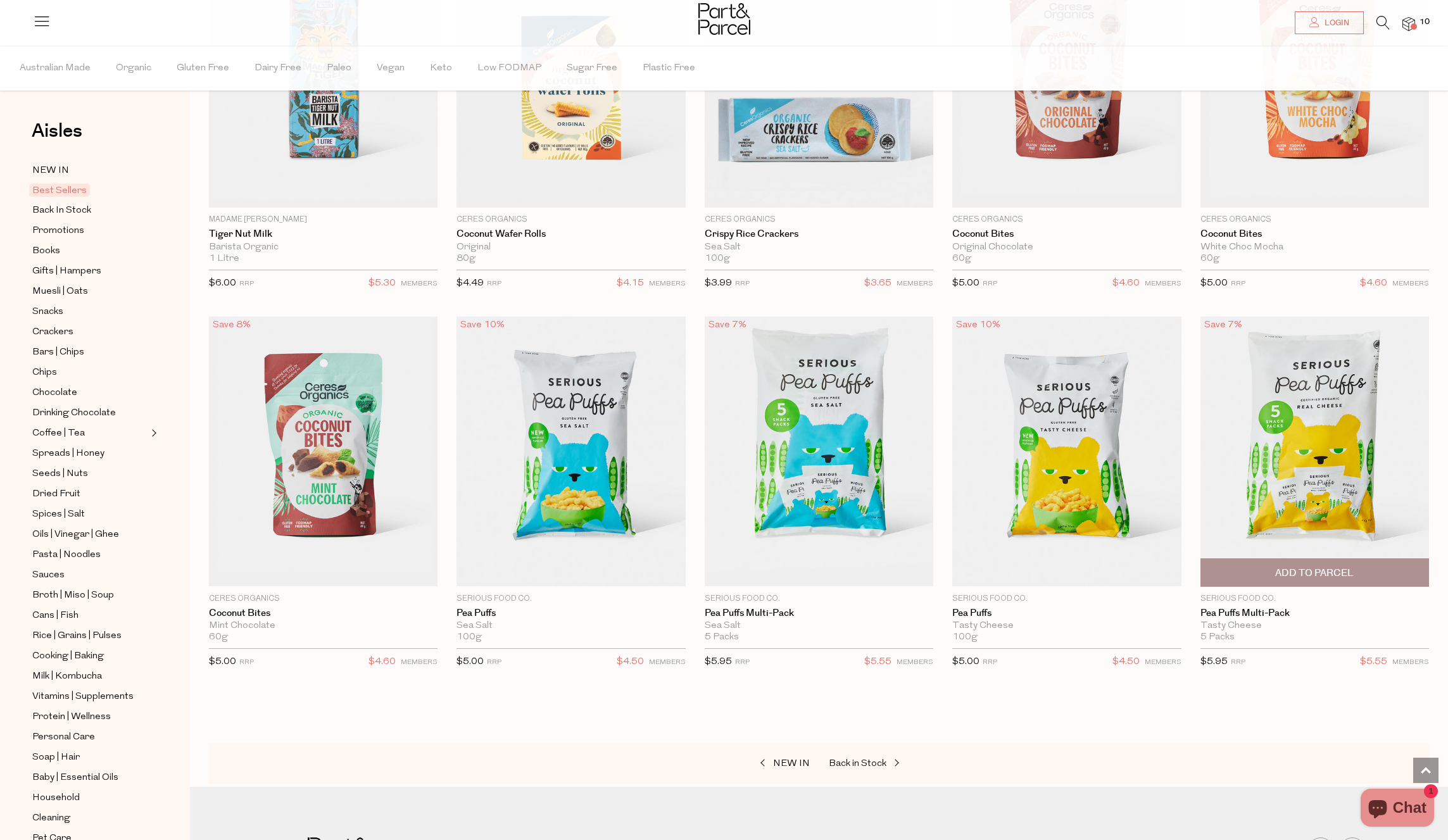
click at [1310, 573] on span "Add To Parcel" at bounding box center [1314, 573] width 78 height 13
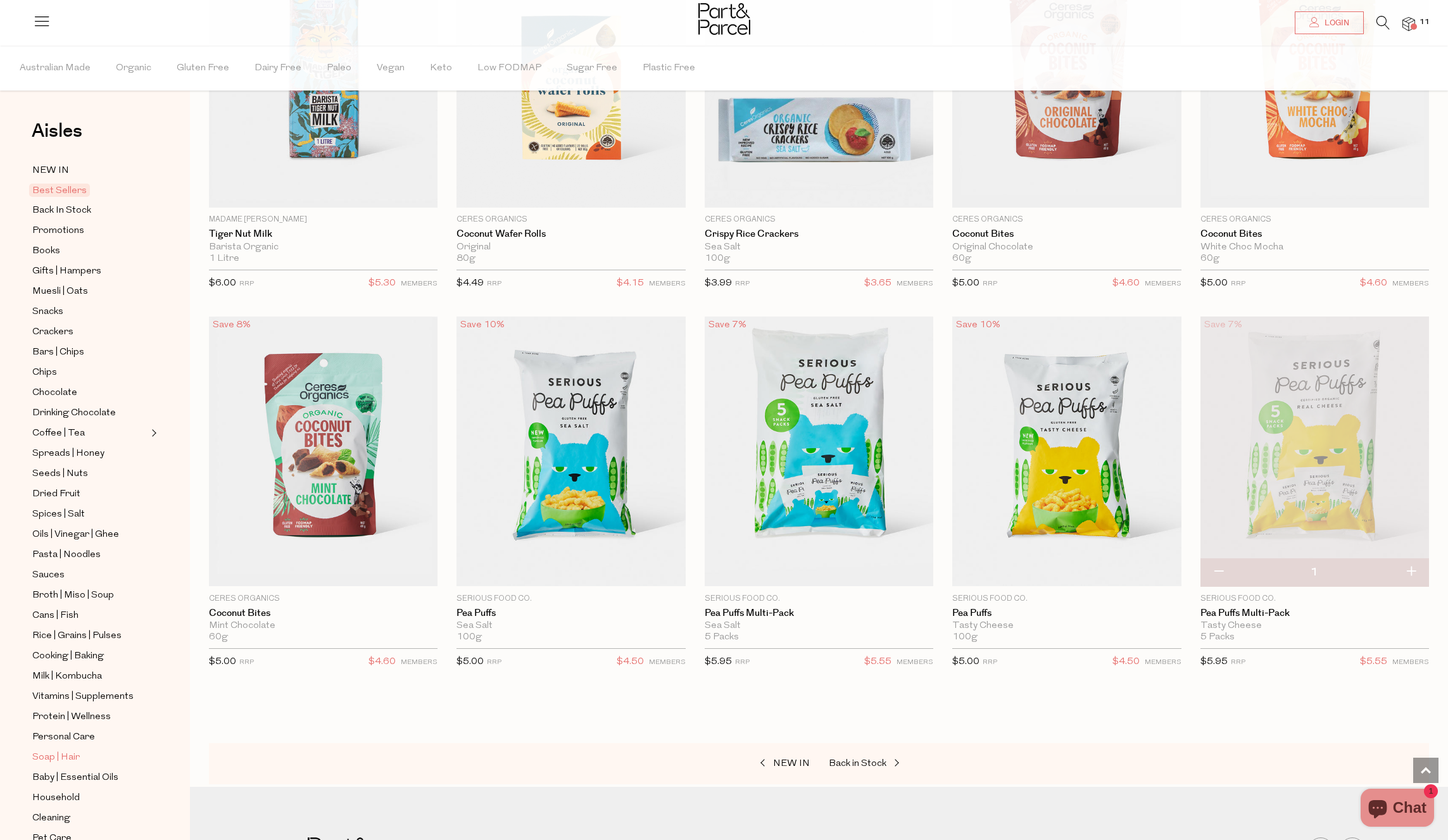
click at [67, 760] on span "Soap | Hair" at bounding box center [56, 757] width 48 height 15
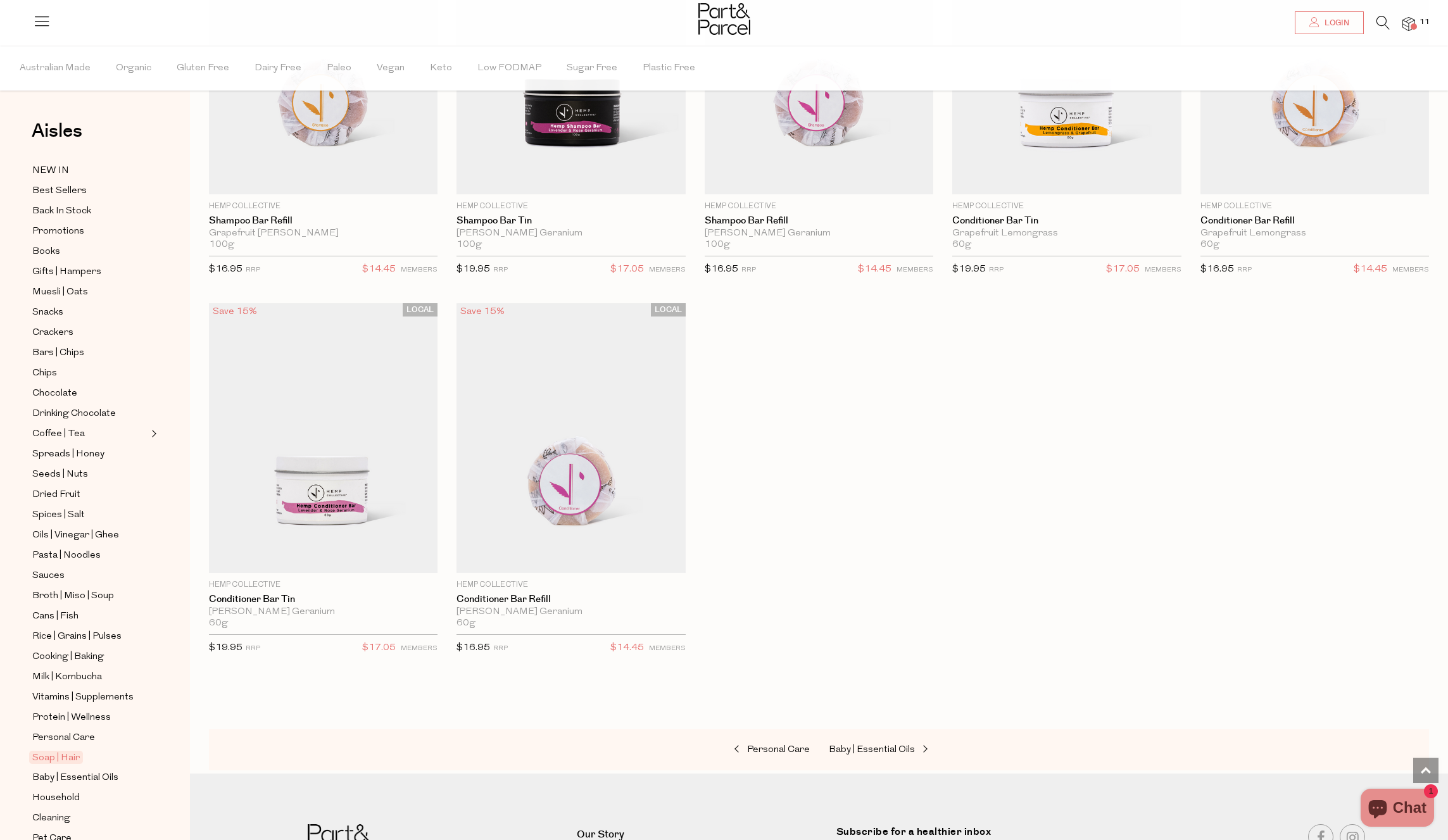
scroll to position [62, 0]
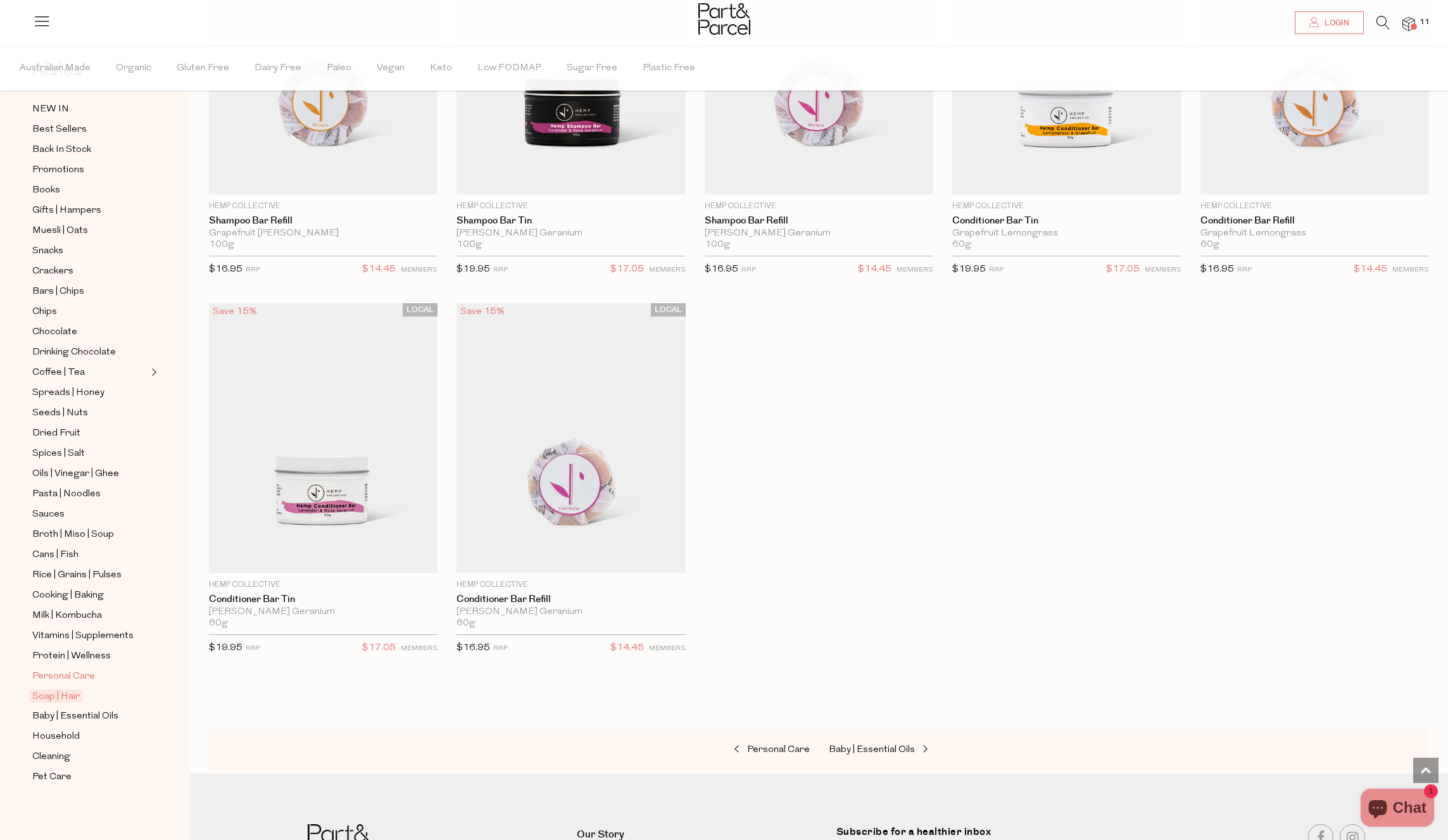
click at [69, 671] on span "Personal Care" at bounding box center [63, 677] width 63 height 15
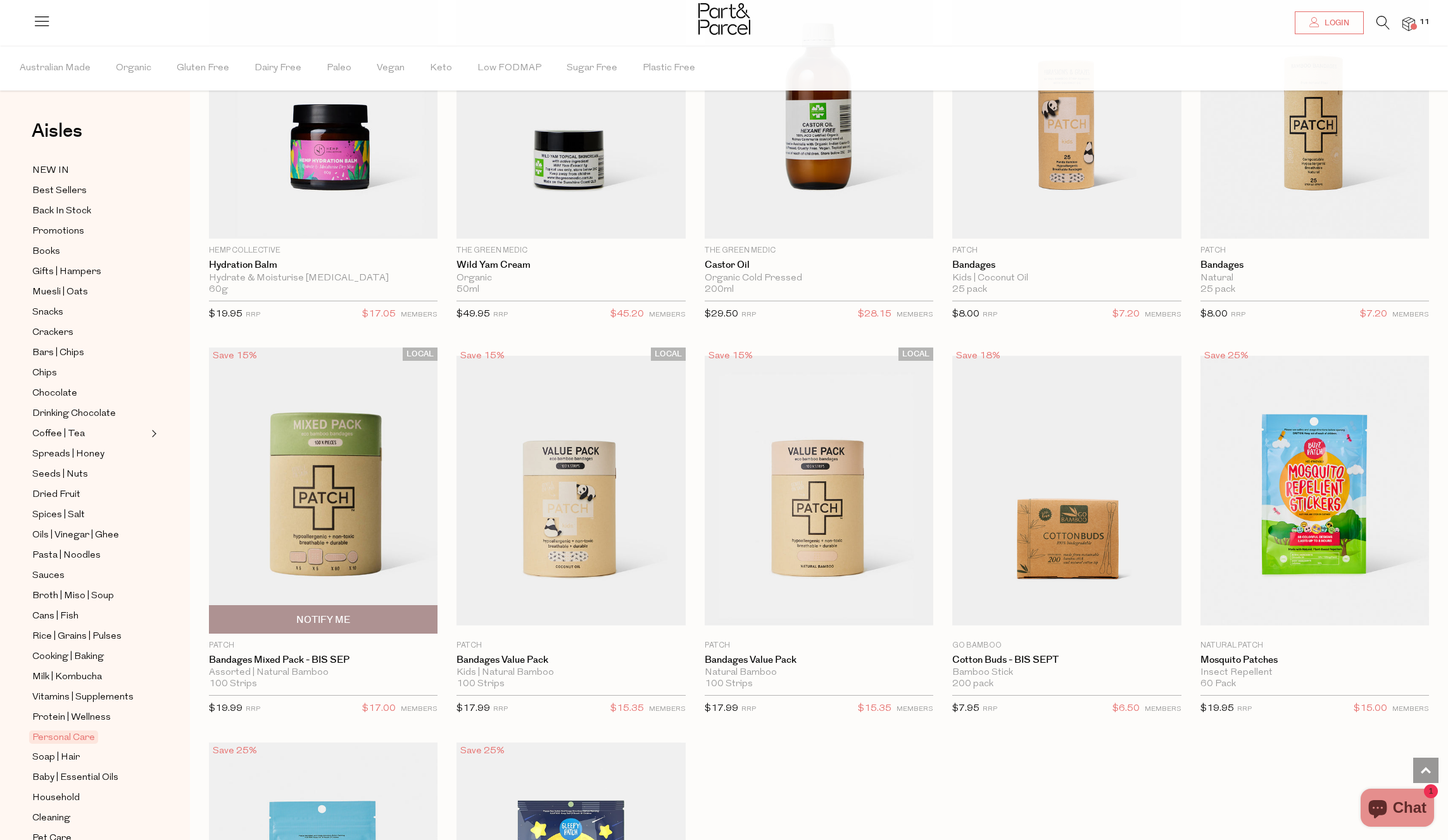
scroll to position [5505, 0]
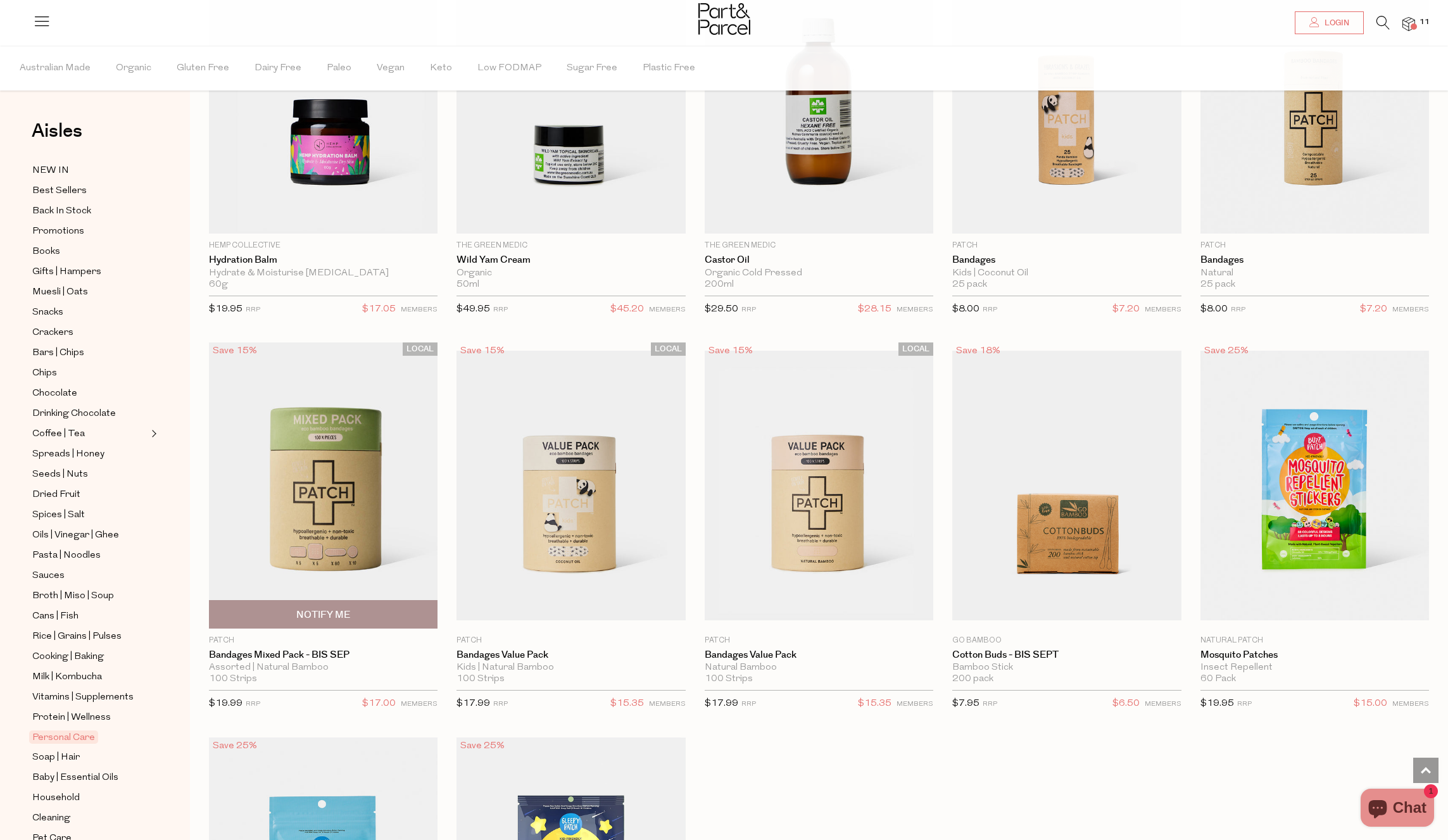
click at [326, 489] on img at bounding box center [323, 486] width 228 height 286
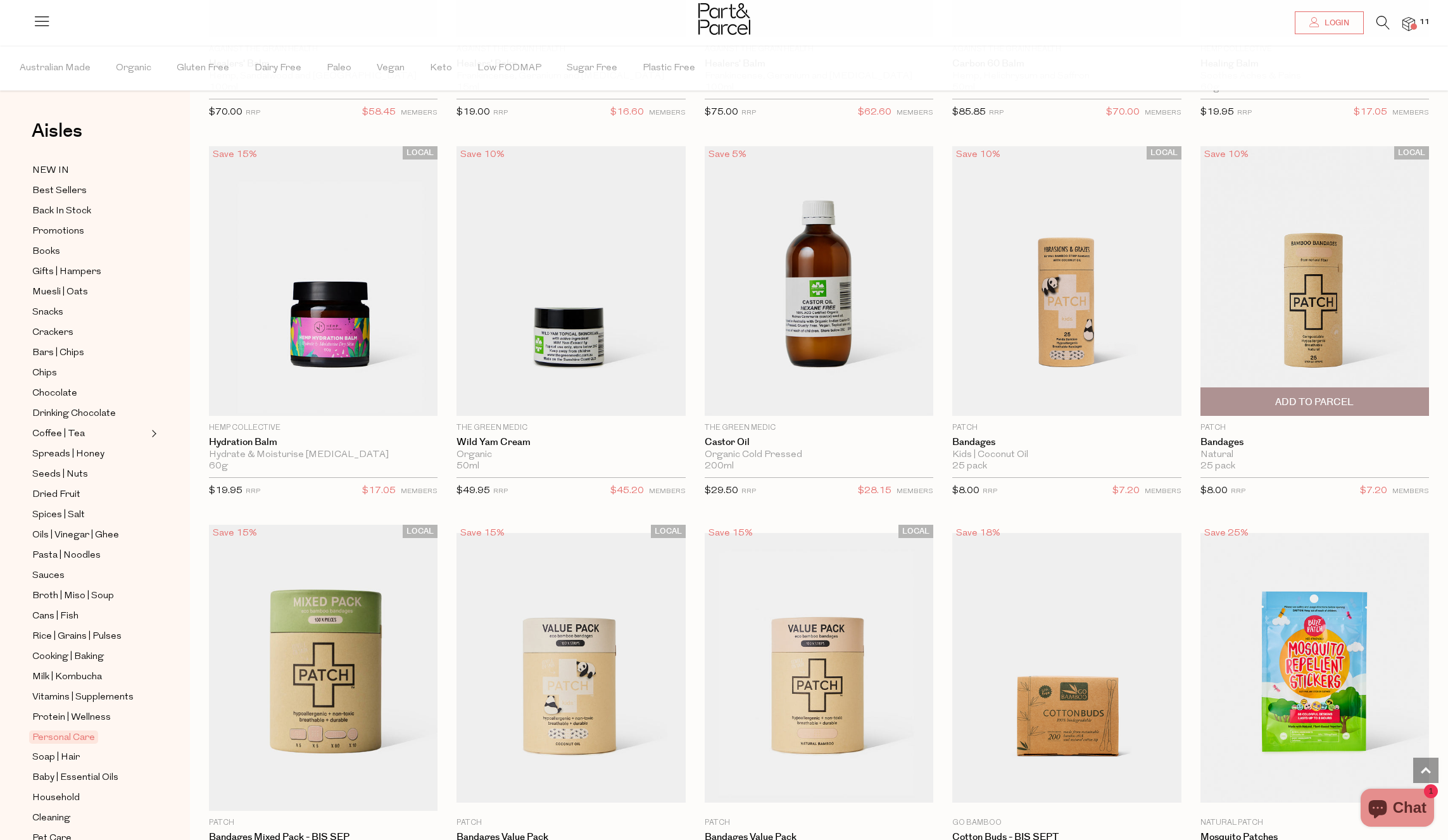
scroll to position [1596, 0]
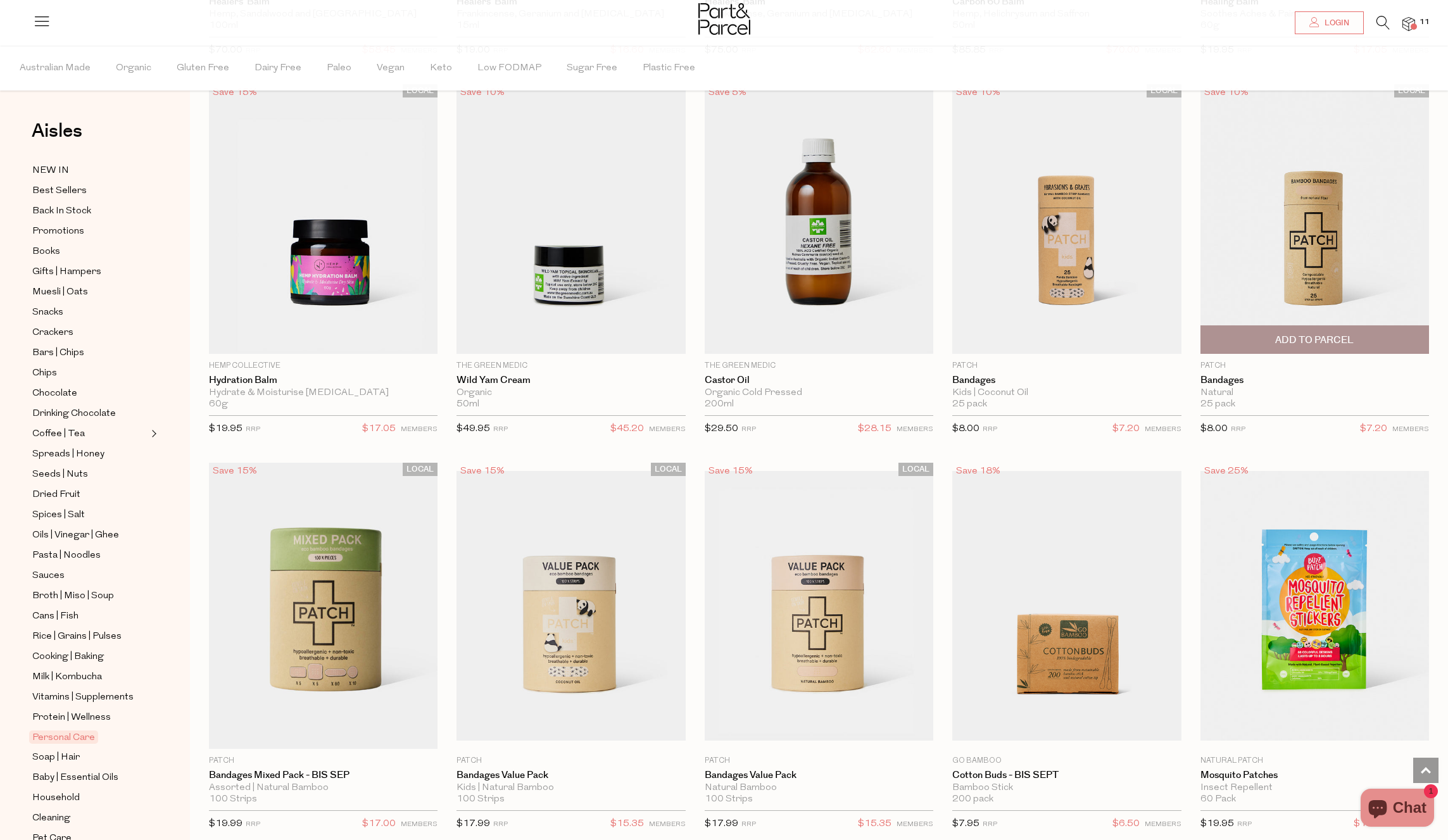
click at [1322, 251] on img at bounding box center [1315, 219] width 228 height 270
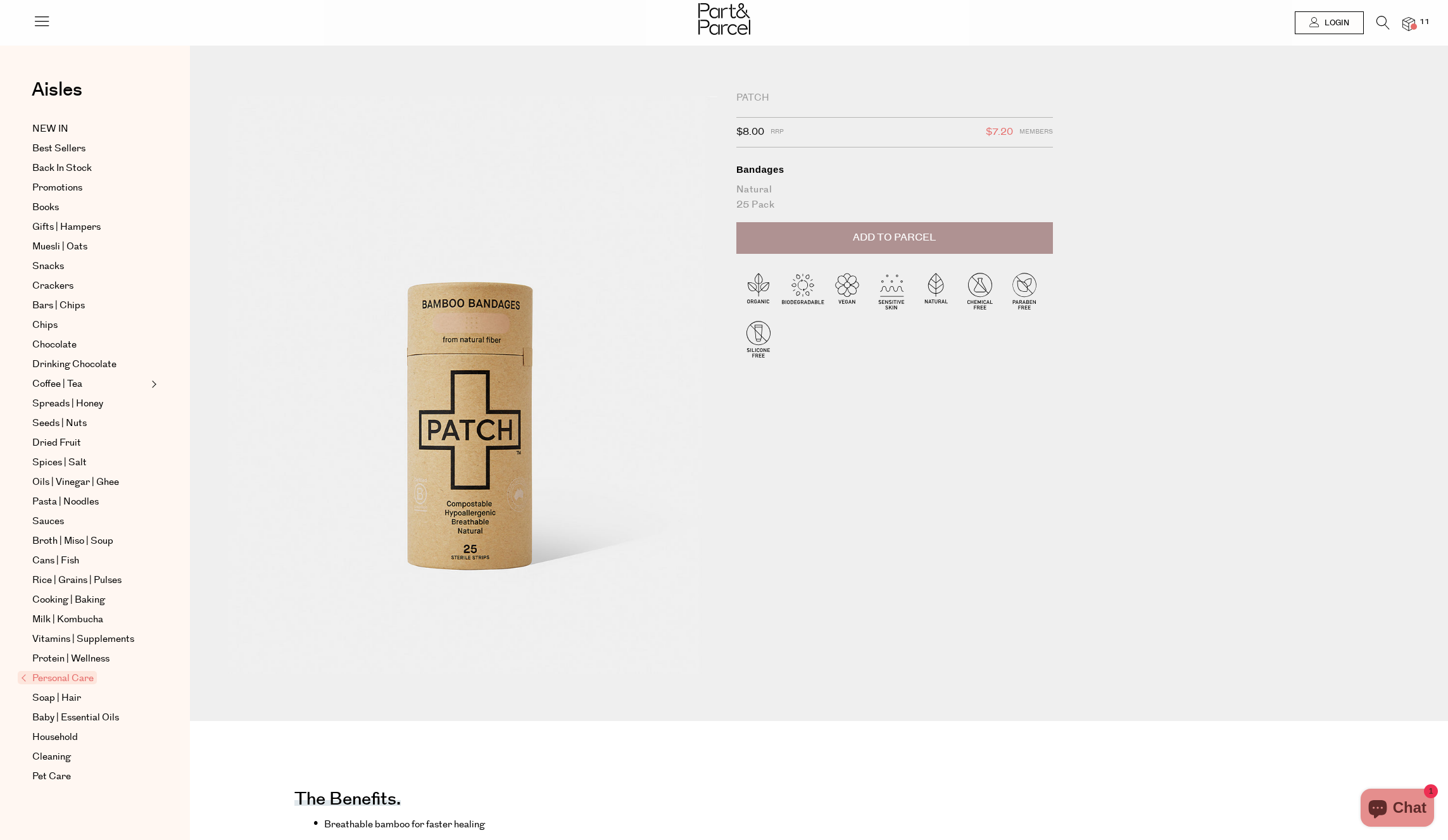
click at [944, 243] on button "Add to Parcel" at bounding box center [894, 238] width 317 height 31
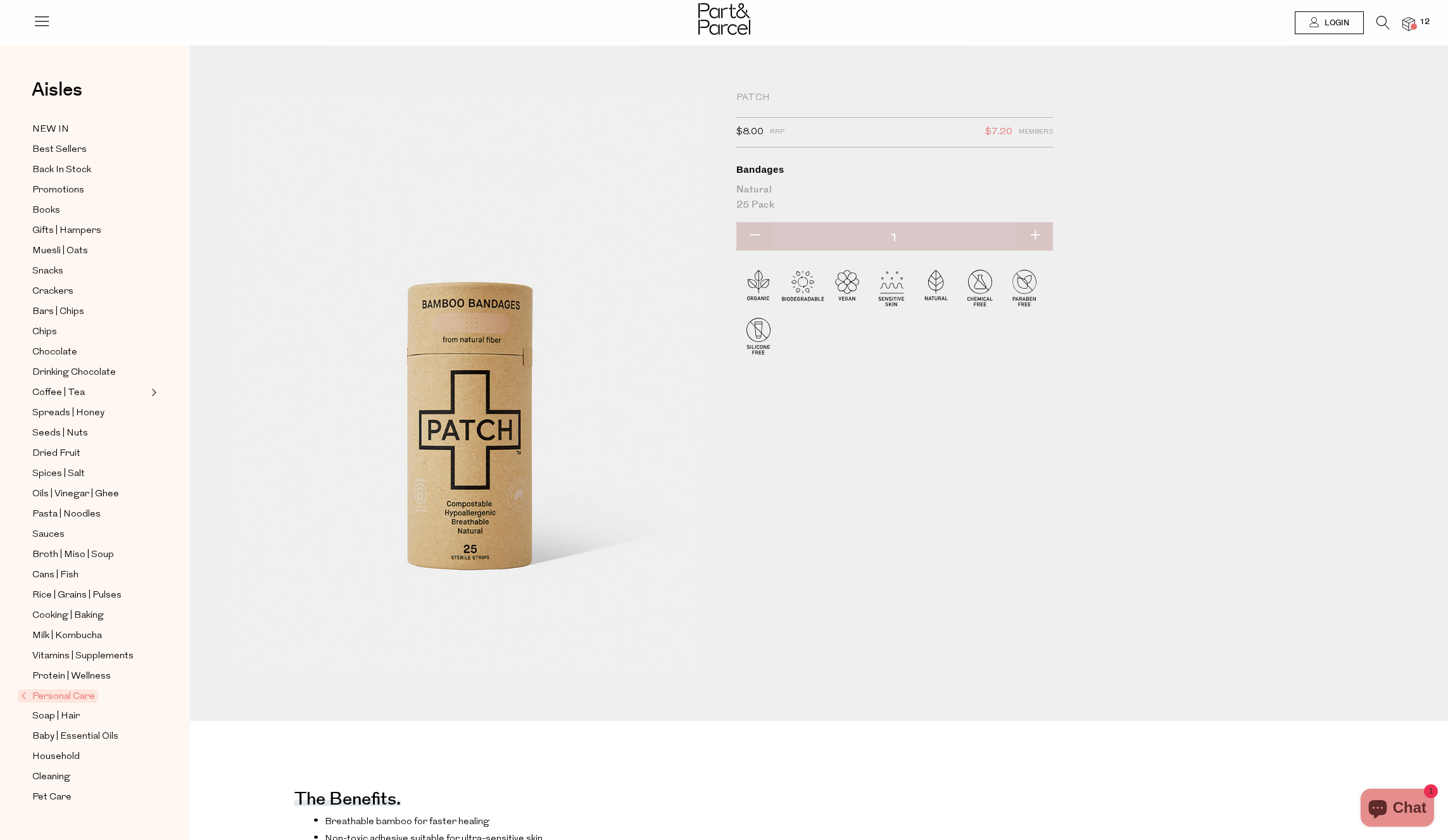
click at [1416, 21] on div at bounding box center [724, 20] width 1448 height 41
click at [1412, 22] on img at bounding box center [1409, 24] width 13 height 15
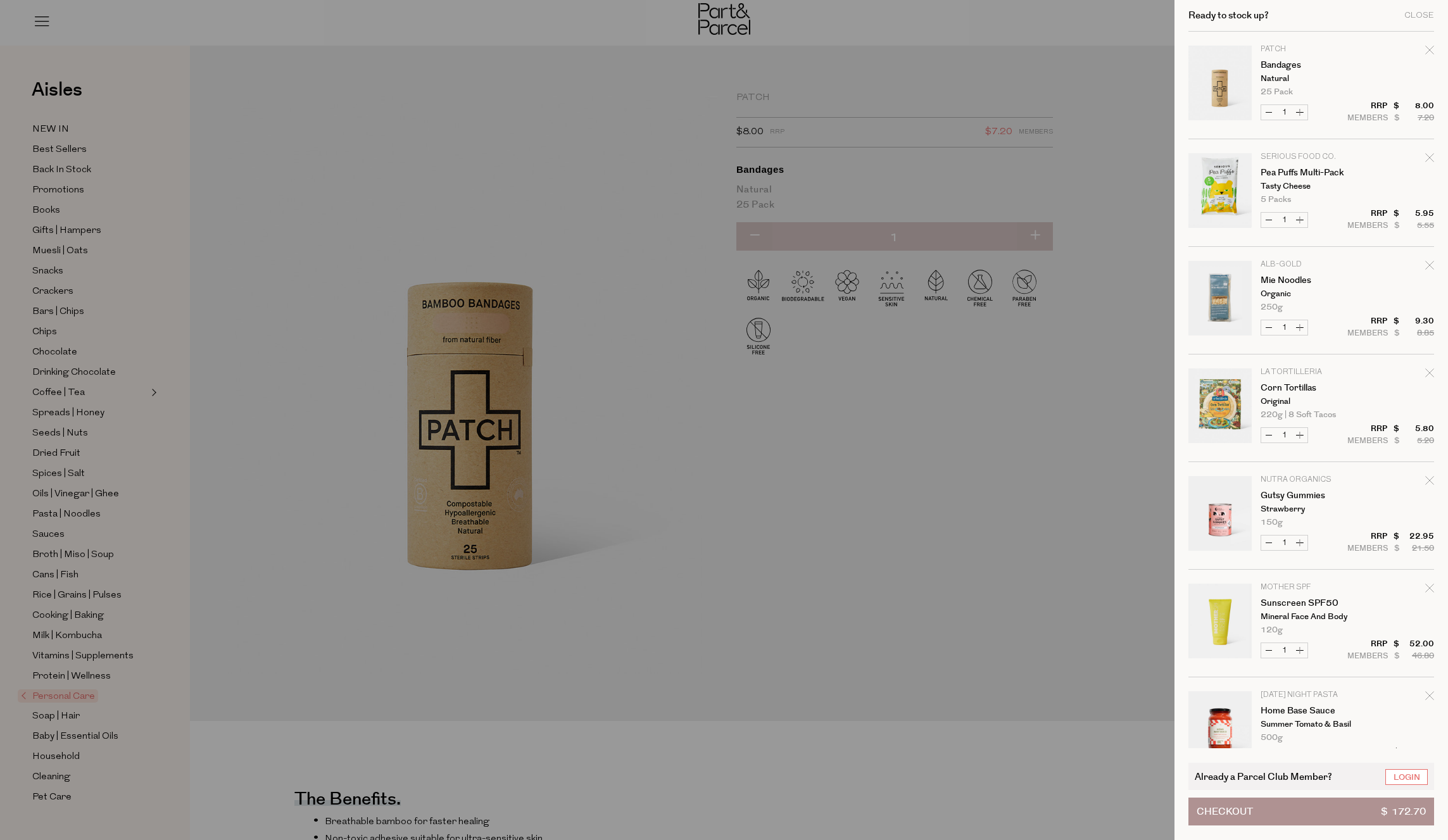
click at [1297, 326] on button "Increase Mie Noodles" at bounding box center [1299, 328] width 15 height 15
type input "2"
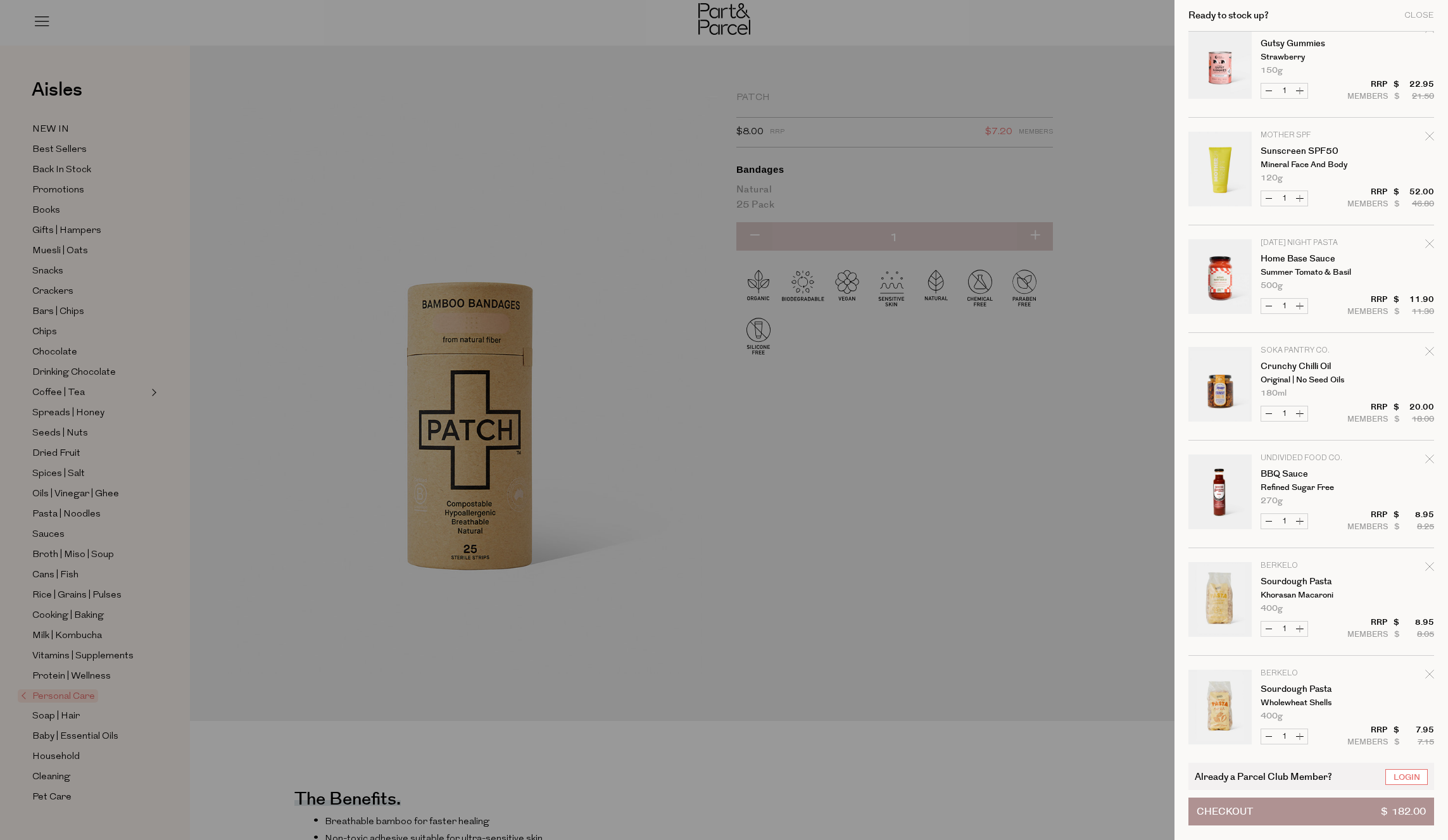
scroll to position [454, 0]
click at [1298, 307] on button "Increase Home Base Sauce" at bounding box center [1299, 304] width 15 height 15
type input "2"
click at [1128, 401] on div at bounding box center [724, 420] width 1448 height 840
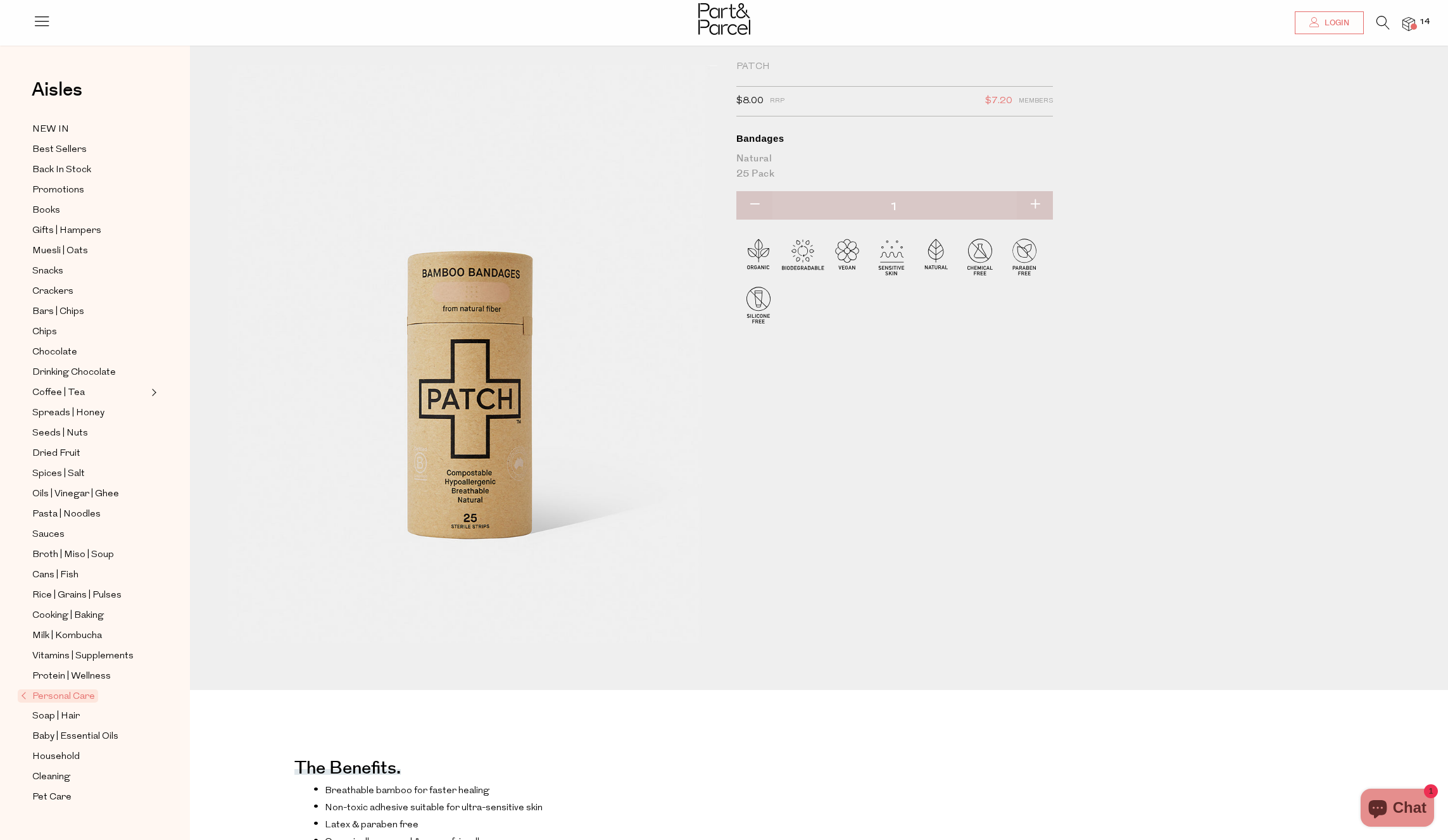
scroll to position [0, 0]
